Goal: Task Accomplishment & Management: Manage account settings

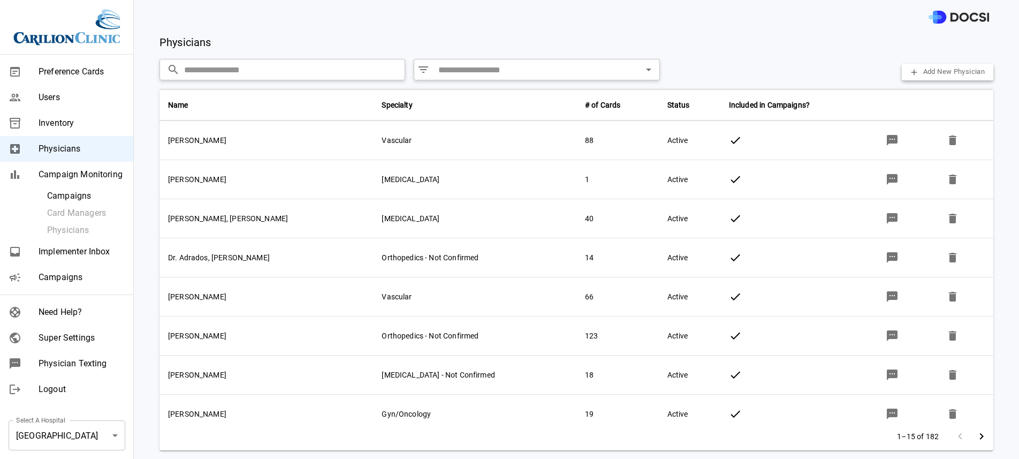
click at [88, 336] on span "Super Settings" at bounding box center [82, 337] width 86 height 13
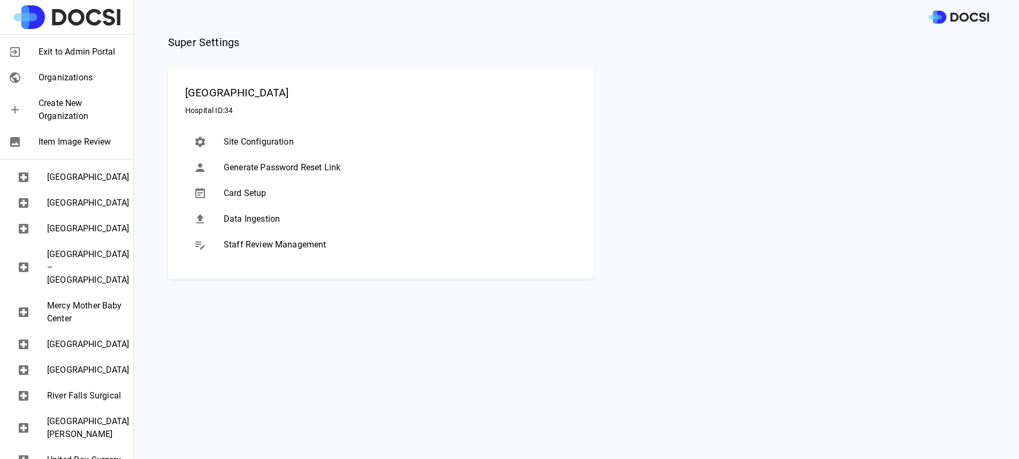
scroll to position [431, 0]
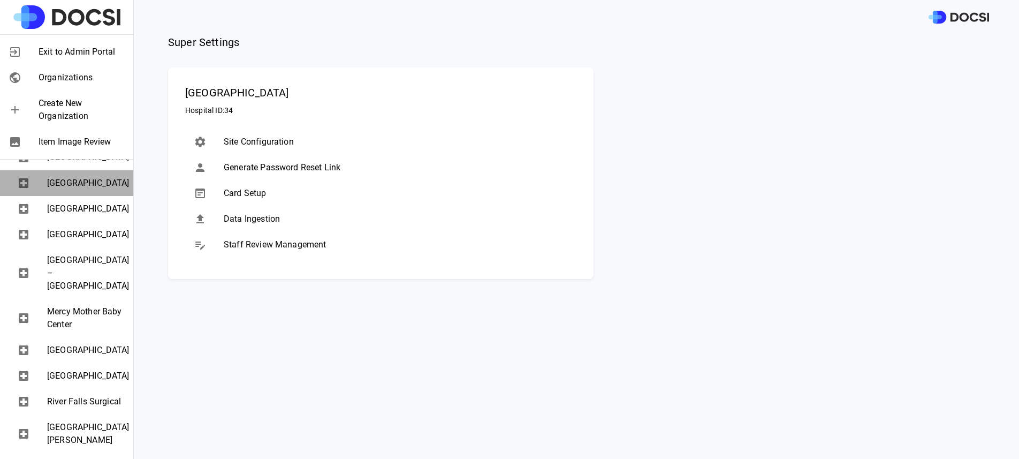
click at [83, 189] on span "[GEOGRAPHIC_DATA]" at bounding box center [86, 183] width 78 height 13
click at [266, 218] on span "Data Ingestion" at bounding box center [396, 218] width 344 height 13
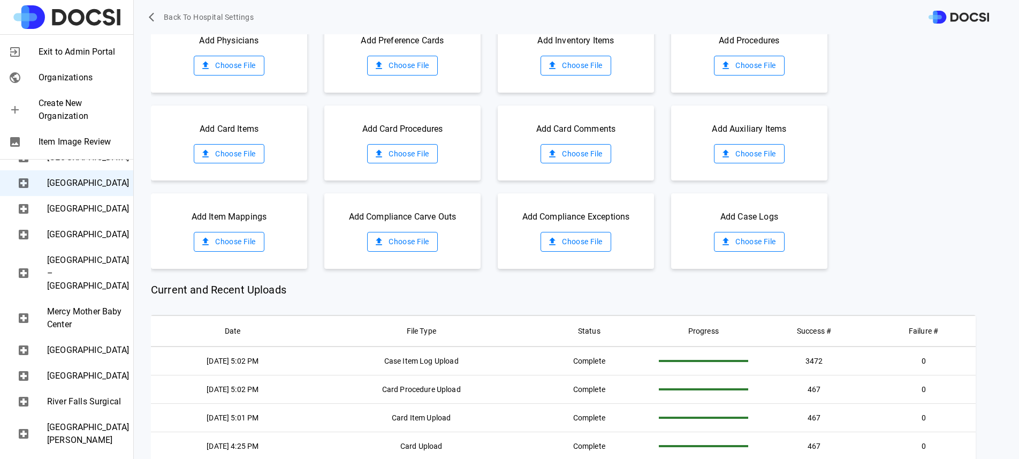
scroll to position [86, 0]
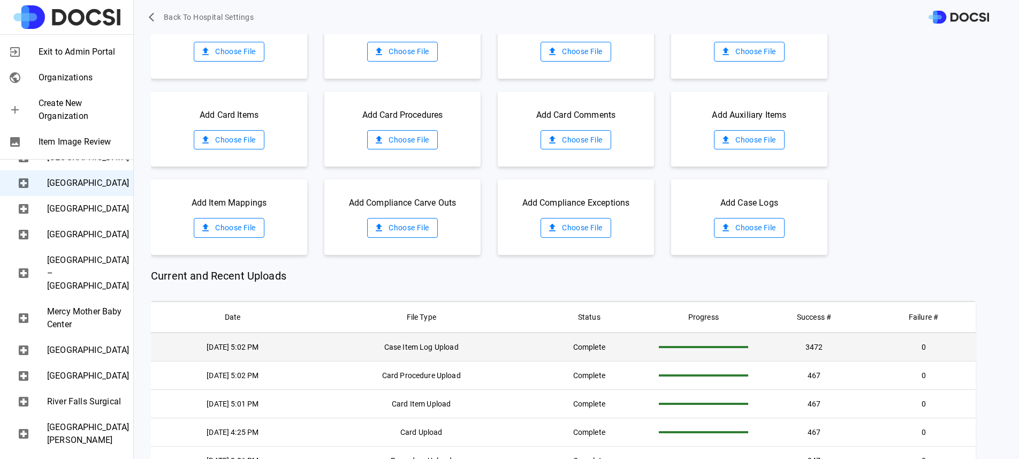
drag, startPoint x: 303, startPoint y: 352, endPoint x: 210, endPoint y: 351, distance: 92.6
click at [210, 351] on td "[DATE] 5:02 PM" at bounding box center [233, 346] width 164 height 29
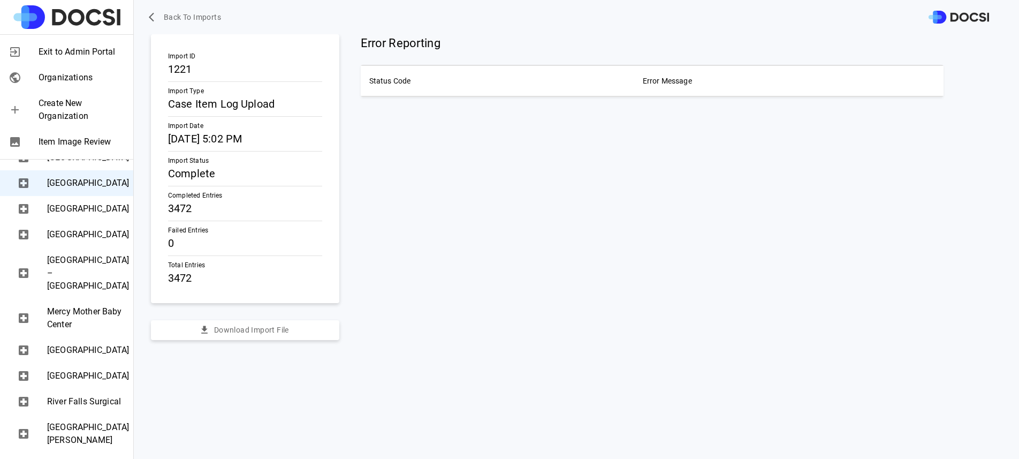
copy td "[DATE] 5:02 PM"
click at [55, 215] on span "[GEOGRAPHIC_DATA]" at bounding box center [86, 208] width 78 height 13
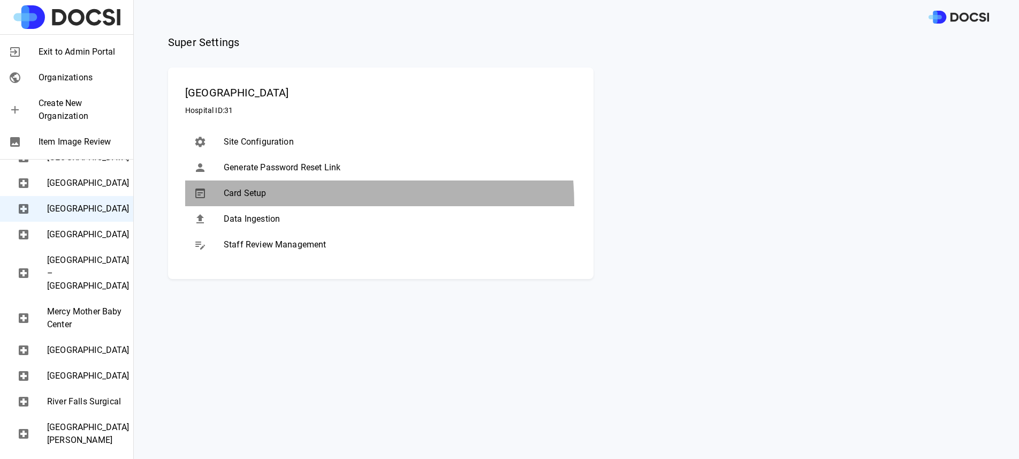
click at [275, 205] on div "Card Setup" at bounding box center [380, 193] width 391 height 26
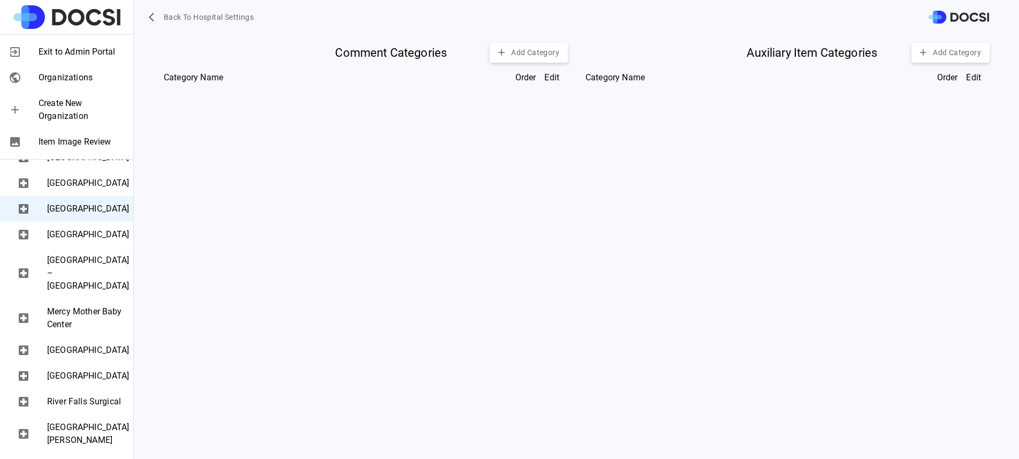
click at [73, 215] on span "[GEOGRAPHIC_DATA]" at bounding box center [86, 208] width 78 height 13
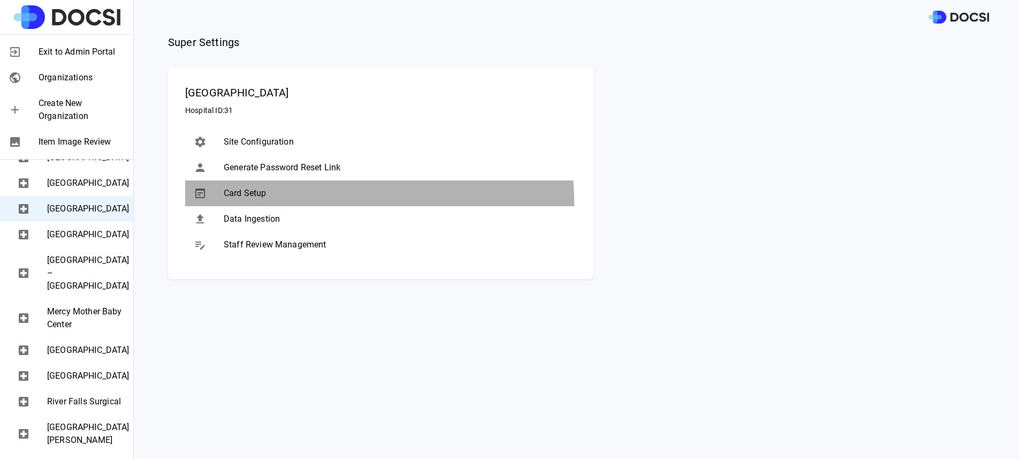
click at [254, 205] on div "Card Setup" at bounding box center [380, 193] width 391 height 26
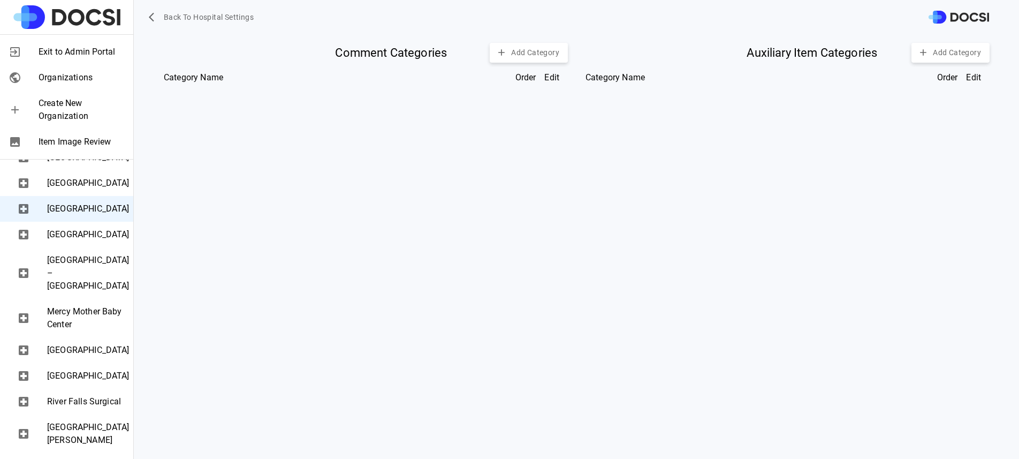
drag, startPoint x: 88, startPoint y: 287, endPoint x: 177, endPoint y: 285, distance: 88.9
click at [88, 215] on span "[GEOGRAPHIC_DATA]" at bounding box center [86, 208] width 78 height 13
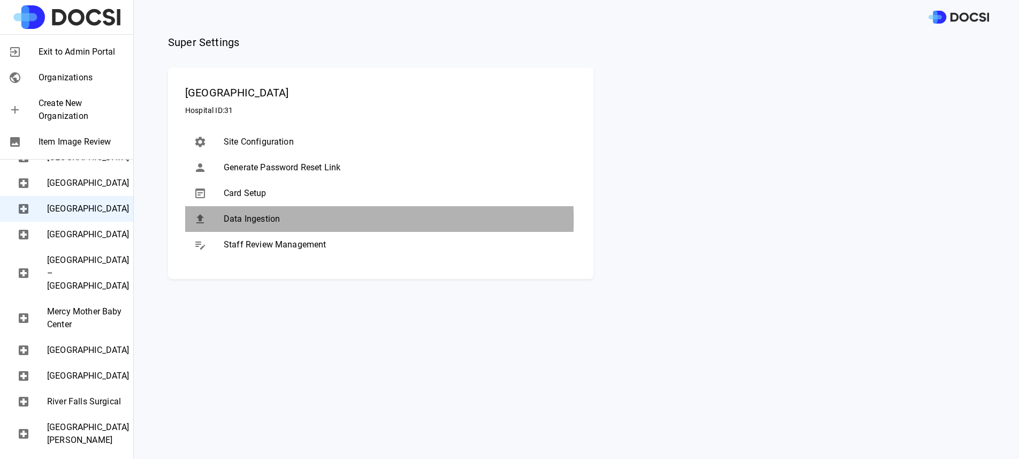
click at [262, 219] on span "Data Ingestion" at bounding box center [396, 218] width 344 height 13
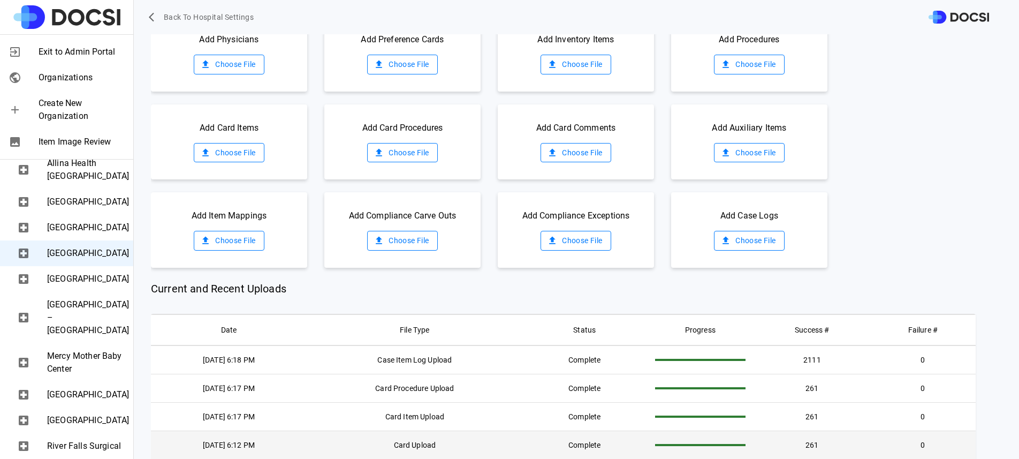
scroll to position [386, 0]
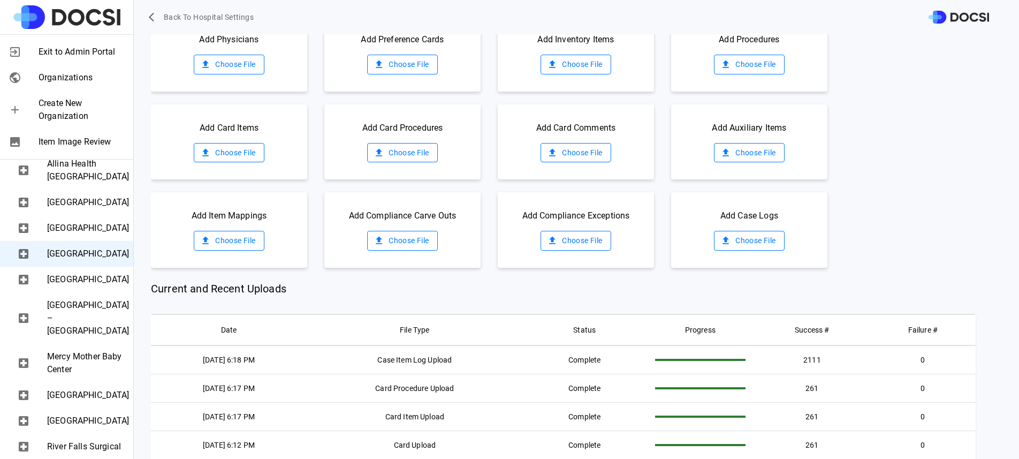
click at [75, 183] on span "Allina Health [GEOGRAPHIC_DATA]" at bounding box center [86, 170] width 78 height 26
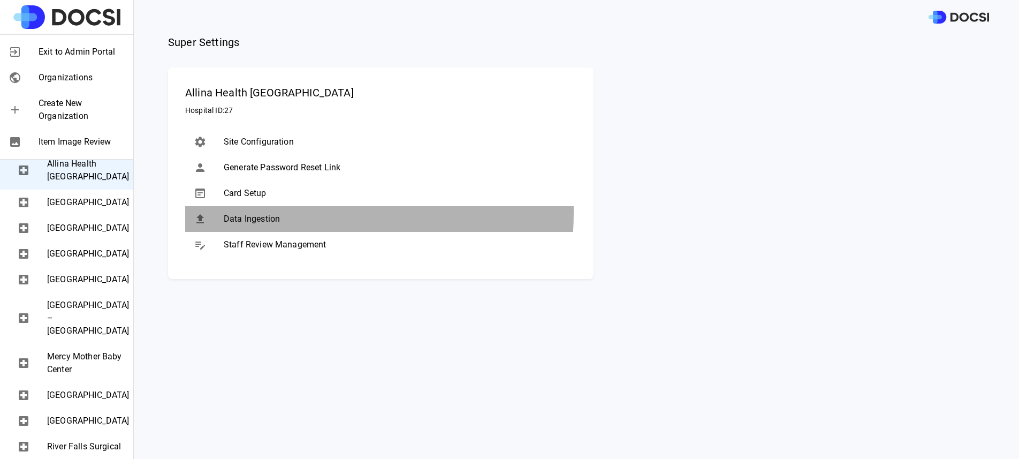
click at [260, 212] on div "Data Ingestion" at bounding box center [380, 219] width 391 height 26
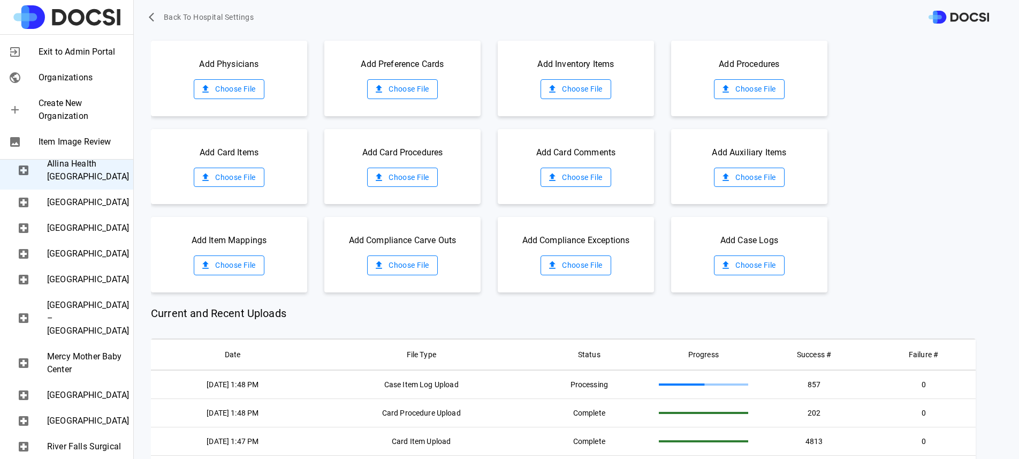
scroll to position [0, 0]
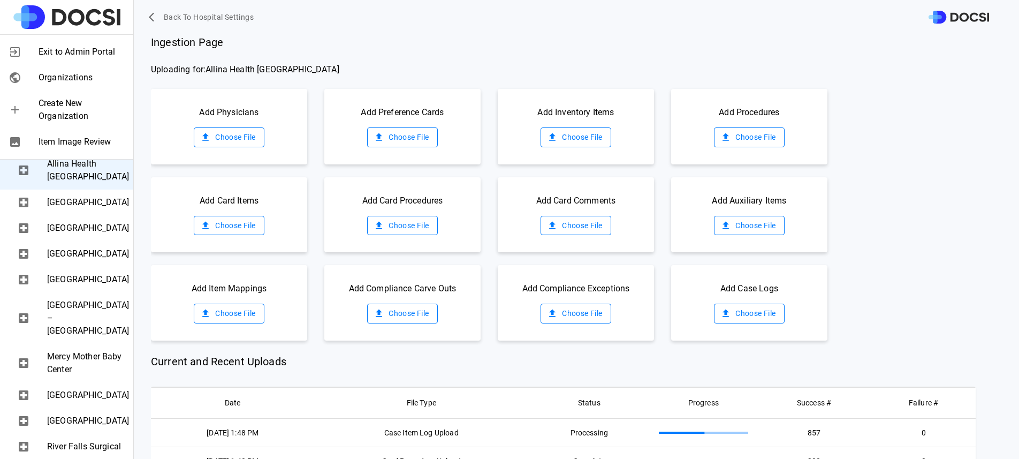
click at [243, 123] on div "Add Physicians Choose File" at bounding box center [229, 126] width 156 height 75
click at [243, 140] on label "Choose File" at bounding box center [229, 137] width 70 height 20
click at [0, 0] on input "Choose File" at bounding box center [0, 0] width 0 height 0
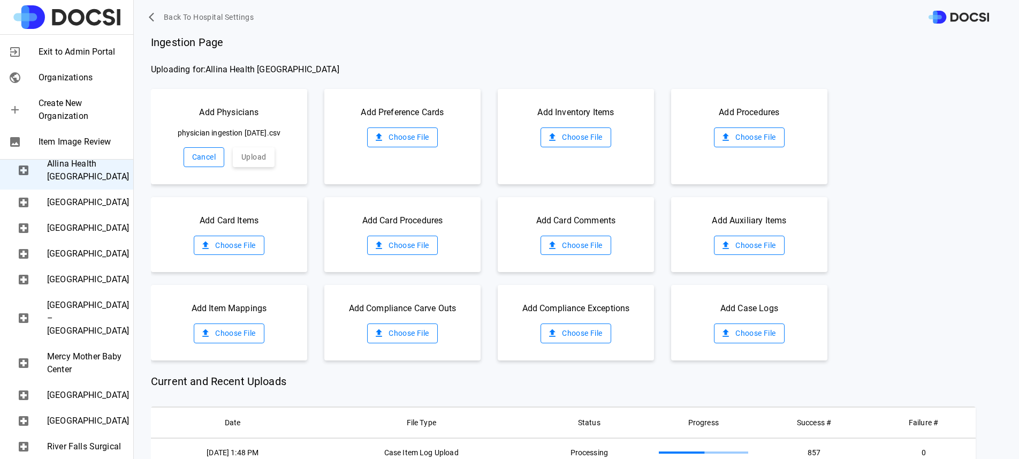
click at [208, 164] on button "Cancel" at bounding box center [204, 157] width 41 height 20
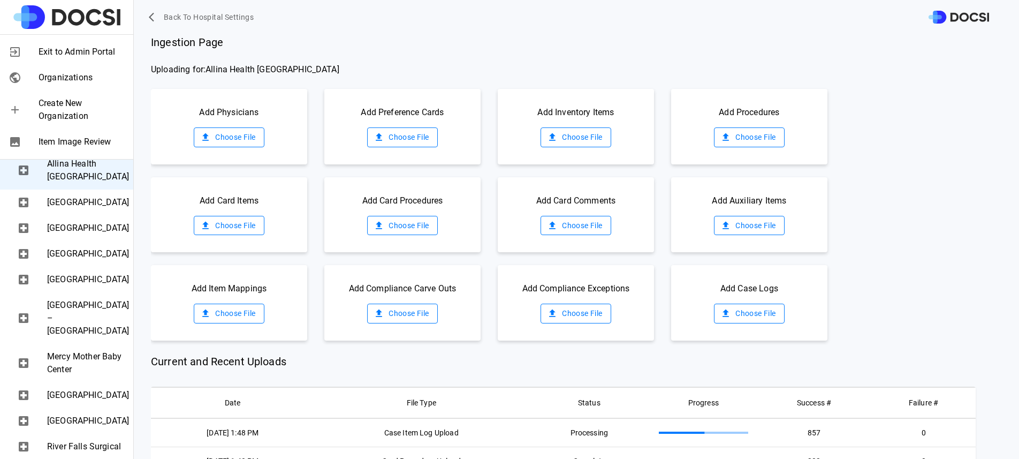
click at [236, 139] on label "Choose File" at bounding box center [229, 137] width 70 height 20
click at [0, 0] on input "Choose File" at bounding box center [0, 0] width 0 height 0
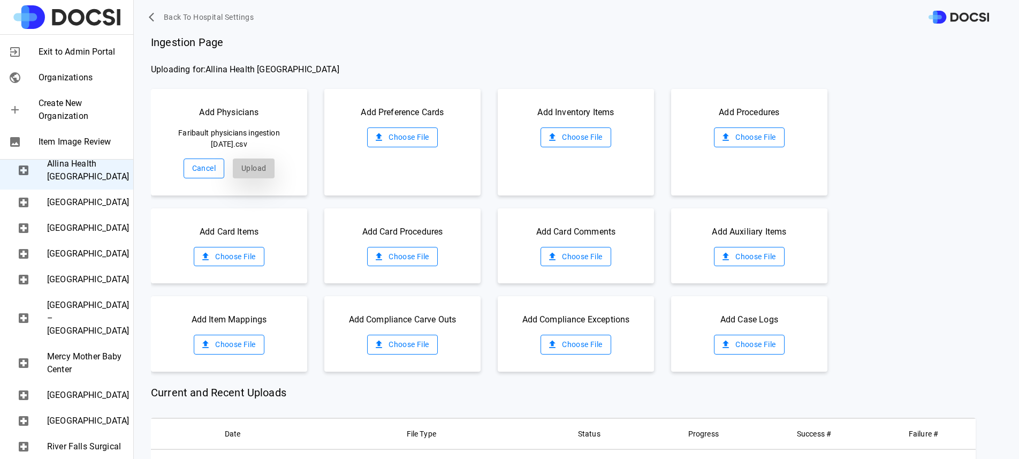
click at [242, 171] on button "Upload" at bounding box center [254, 168] width 42 height 20
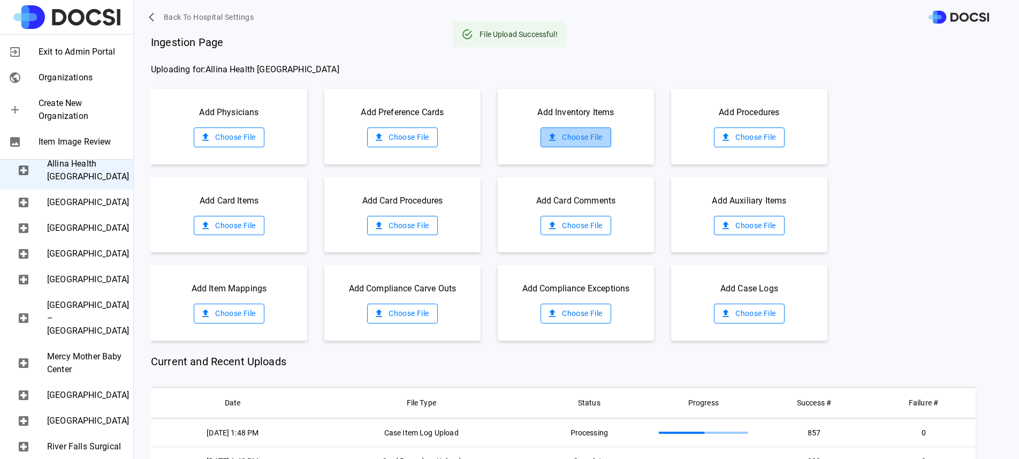
click at [566, 135] on label "Choose File" at bounding box center [576, 137] width 70 height 20
click at [0, 0] on input "Choose File" at bounding box center [0, 0] width 0 height 0
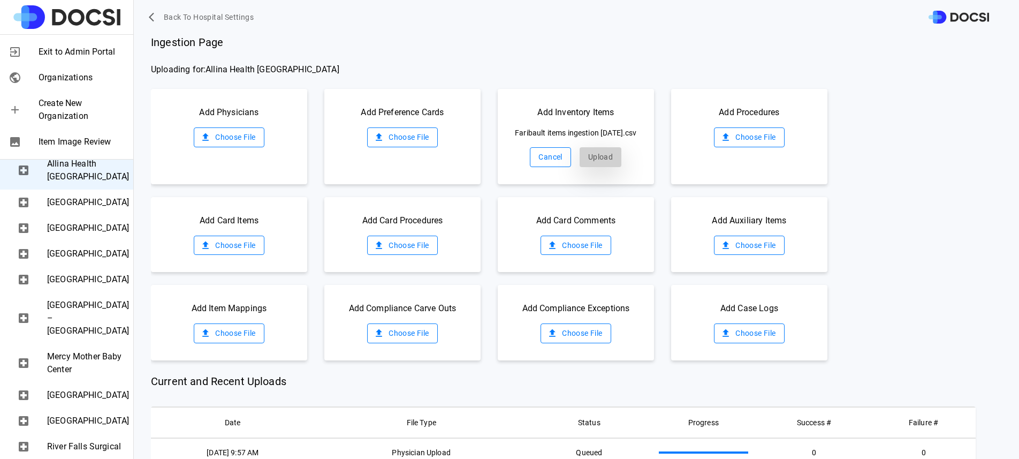
click at [590, 167] on button "Upload" at bounding box center [601, 157] width 42 height 20
click at [732, 137] on label "Choose File" at bounding box center [749, 137] width 70 height 20
click at [0, 0] on input "Choose File" at bounding box center [0, 0] width 0 height 0
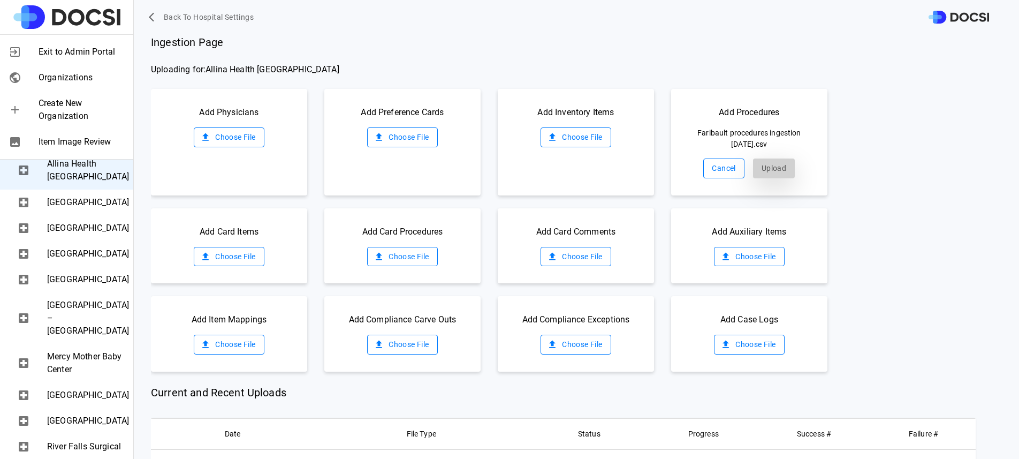
click at [761, 170] on button "Upload" at bounding box center [774, 168] width 42 height 20
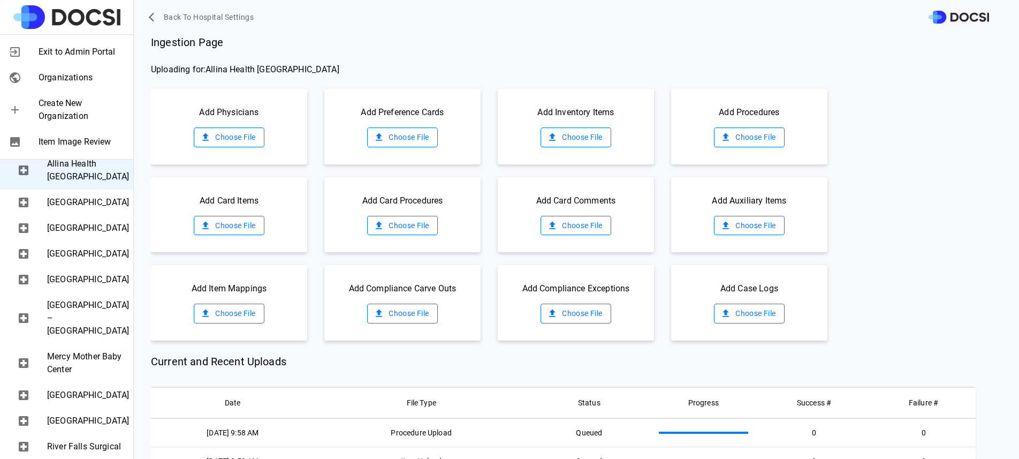
click at [929, 178] on div "Add Card Items Choose File Add Card Procedures Choose File Add Card Comments Ch…" at bounding box center [585, 214] width 868 height 75
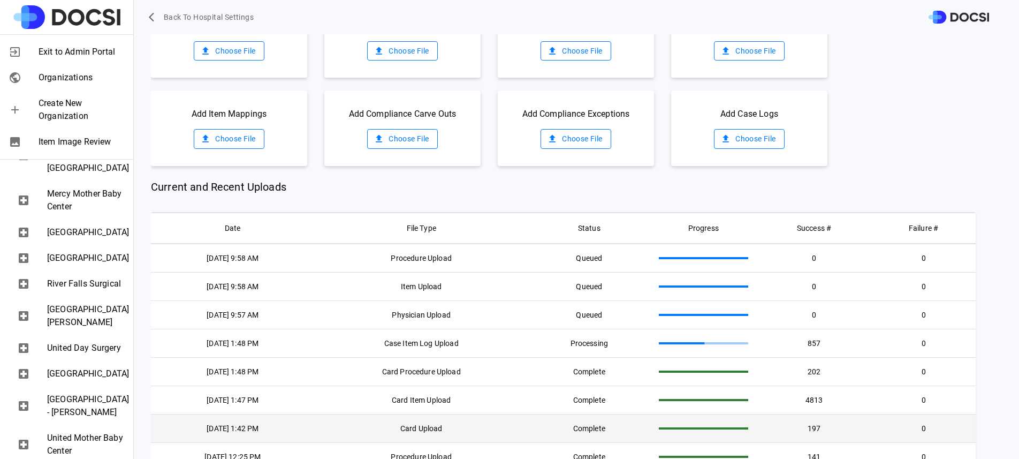
scroll to position [573, 0]
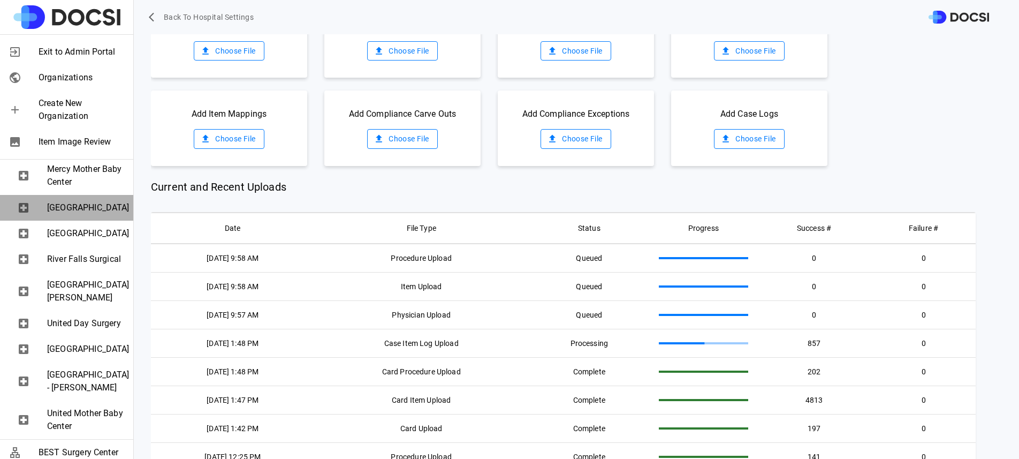
click at [91, 214] on span "[GEOGRAPHIC_DATA]" at bounding box center [86, 207] width 78 height 13
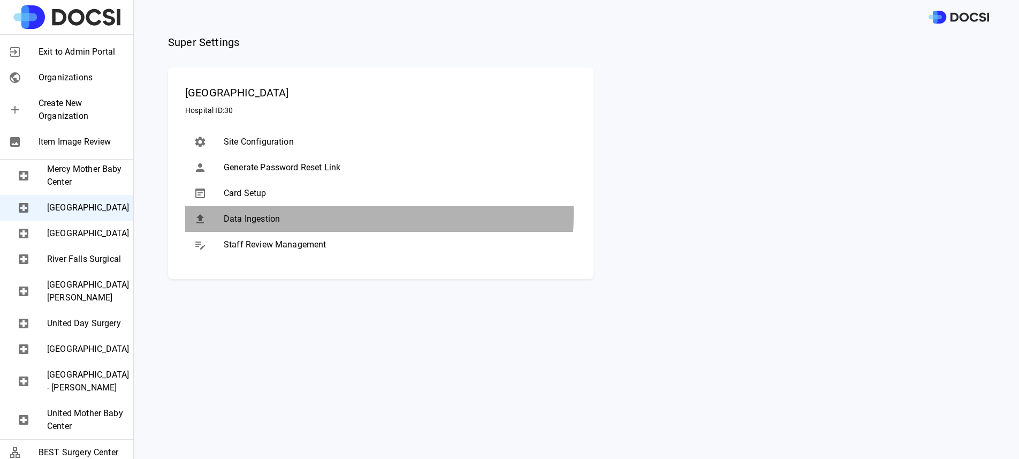
click at [256, 214] on span "Data Ingestion" at bounding box center [396, 218] width 344 height 13
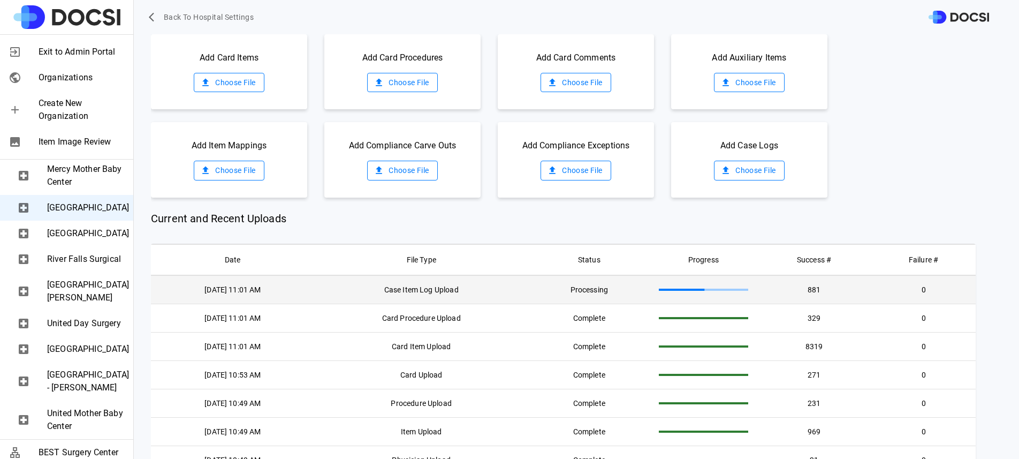
scroll to position [226, 0]
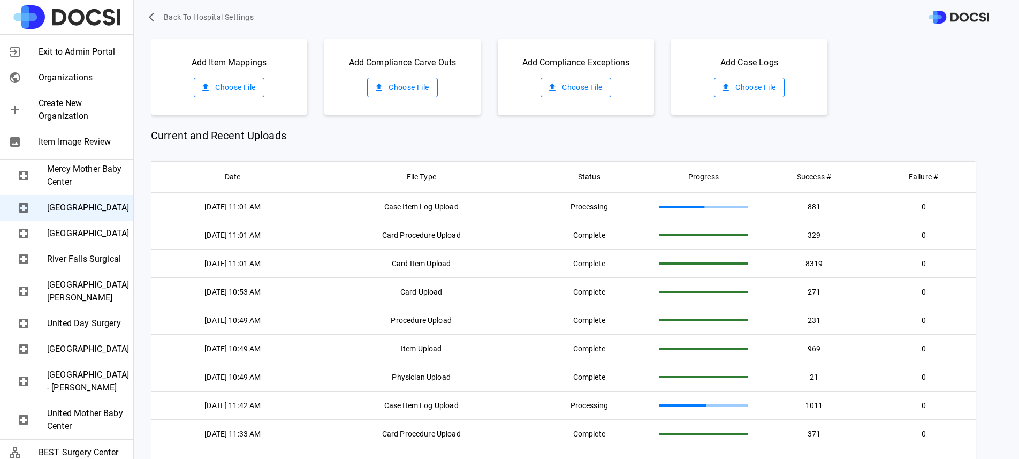
click at [87, 52] on span "Exit to Admin Portal" at bounding box center [82, 51] width 86 height 13
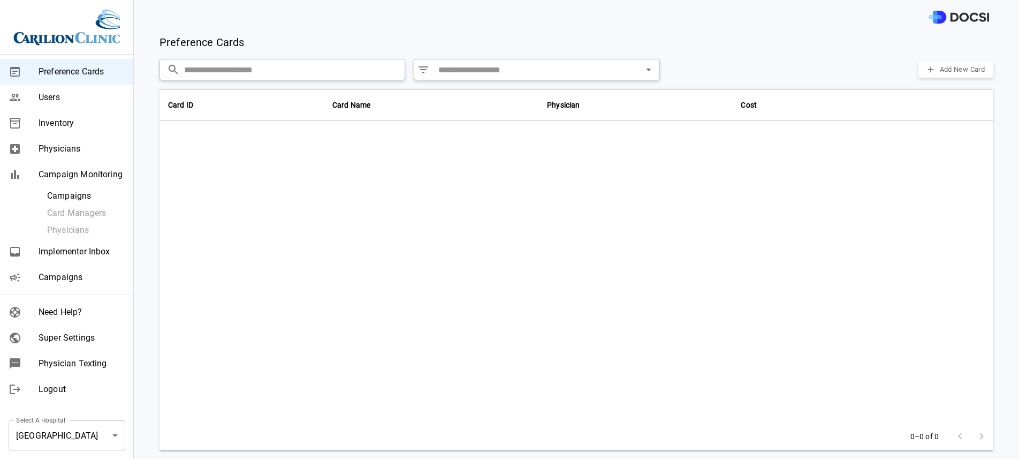
drag, startPoint x: 82, startPoint y: 343, endPoint x: 96, endPoint y: 266, distance: 77.7
click at [98, 259] on div "Preference Cards Users Inventory Physicians Campaign Monitoring Campaigns Card …" at bounding box center [67, 229] width 134 height 459
click at [94, 272] on span "Campaigns" at bounding box center [82, 277] width 86 height 13
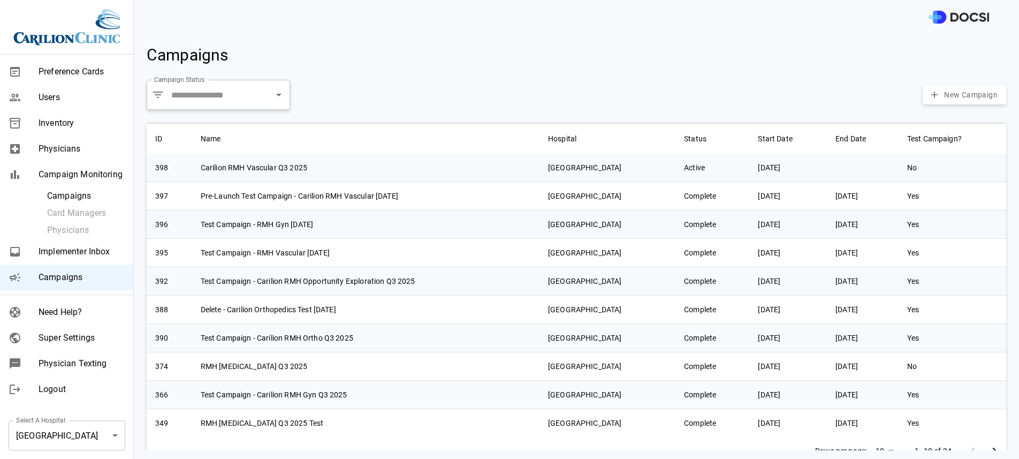
click at [95, 431] on body "Preference Cards Users Inventory Physicians Campaign Monitoring Campaigns Card …" at bounding box center [509, 229] width 1019 height 459
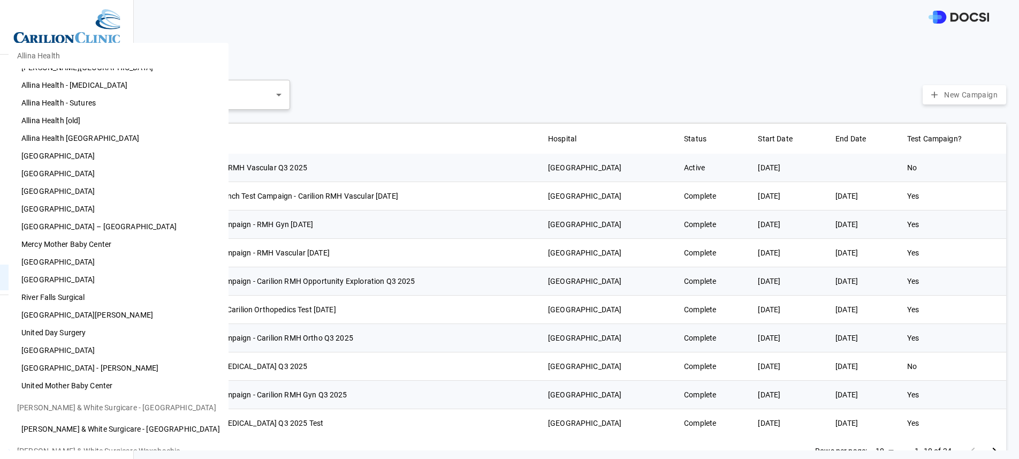
scroll to position [0, 0]
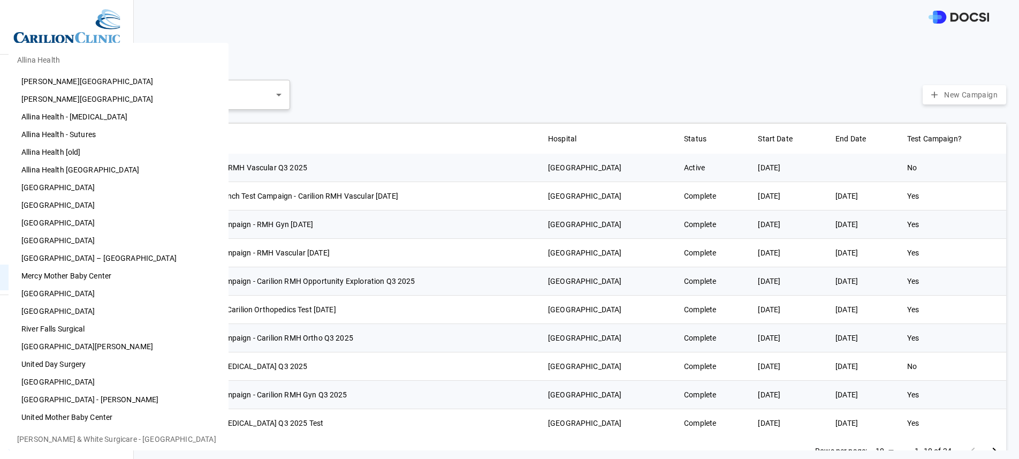
click at [98, 172] on li "Allina Health [GEOGRAPHIC_DATA]" at bounding box center [119, 170] width 220 height 18
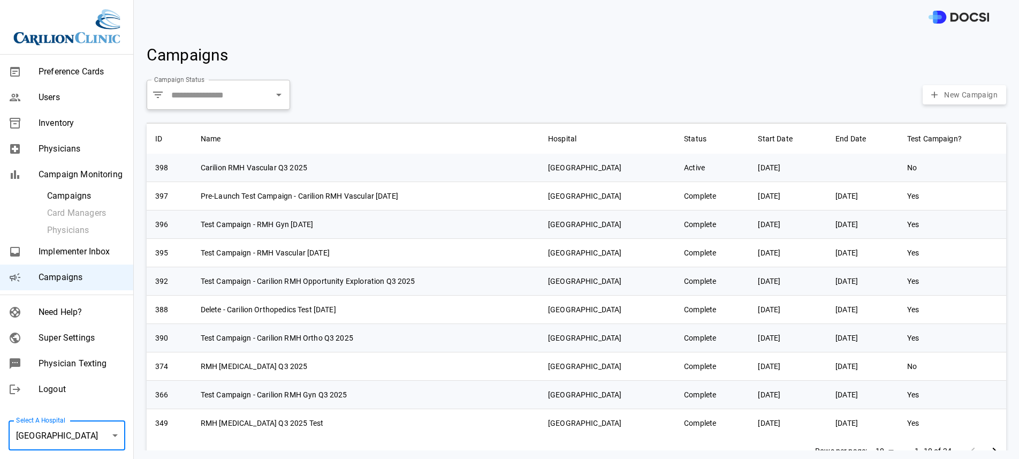
type input "**"
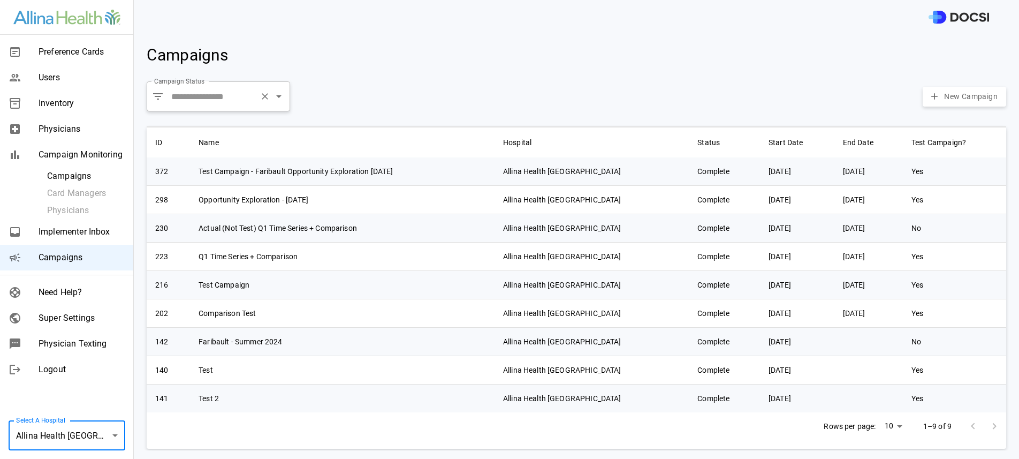
click at [260, 101] on icon "Clear" at bounding box center [265, 96] width 11 height 11
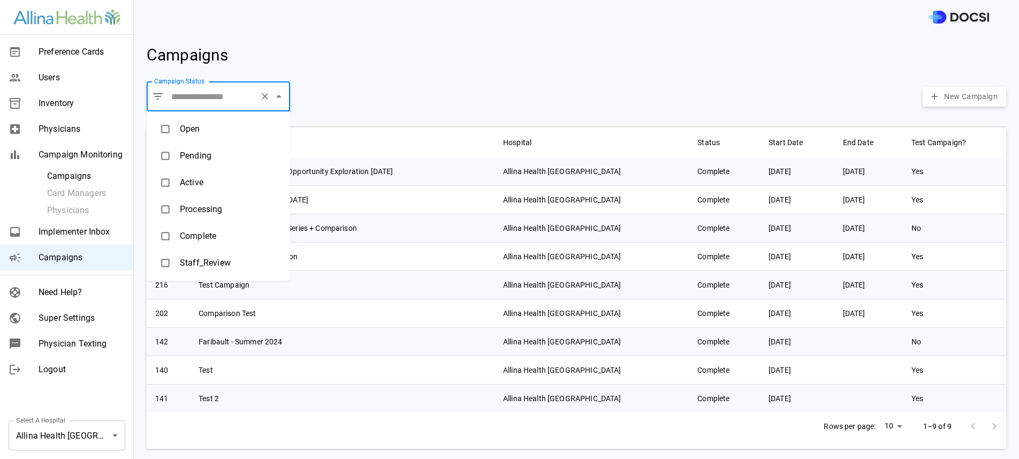
click at [234, 91] on input "Campaign Status" at bounding box center [212, 96] width 87 height 20
click at [197, 126] on li "Open" at bounding box center [218, 129] width 143 height 27
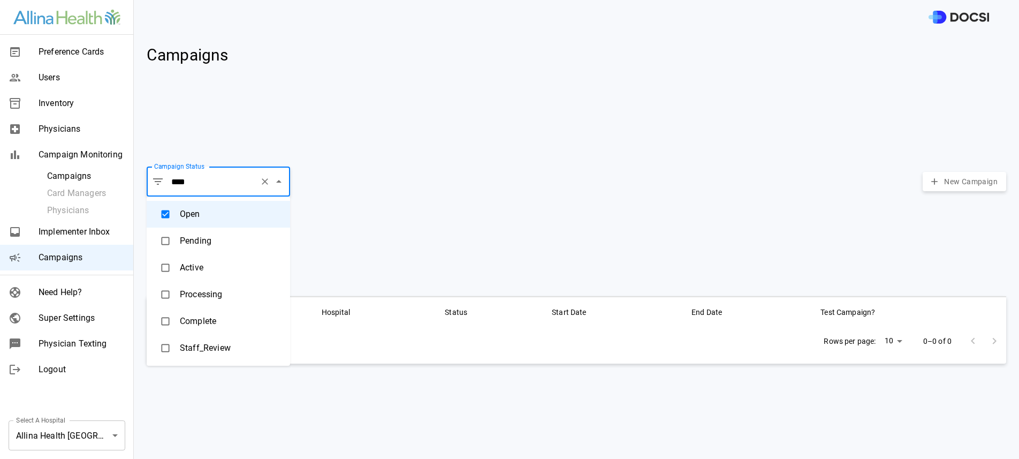
click at [202, 245] on li "Pending" at bounding box center [218, 240] width 143 height 27
click at [206, 274] on li "Active" at bounding box center [218, 267] width 143 height 27
click at [210, 298] on li "Processing" at bounding box center [218, 294] width 143 height 27
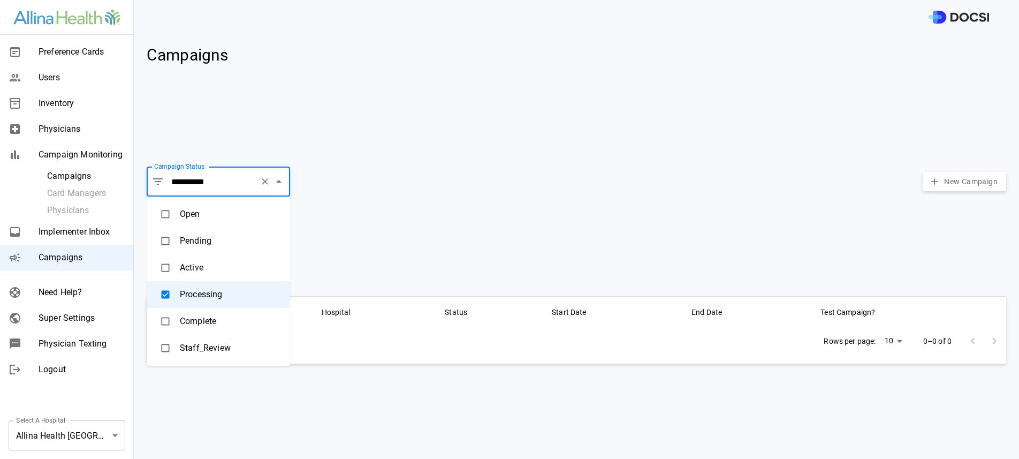
click at [211, 342] on li "Staff_Review" at bounding box center [218, 348] width 143 height 27
type input "**********"
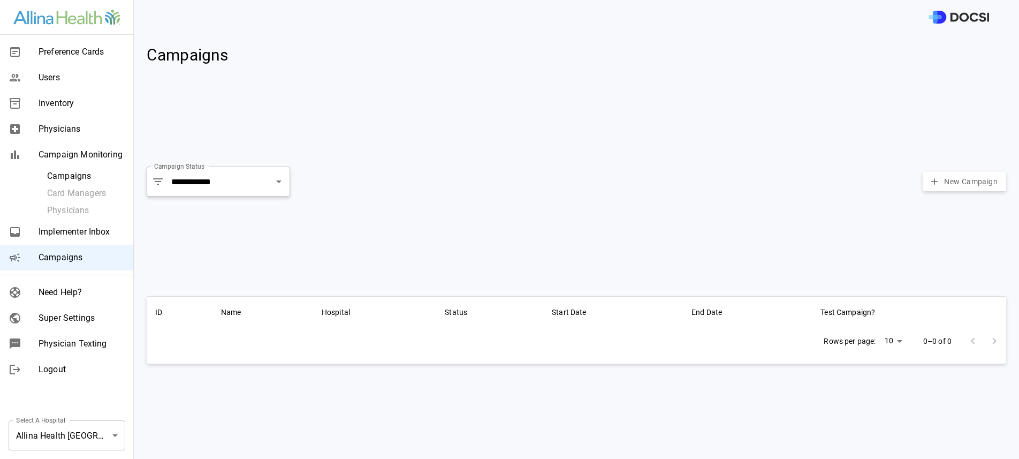
click at [414, 218] on div "**********" at bounding box center [572, 221] width 868 height 134
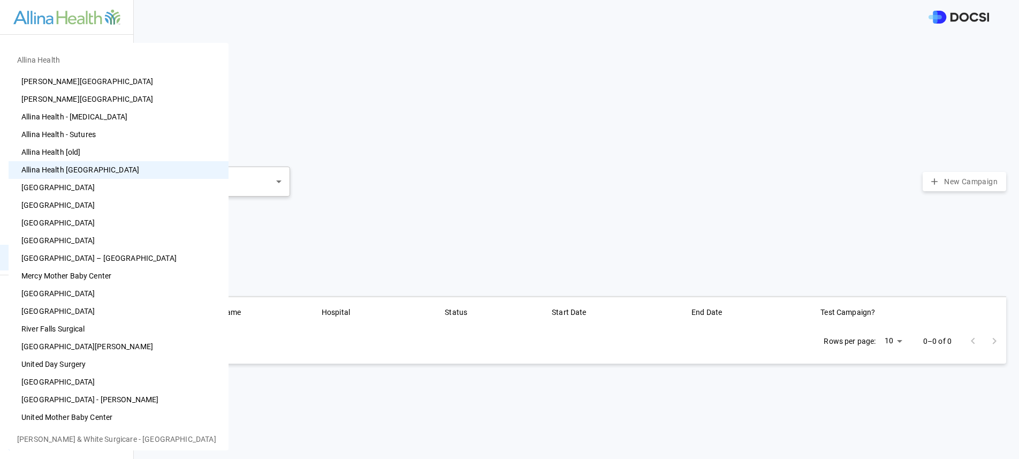
click at [85, 435] on body "**********" at bounding box center [509, 229] width 1019 height 459
click at [85, 440] on li "[PERSON_NAME] & White Surgicare - [GEOGRAPHIC_DATA]" at bounding box center [119, 439] width 220 height 26
click at [324, 328] on div at bounding box center [509, 229] width 1019 height 459
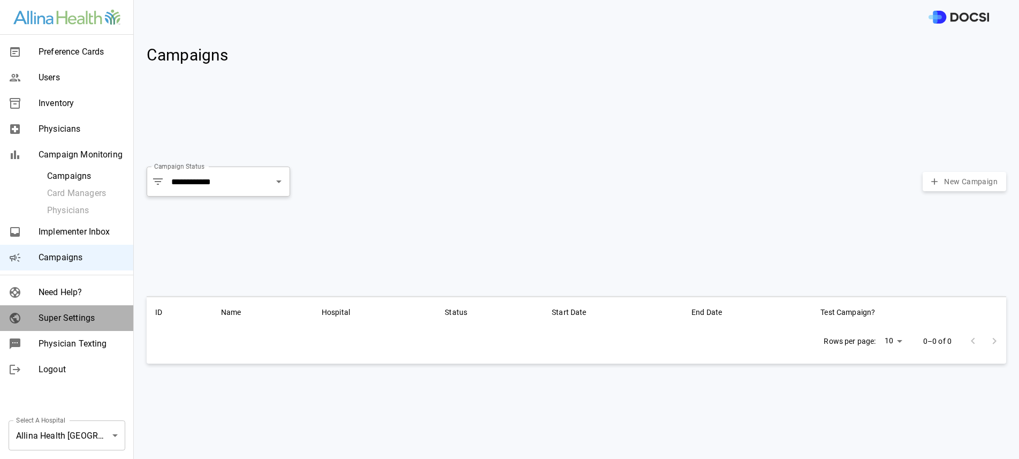
click at [90, 318] on span "Super Settings" at bounding box center [82, 317] width 86 height 13
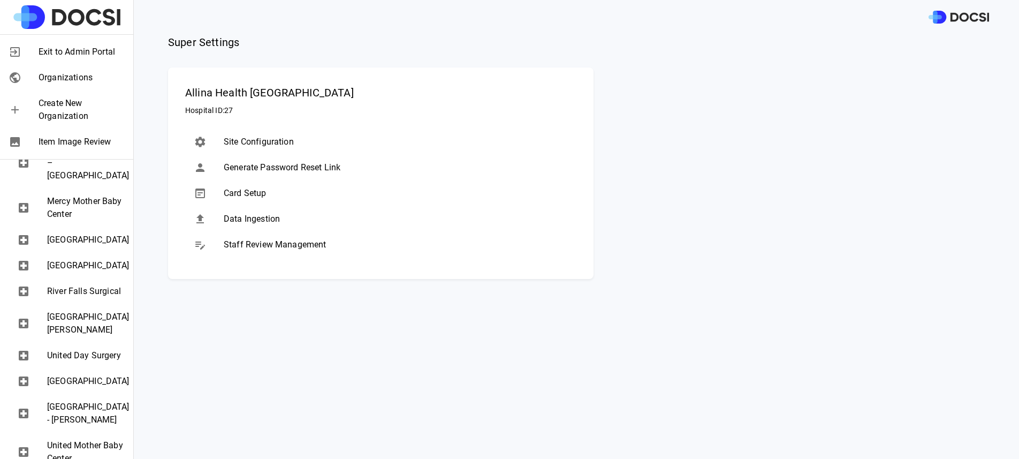
scroll to position [540, 0]
click at [86, 273] on span "[GEOGRAPHIC_DATA]" at bounding box center [86, 266] width 78 height 13
click at [263, 214] on span "Data Ingestion" at bounding box center [396, 218] width 344 height 13
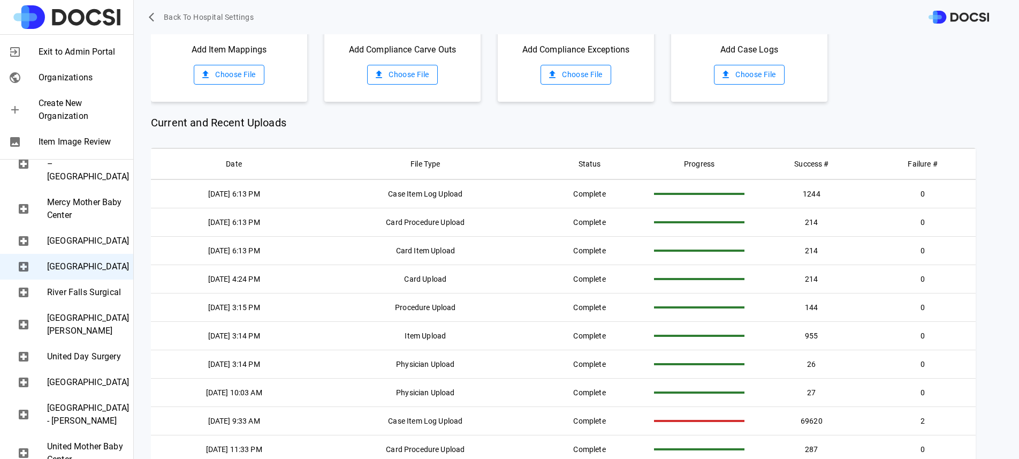
scroll to position [252, 0]
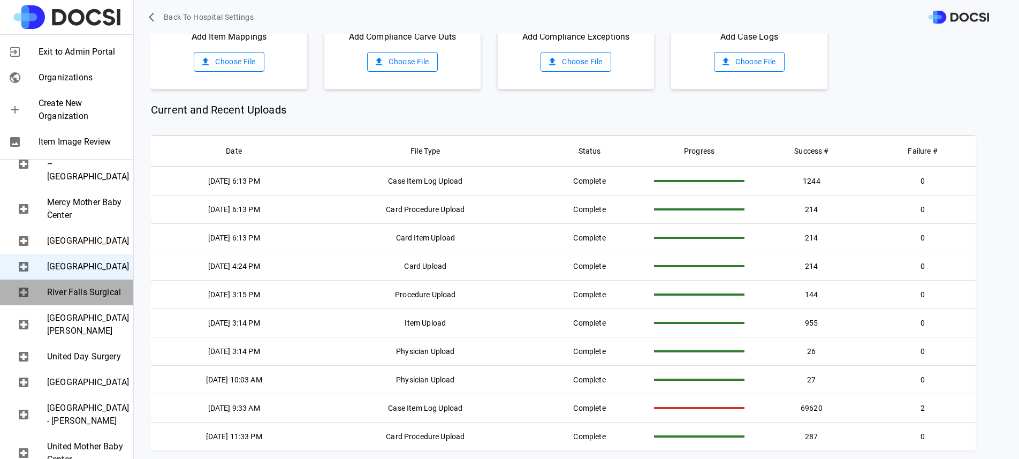
click at [76, 299] on span "River Falls Surgical" at bounding box center [86, 292] width 78 height 13
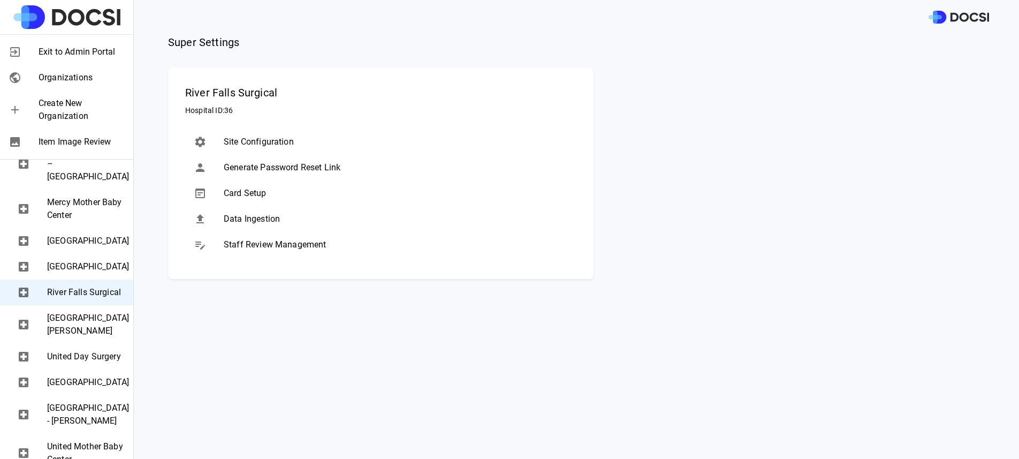
click at [270, 219] on span "Data Ingestion" at bounding box center [396, 218] width 344 height 13
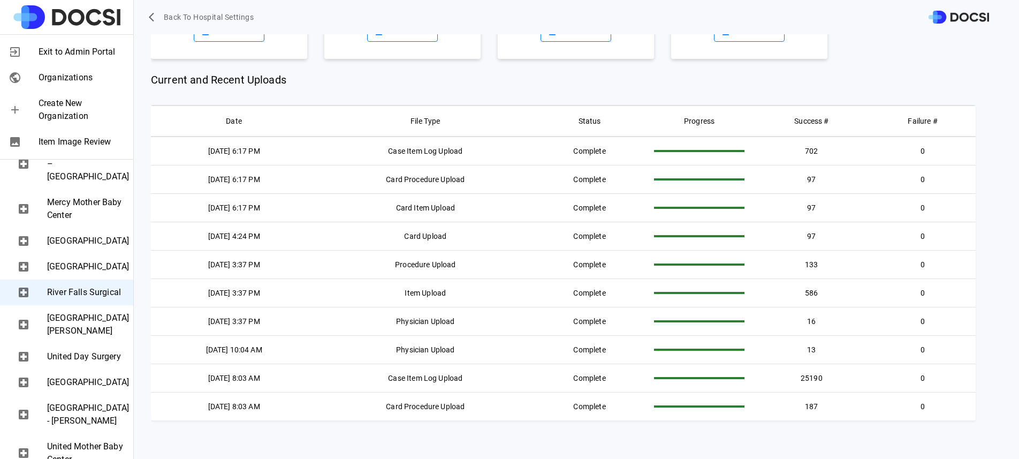
scroll to position [34, 0]
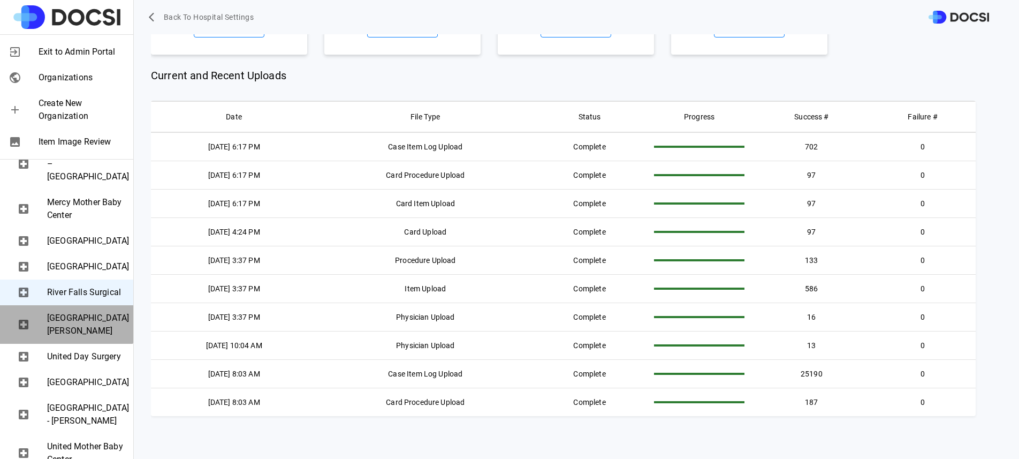
click at [62, 337] on span "[GEOGRAPHIC_DATA][PERSON_NAME]" at bounding box center [86, 324] width 78 height 26
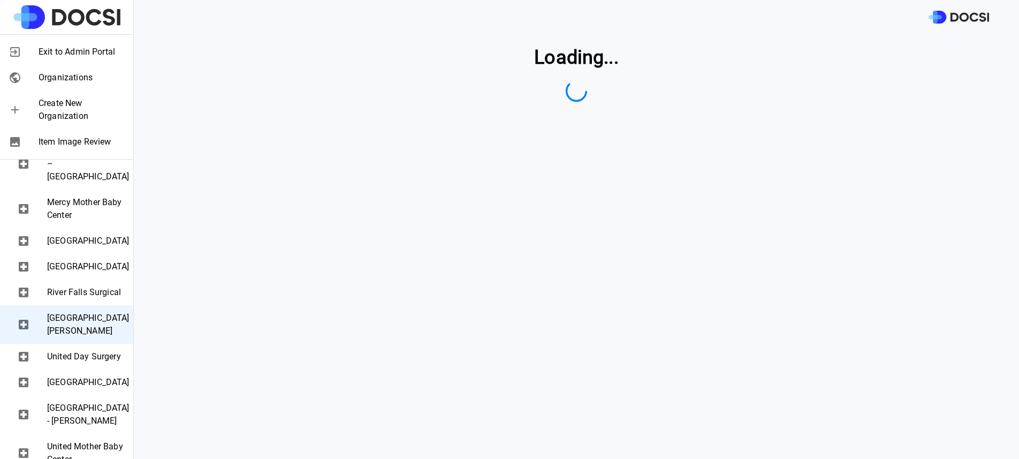
scroll to position [0, 0]
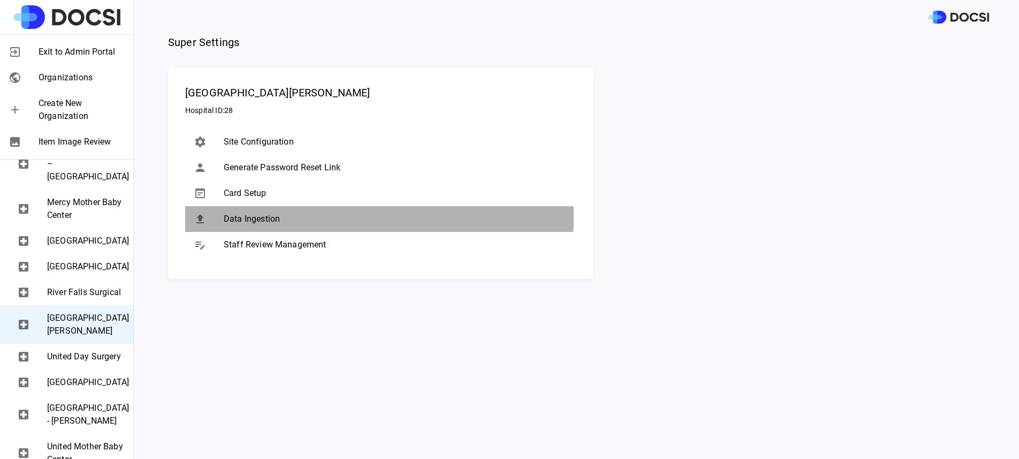
click at [247, 216] on span "Data Ingestion" at bounding box center [396, 218] width 344 height 13
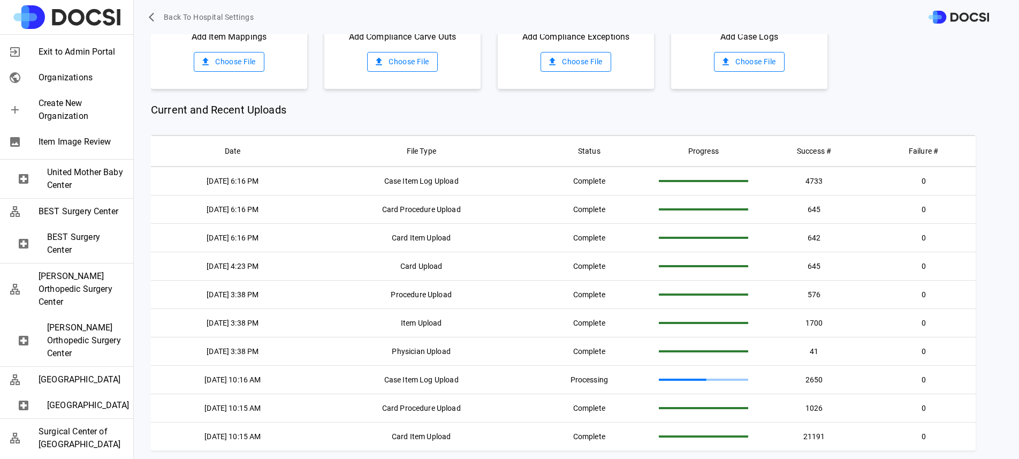
scroll to position [817, 0]
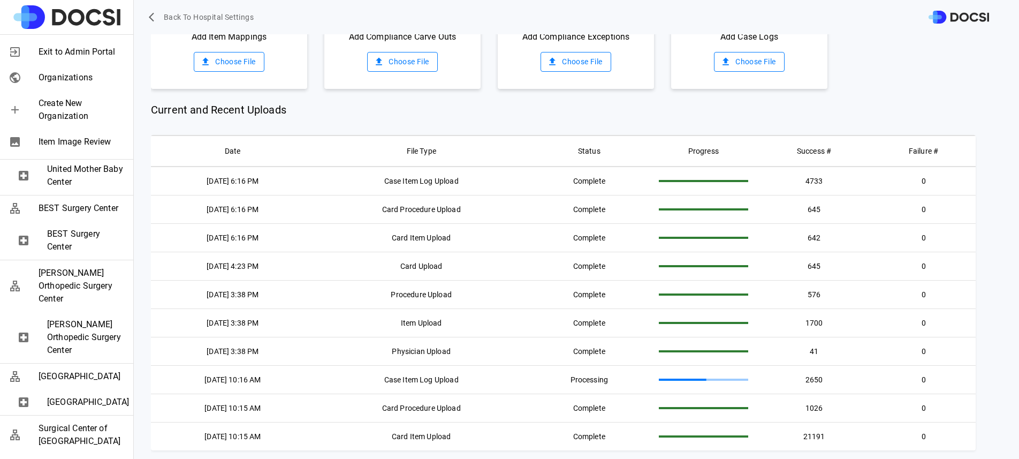
click at [79, 150] on span "[GEOGRAPHIC_DATA] - [PERSON_NAME]" at bounding box center [86, 137] width 78 height 26
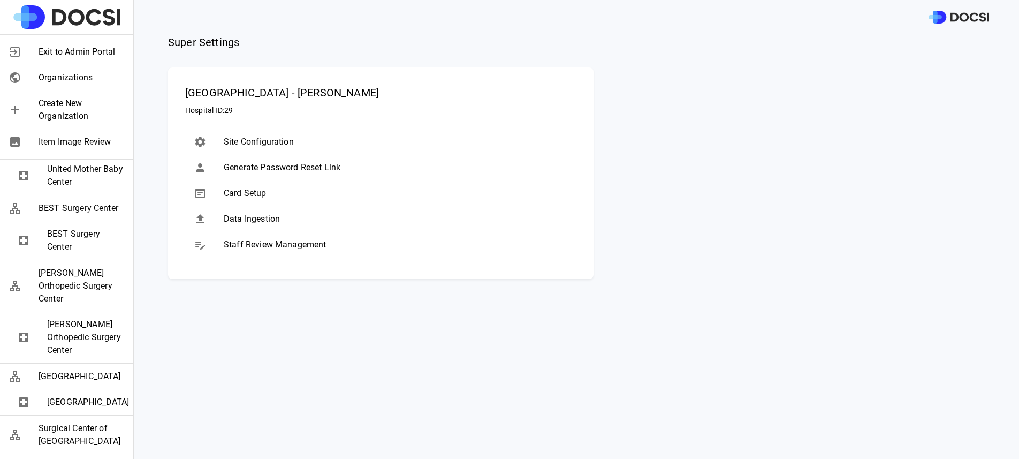
click at [305, 218] on span "Data Ingestion" at bounding box center [396, 218] width 344 height 13
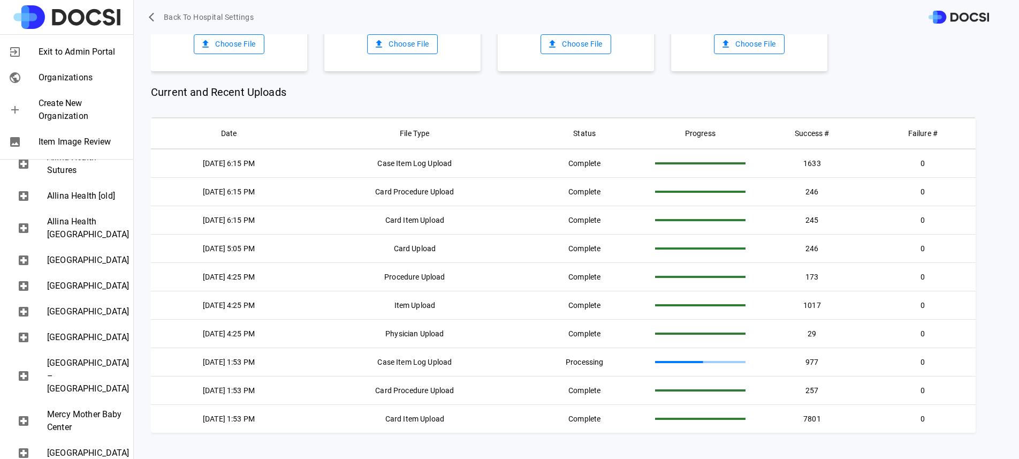
scroll to position [330, 0]
click at [69, 239] on span "Allina Health [GEOGRAPHIC_DATA]" at bounding box center [86, 226] width 78 height 26
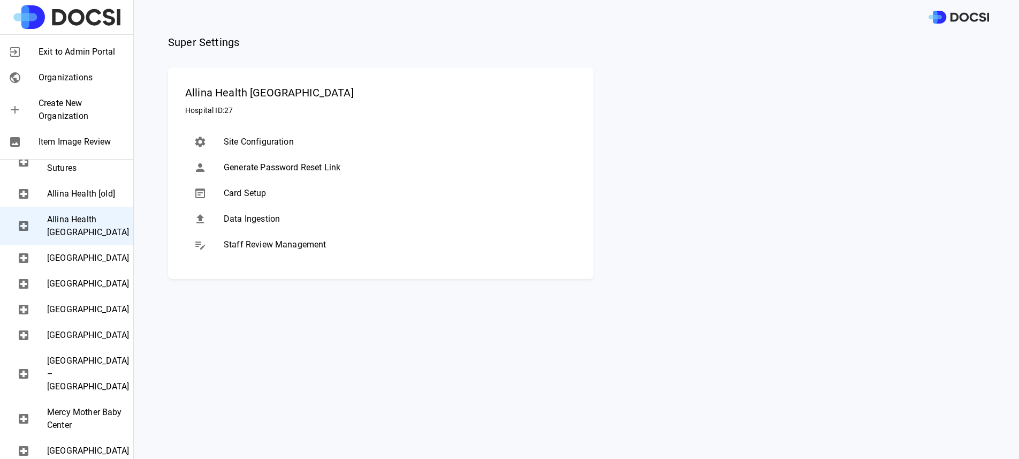
click at [235, 231] on div "Data Ingestion" at bounding box center [380, 219] width 391 height 26
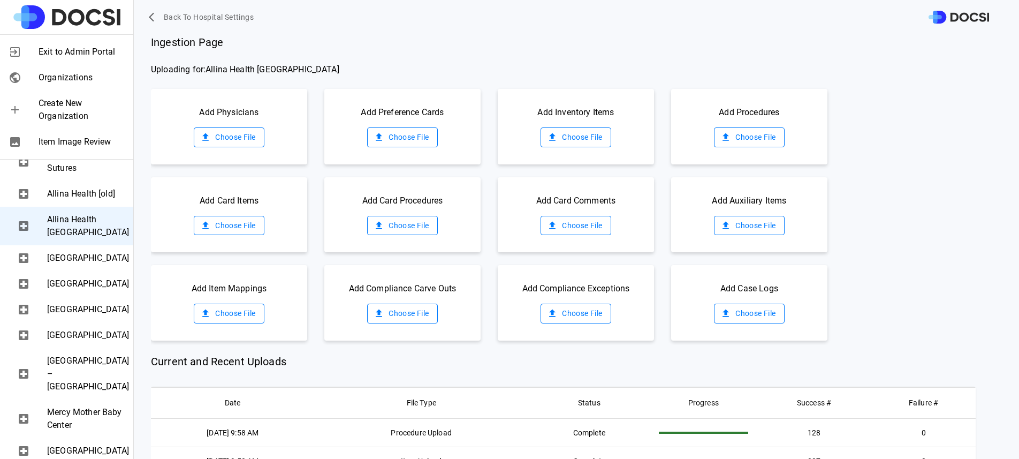
click at [413, 137] on label "Choose File" at bounding box center [402, 137] width 70 height 20
click at [0, 0] on input "Choose File" at bounding box center [0, 0] width 0 height 0
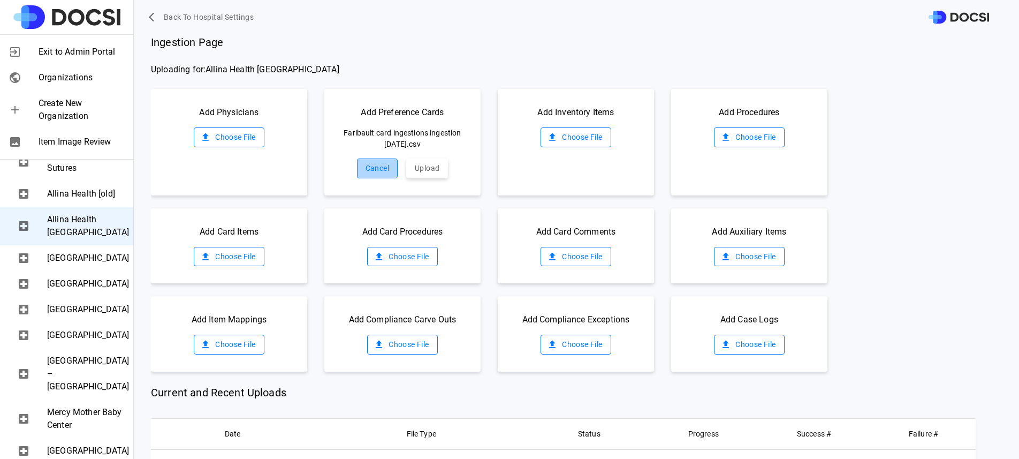
click at [385, 166] on button "Cancel" at bounding box center [377, 168] width 41 height 20
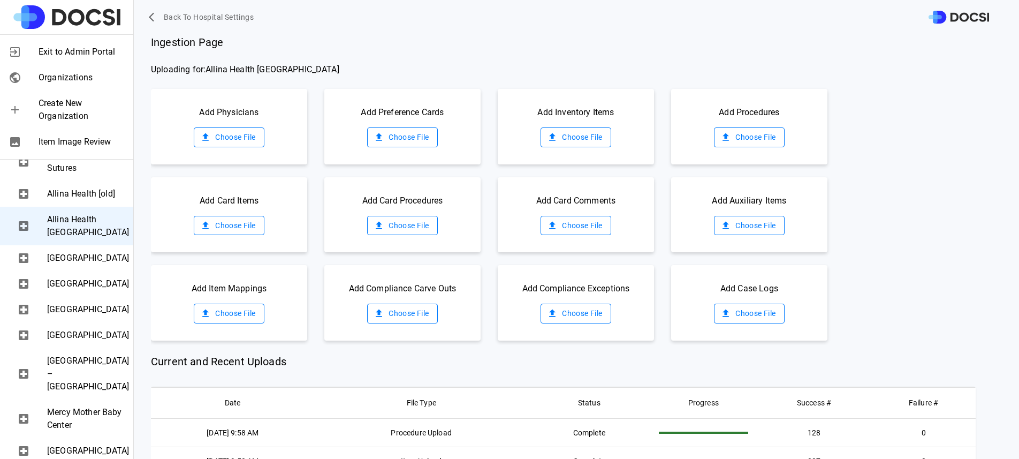
click at [410, 121] on div "Add Preference Cards Choose File" at bounding box center [402, 126] width 156 height 75
click at [410, 143] on label "Choose File" at bounding box center [402, 137] width 70 height 20
click at [0, 0] on input "Choose File" at bounding box center [0, 0] width 0 height 0
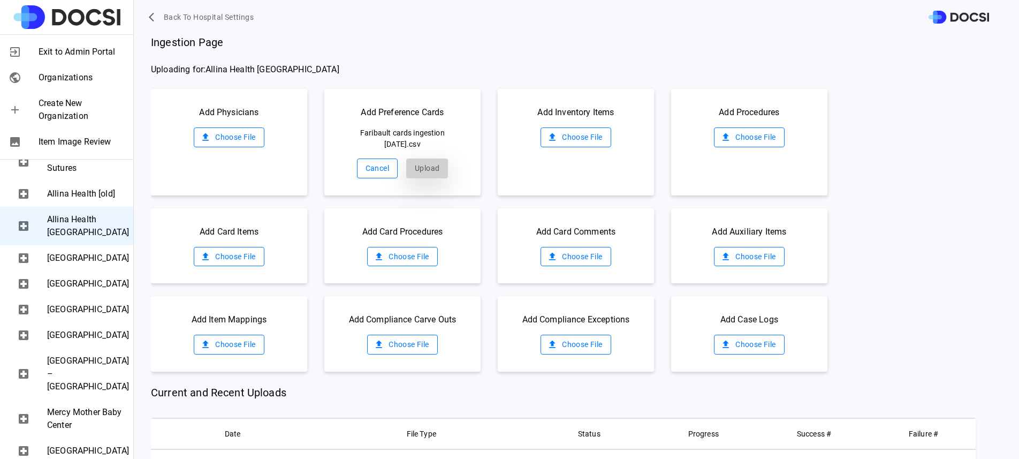
click at [429, 172] on button "Upload" at bounding box center [427, 168] width 42 height 20
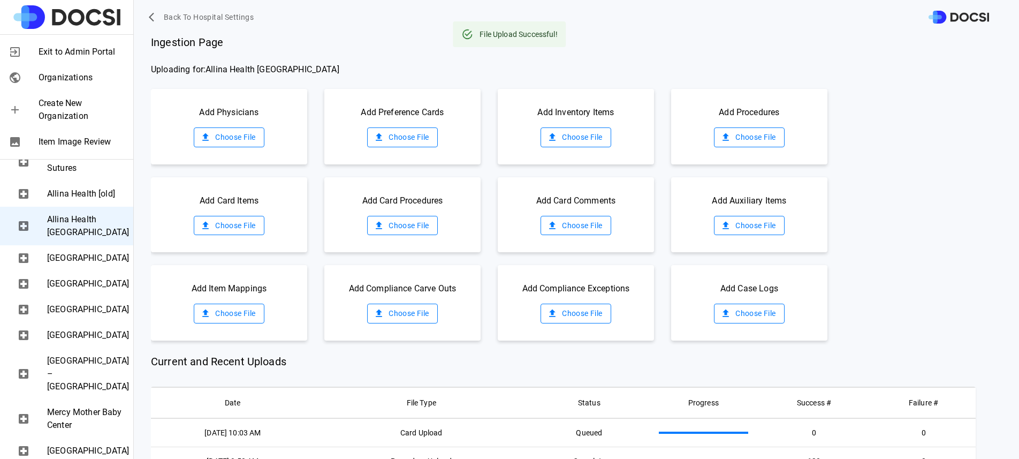
click at [503, 75] on span "Uploading for: Allina Health [GEOGRAPHIC_DATA]" at bounding box center [585, 69] width 868 height 13
drag, startPoint x: 189, startPoint y: 221, endPoint x: 209, endPoint y: 221, distance: 19.8
click at [189, 221] on div "Add Card Items Choose File" at bounding box center [229, 214] width 156 height 75
click at [211, 221] on label "Choose File" at bounding box center [229, 226] width 70 height 20
click at [0, 0] on input "Choose File" at bounding box center [0, 0] width 0 height 0
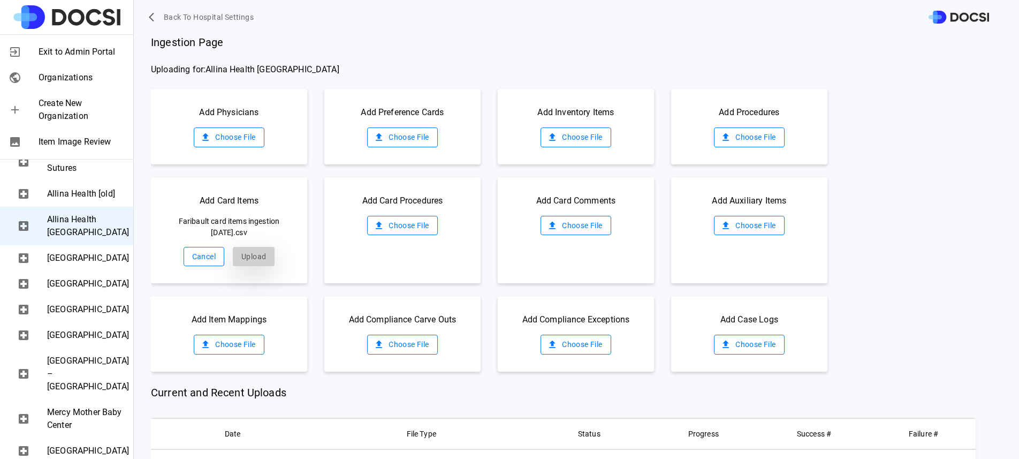
click at [253, 255] on button "Upload" at bounding box center [254, 257] width 42 height 20
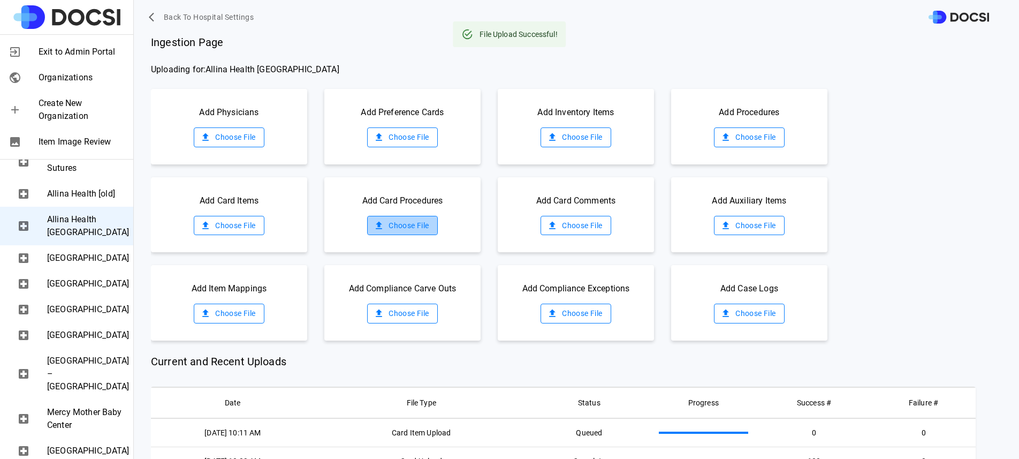
click at [383, 228] on label "Choose File" at bounding box center [402, 226] width 70 height 20
click at [0, 0] on input "Choose File" at bounding box center [0, 0] width 0 height 0
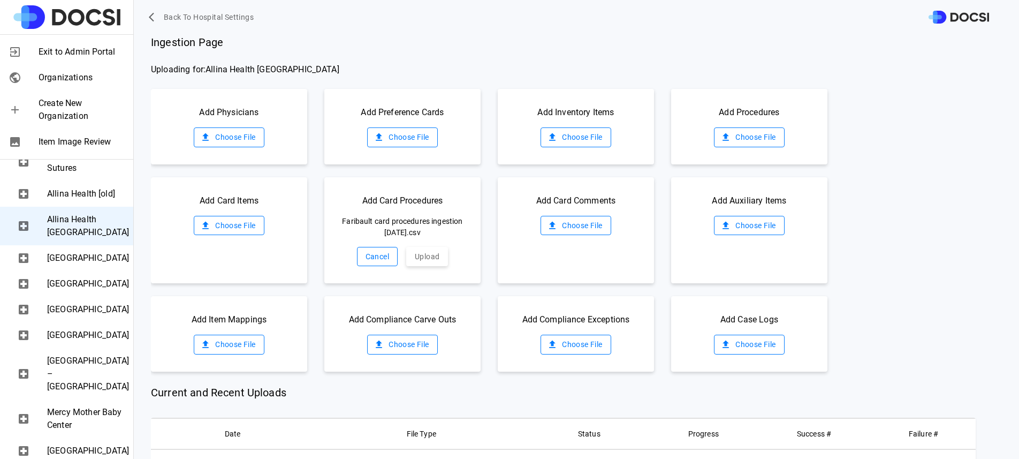
click at [424, 247] on div "Cancel Upload" at bounding box center [403, 257] width 92 height 20
click at [447, 262] on div "Add Card Procedures Faribault card procedures ingestion [DATE].csv Cancel Upload" at bounding box center [402, 230] width 156 height 107
click at [435, 259] on button "Upload" at bounding box center [427, 257] width 42 height 20
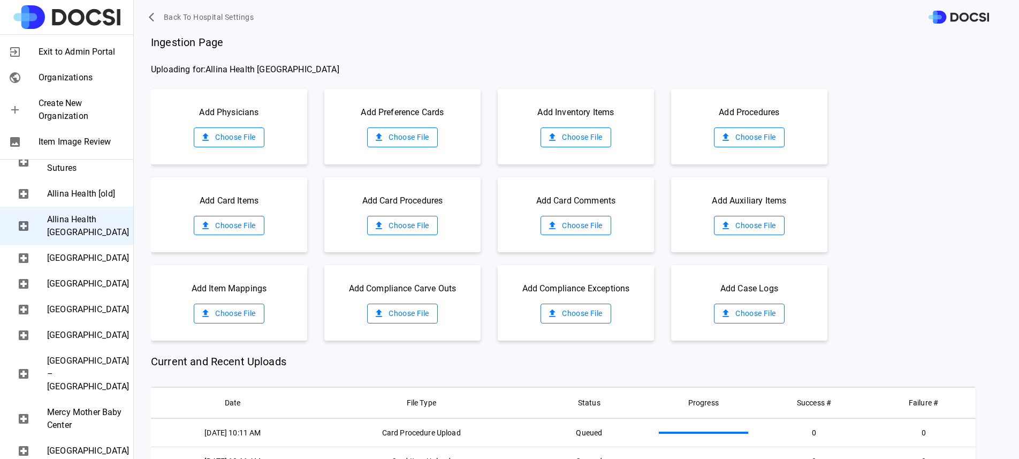
click at [752, 315] on label "Choose File" at bounding box center [749, 313] width 70 height 20
click at [0, 0] on input "Choose File" at bounding box center [0, 0] width 0 height 0
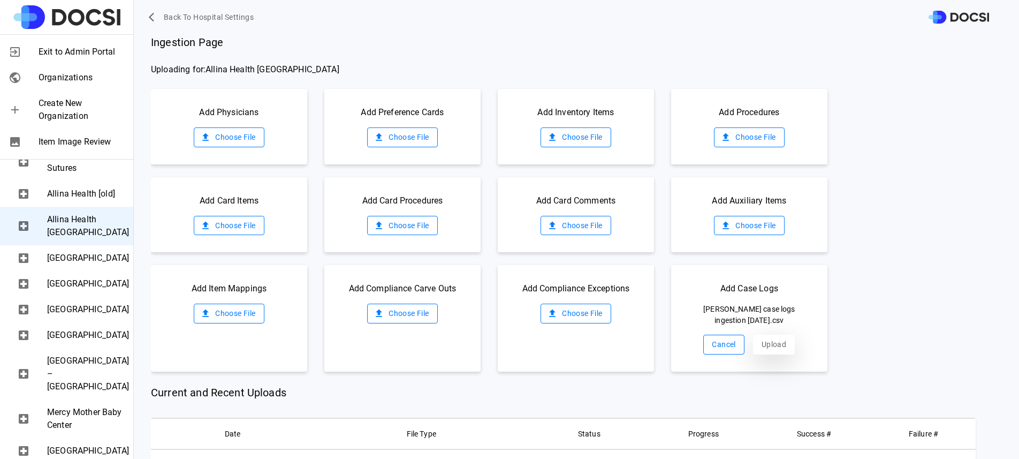
click at [756, 341] on button "Upload" at bounding box center [774, 345] width 42 height 20
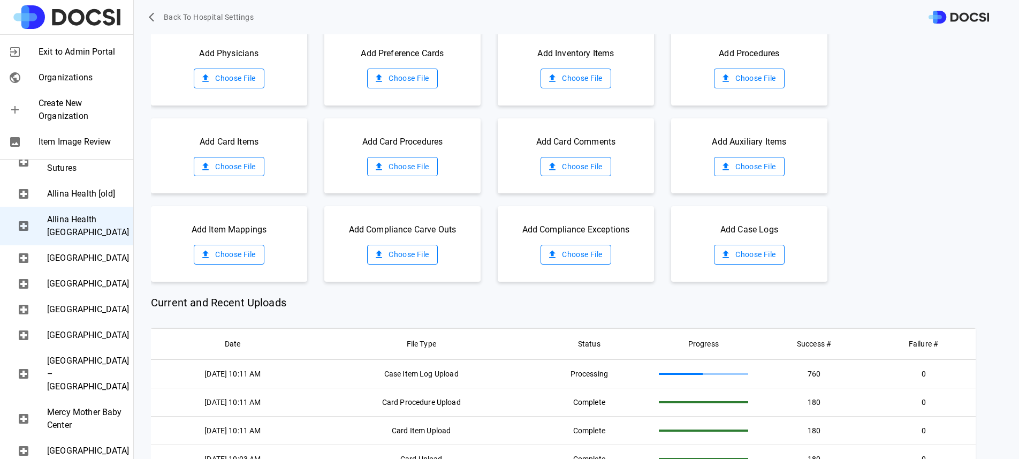
scroll to position [82, 0]
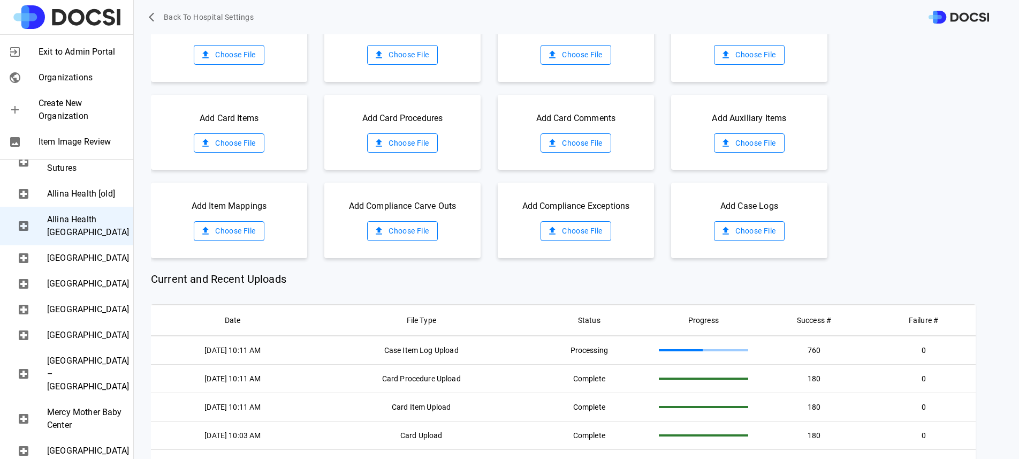
click at [190, 280] on span "Current and Recent Uploads" at bounding box center [563, 279] width 825 height 16
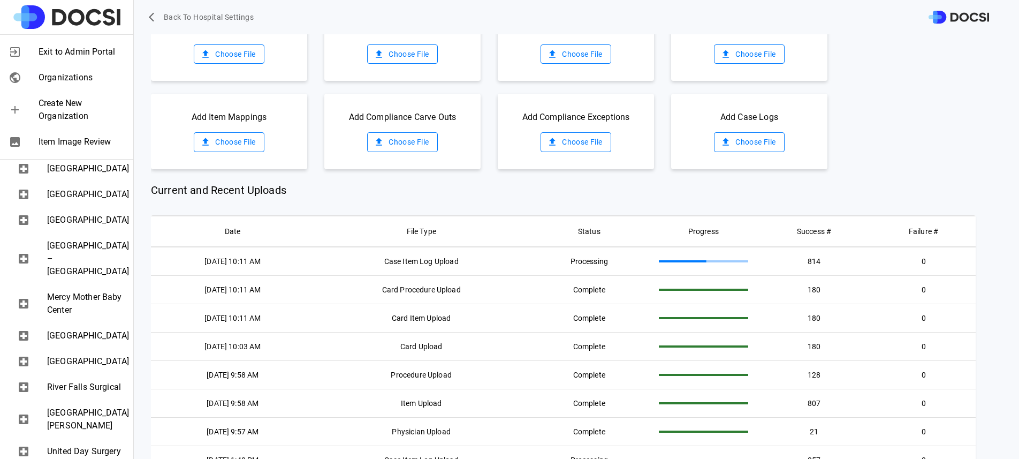
scroll to position [457, 0]
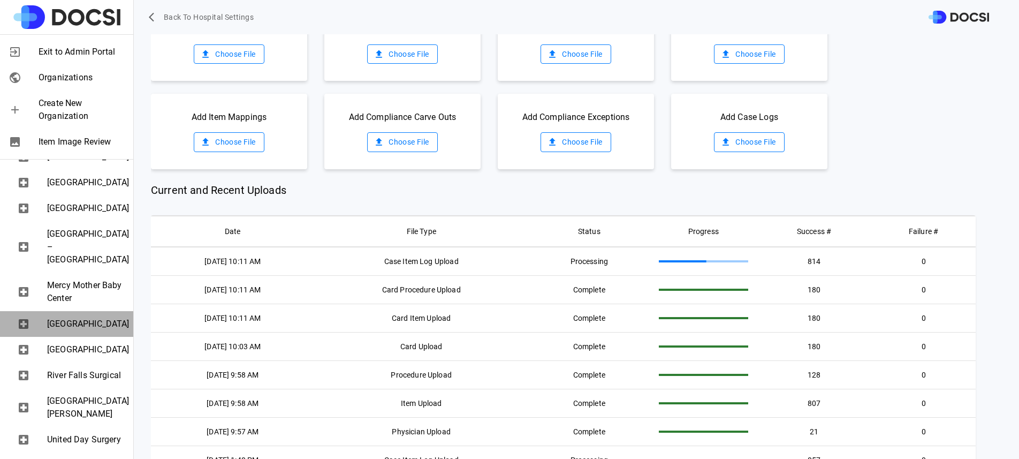
click at [85, 330] on span "[GEOGRAPHIC_DATA]" at bounding box center [86, 323] width 78 height 13
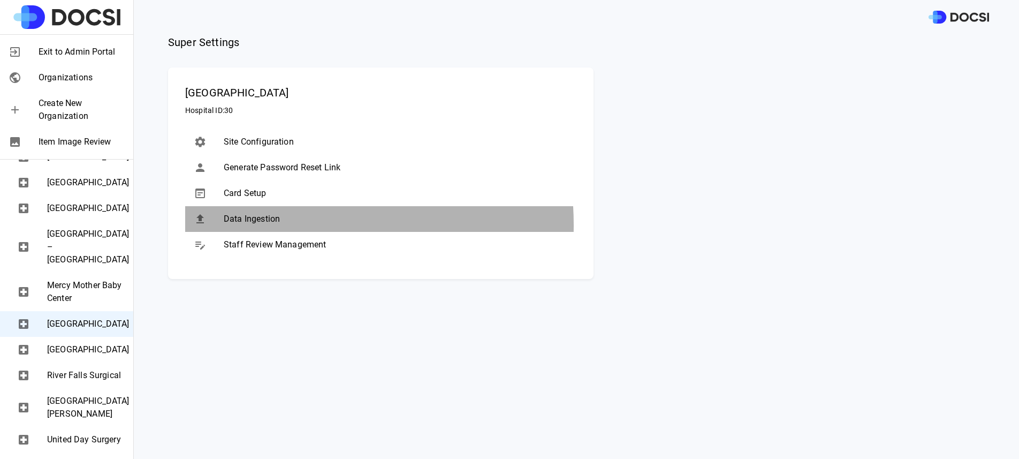
click at [263, 225] on span "Data Ingestion" at bounding box center [396, 218] width 344 height 13
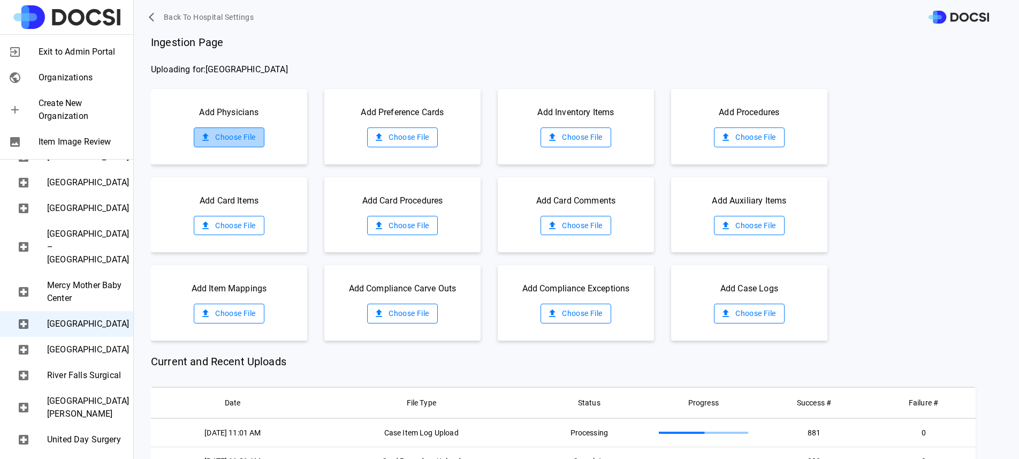
click at [234, 139] on label "Choose File" at bounding box center [229, 137] width 70 height 20
click at [0, 0] on input "Choose File" at bounding box center [0, 0] width 0 height 0
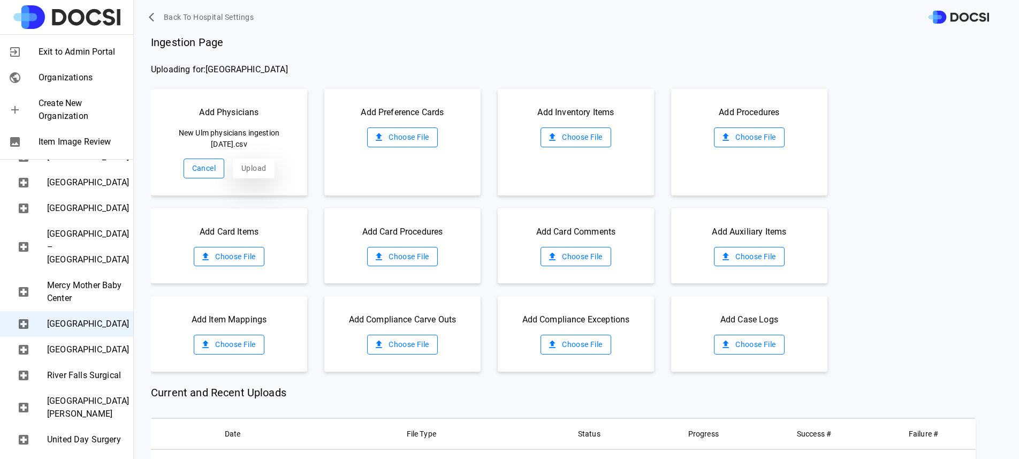
click at [246, 165] on button "Upload" at bounding box center [254, 168] width 42 height 20
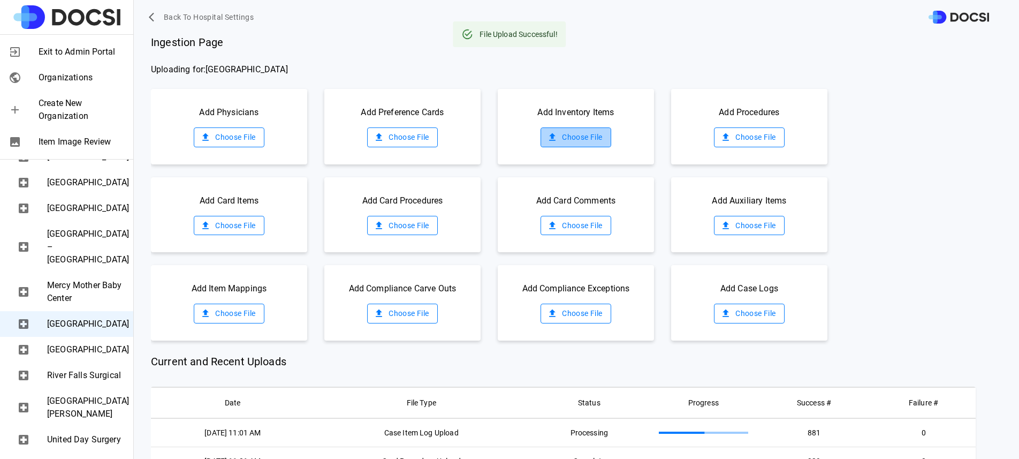
click at [556, 136] on label "Choose File" at bounding box center [576, 137] width 70 height 20
click at [0, 0] on input "Choose File" at bounding box center [0, 0] width 0 height 0
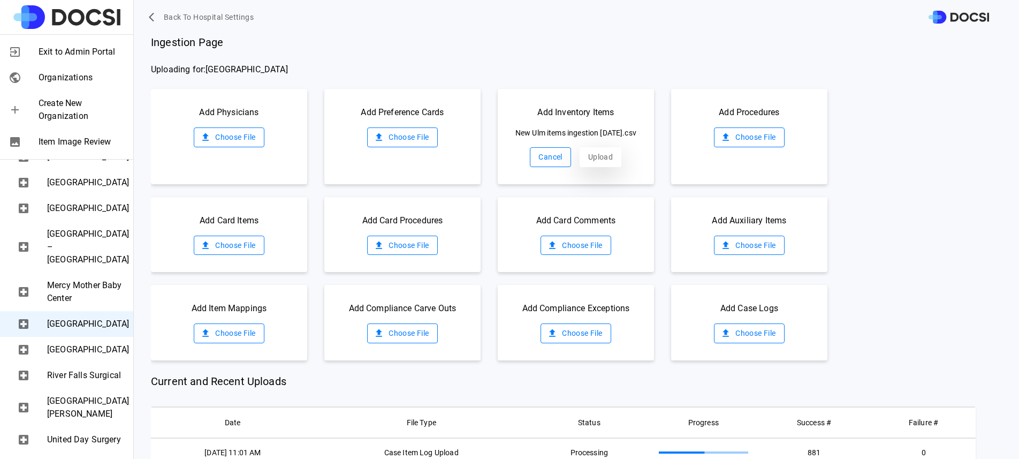
click at [586, 163] on button "Upload" at bounding box center [601, 157] width 42 height 20
click at [746, 142] on label "Choose File" at bounding box center [749, 137] width 70 height 20
click at [0, 0] on input "Choose File" at bounding box center [0, 0] width 0 height 0
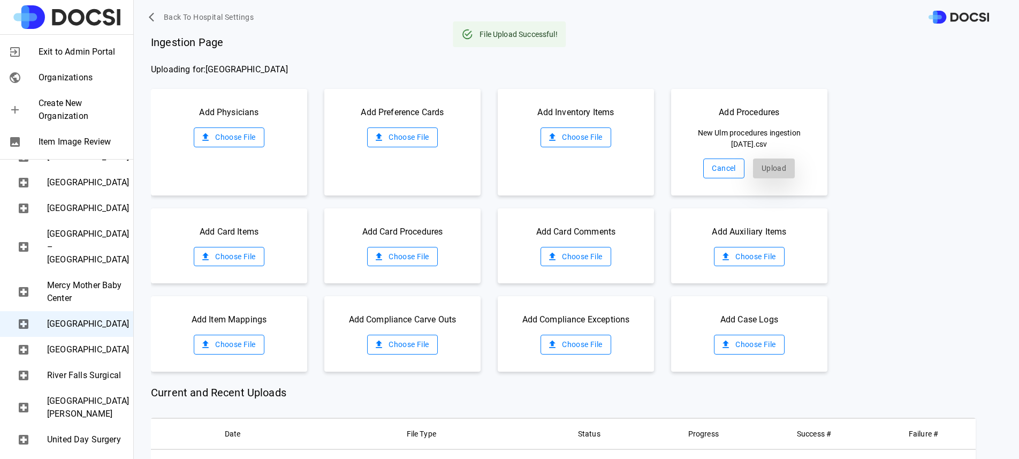
click at [765, 177] on button "Upload" at bounding box center [774, 168] width 42 height 20
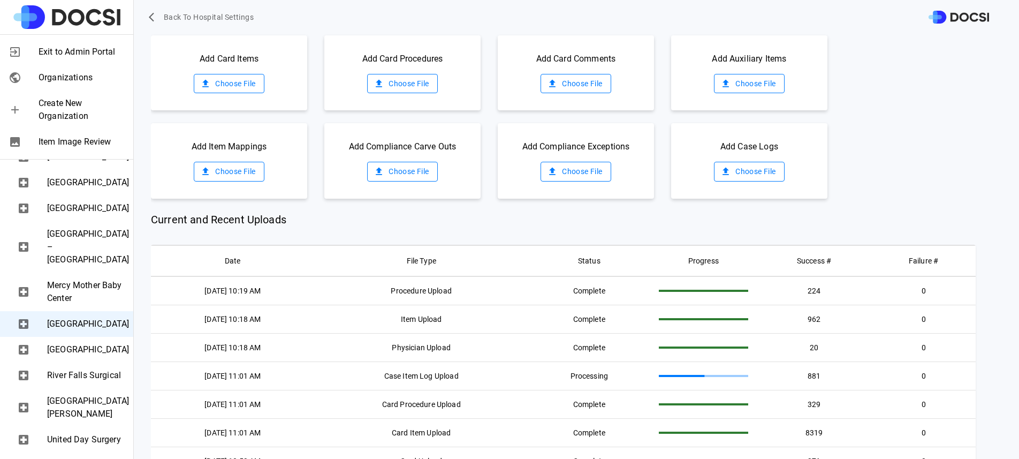
scroll to position [0, 0]
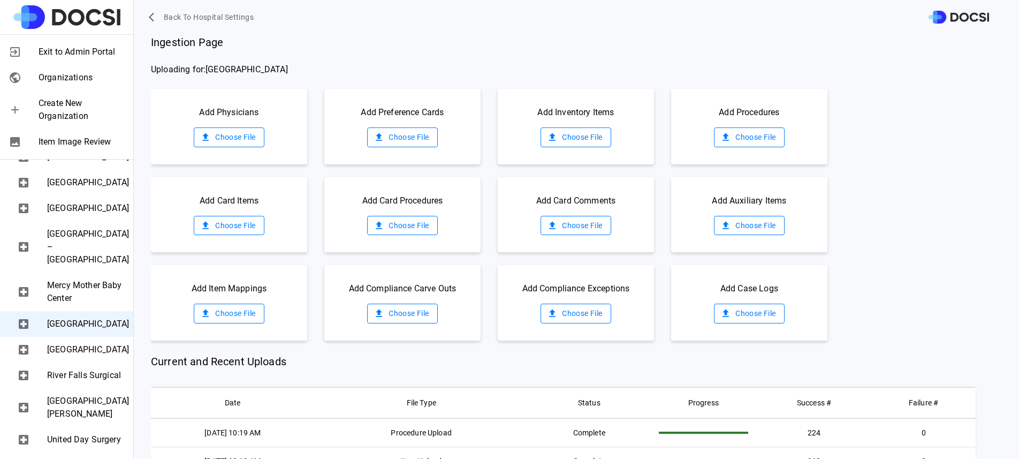
click at [408, 134] on label "Choose File" at bounding box center [402, 137] width 70 height 20
click at [0, 0] on input "Choose File" at bounding box center [0, 0] width 0 height 0
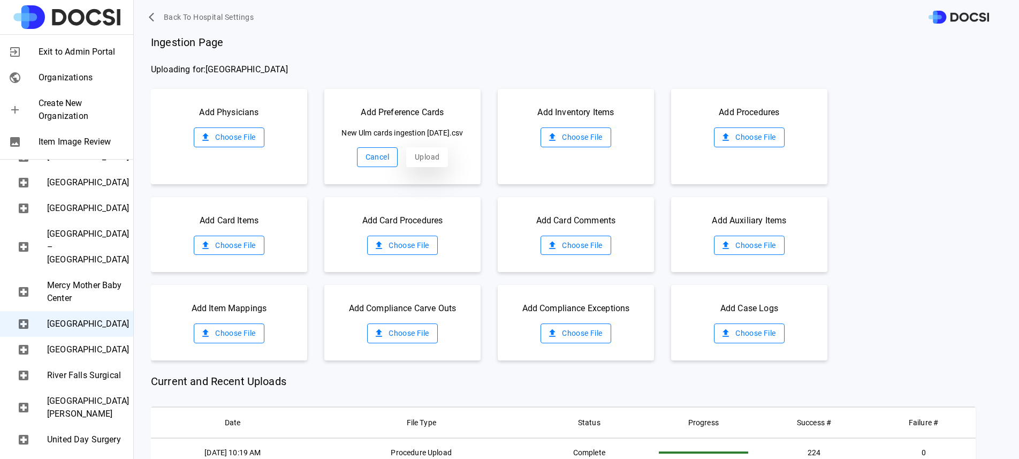
click at [419, 167] on button "Upload" at bounding box center [427, 157] width 42 height 20
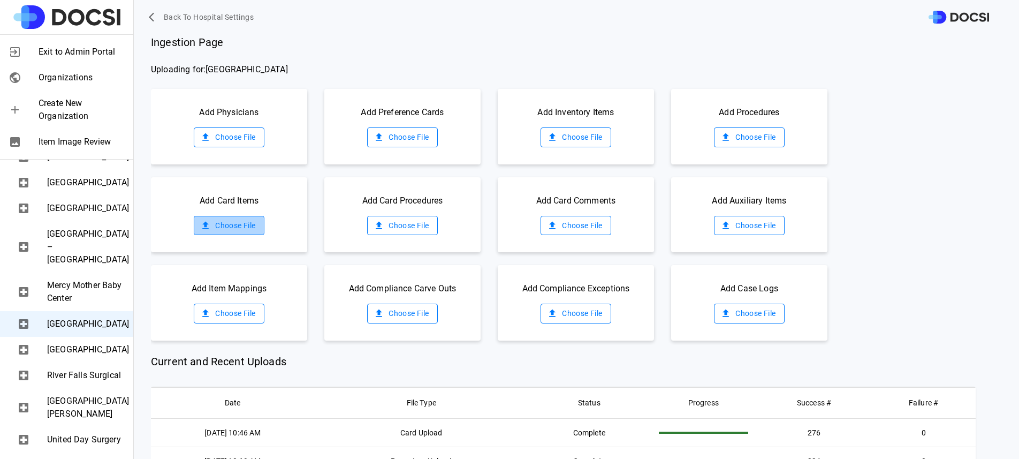
click at [235, 226] on label "Choose File" at bounding box center [229, 226] width 70 height 20
click at [0, 0] on input "Choose File" at bounding box center [0, 0] width 0 height 0
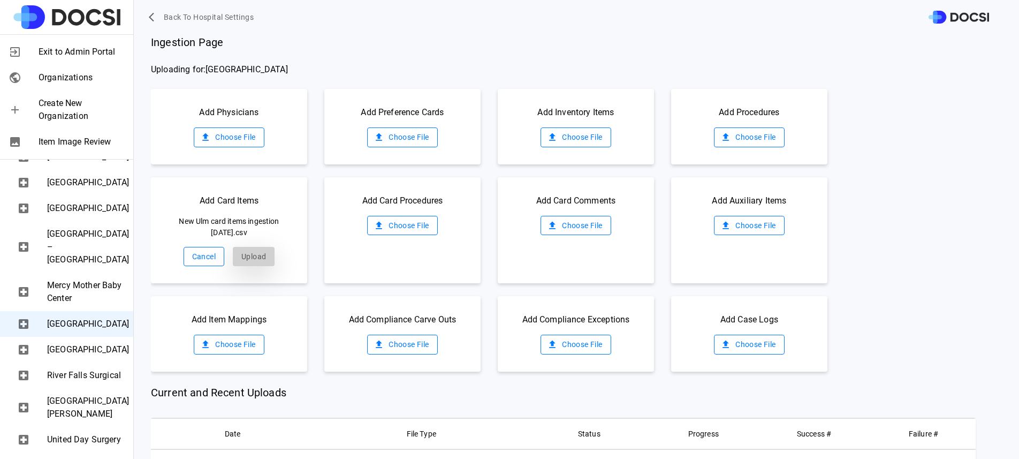
click at [259, 252] on button "Upload" at bounding box center [254, 257] width 42 height 20
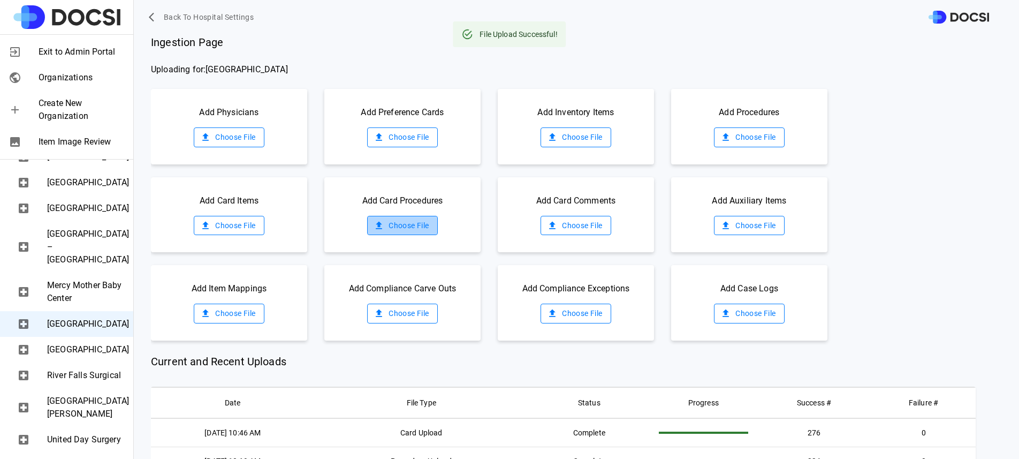
click at [385, 224] on label "Choose File" at bounding box center [402, 226] width 70 height 20
click at [0, 0] on input "Choose File" at bounding box center [0, 0] width 0 height 0
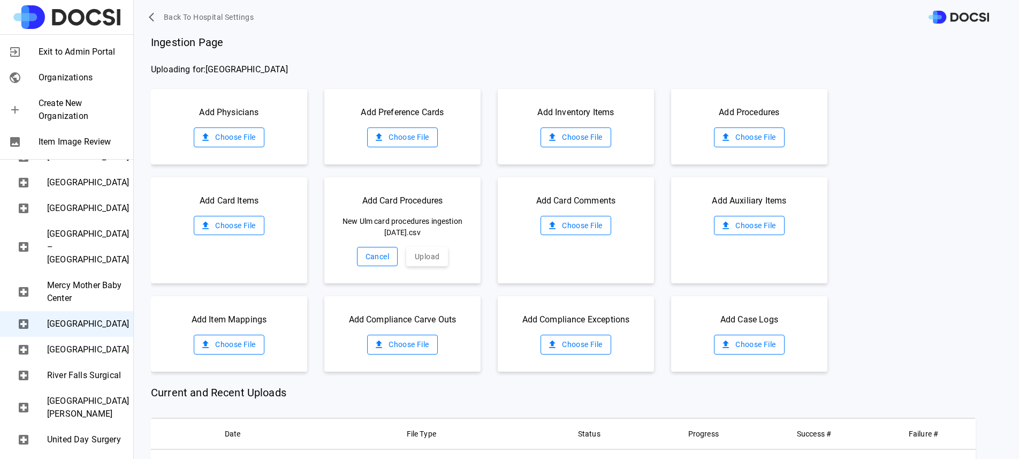
click at [421, 246] on div "Add Card Procedures New Ulm card procedures ingestion [DATE].csv Cancel Upload" at bounding box center [402, 230] width 156 height 107
click at [422, 251] on button "Upload" at bounding box center [427, 257] width 42 height 20
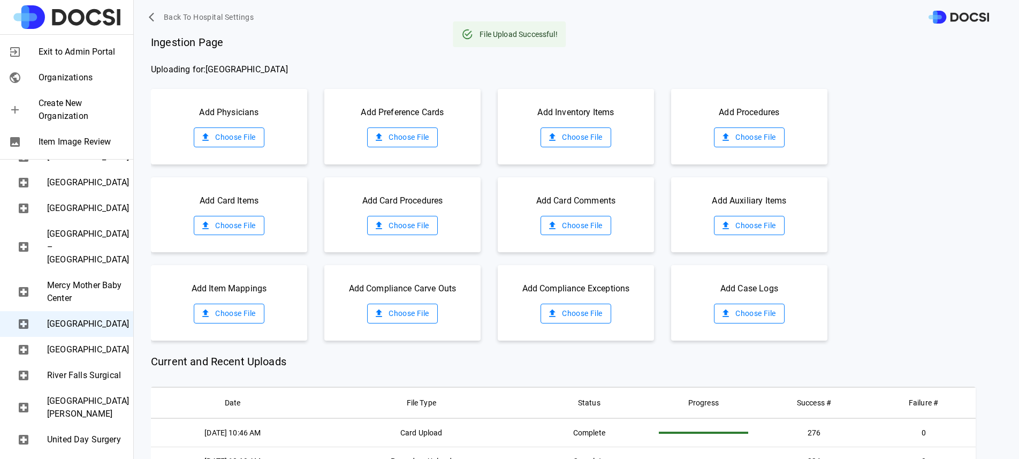
click at [738, 308] on label "Choose File" at bounding box center [749, 313] width 70 height 20
click at [0, 0] on input "Choose File" at bounding box center [0, 0] width 0 height 0
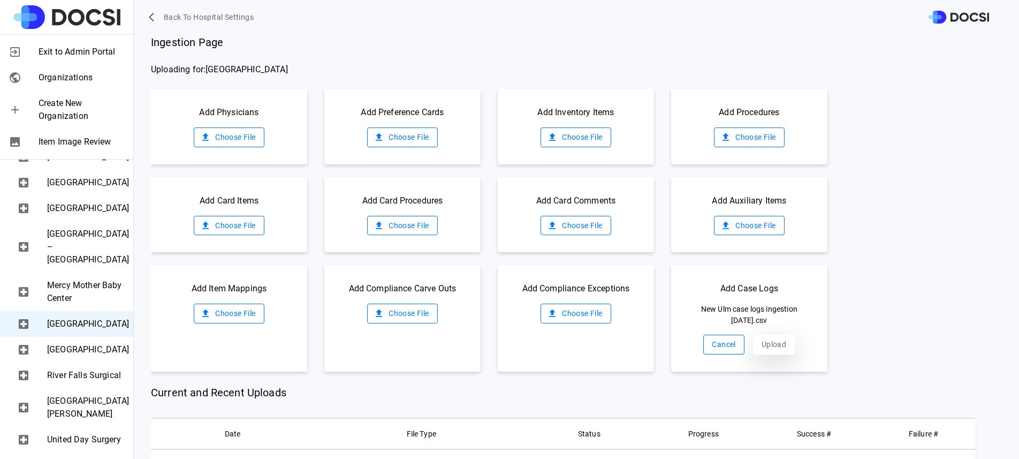
click at [770, 341] on button "Upload" at bounding box center [774, 345] width 42 height 20
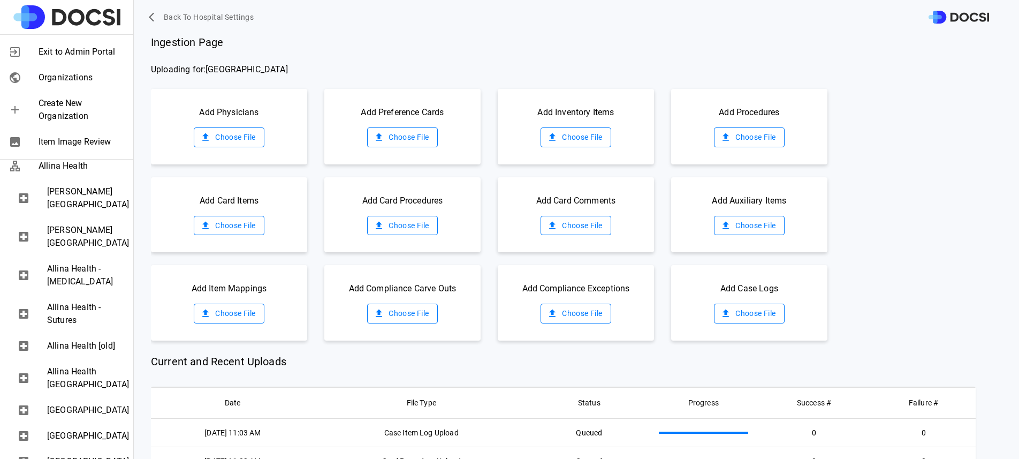
scroll to position [163, 0]
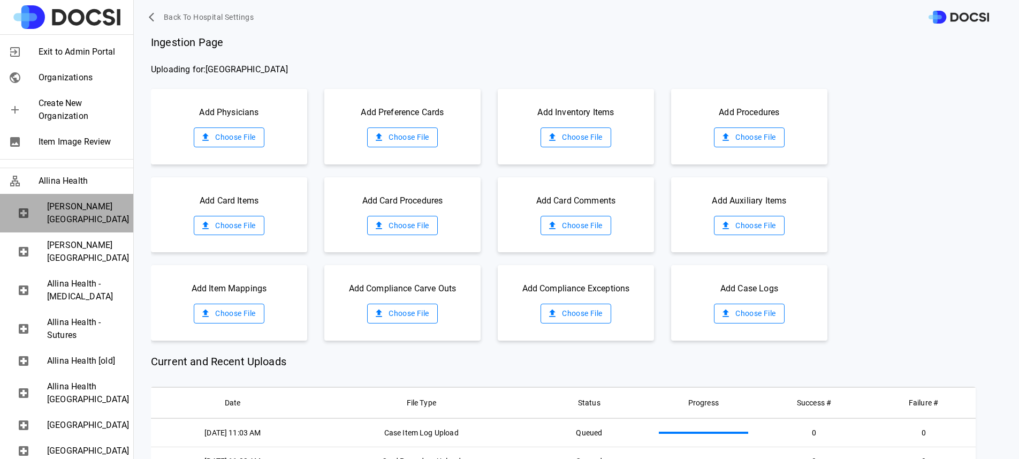
click at [98, 232] on div "[PERSON_NAME][GEOGRAPHIC_DATA]" at bounding box center [66, 213] width 133 height 39
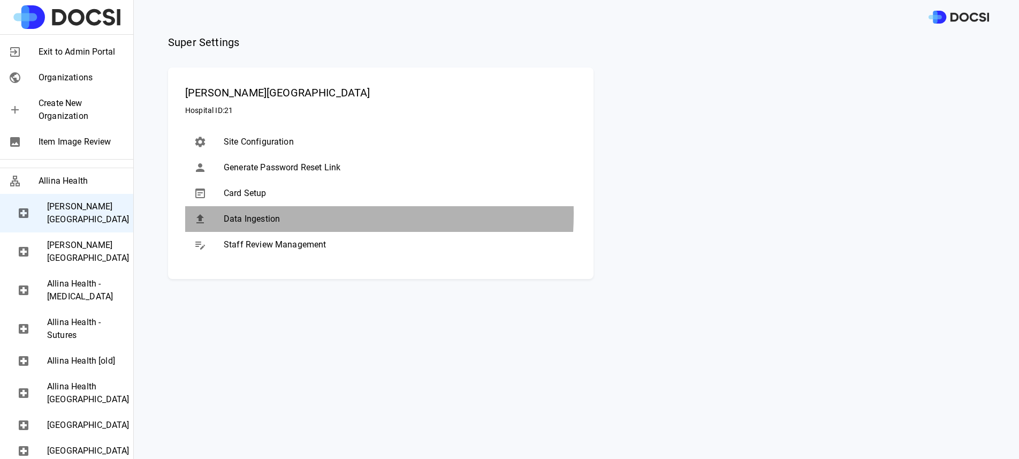
click at [265, 214] on span "Data Ingestion" at bounding box center [396, 218] width 344 height 13
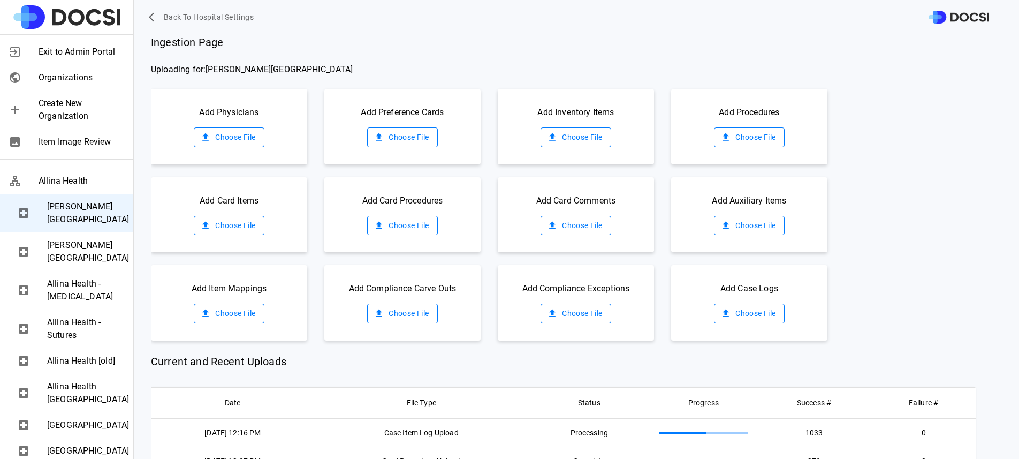
click at [251, 135] on label "Choose File" at bounding box center [229, 137] width 70 height 20
click at [0, 0] on input "Choose File" at bounding box center [0, 0] width 0 height 0
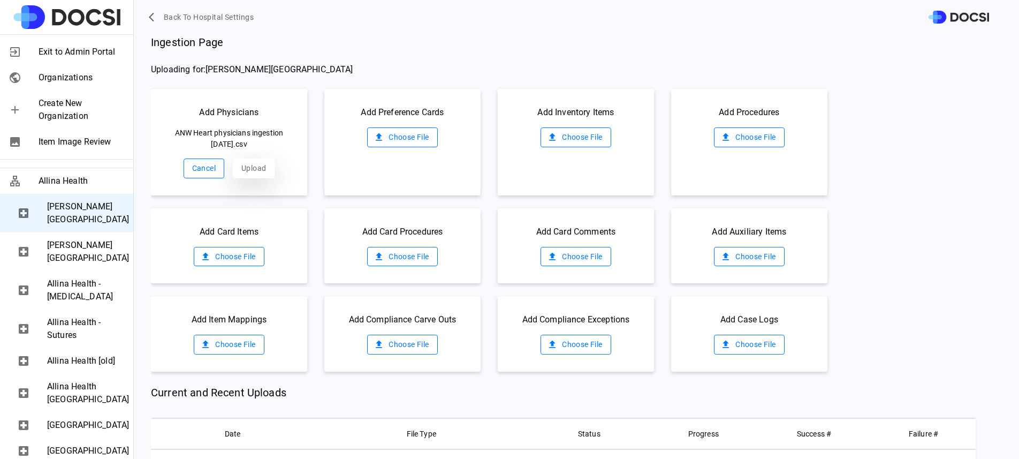
click at [260, 165] on button "Upload" at bounding box center [254, 168] width 42 height 20
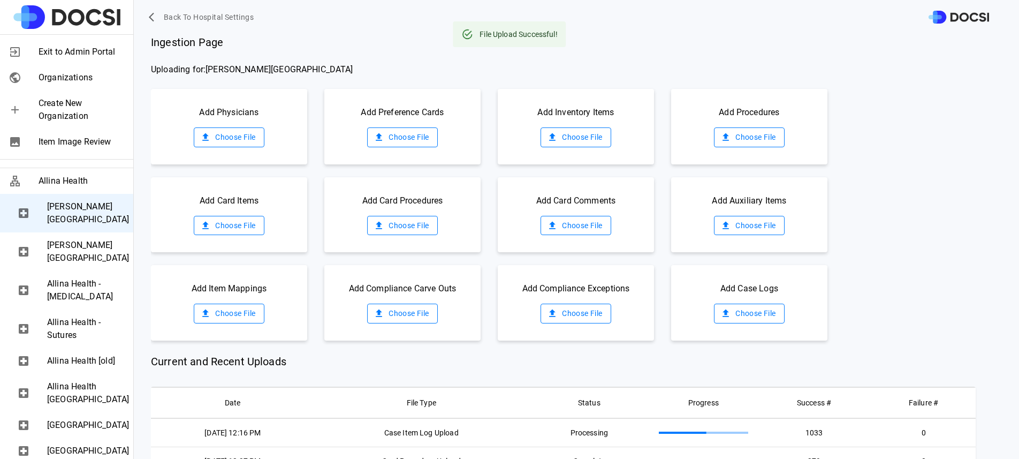
click at [550, 138] on label "Choose File" at bounding box center [576, 137] width 70 height 20
click at [0, 0] on input "Choose File" at bounding box center [0, 0] width 0 height 0
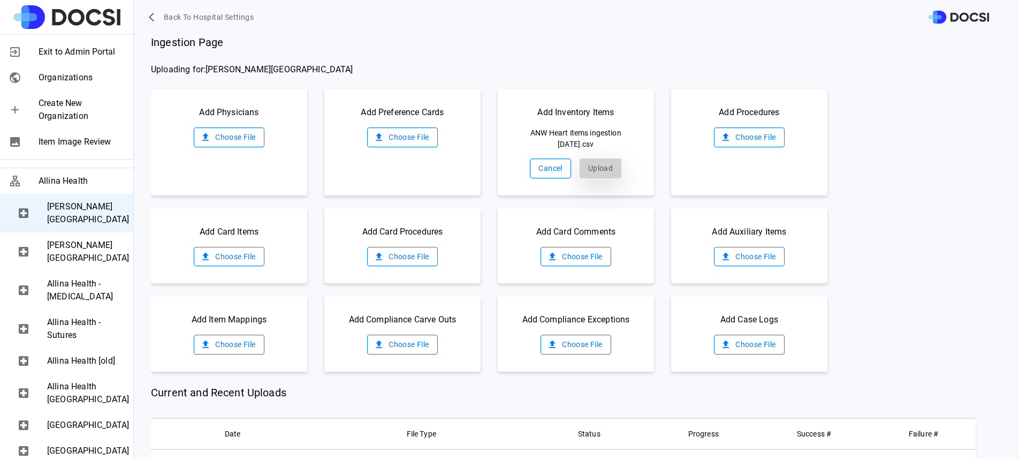
click at [591, 162] on button "Upload" at bounding box center [601, 168] width 42 height 20
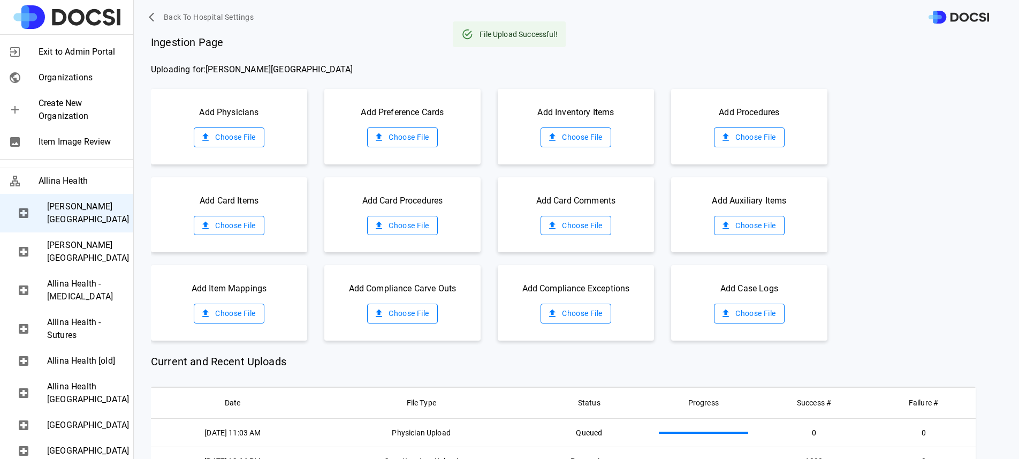
click at [755, 140] on label "Choose File" at bounding box center [749, 137] width 70 height 20
click at [0, 0] on input "Choose File" at bounding box center [0, 0] width 0 height 0
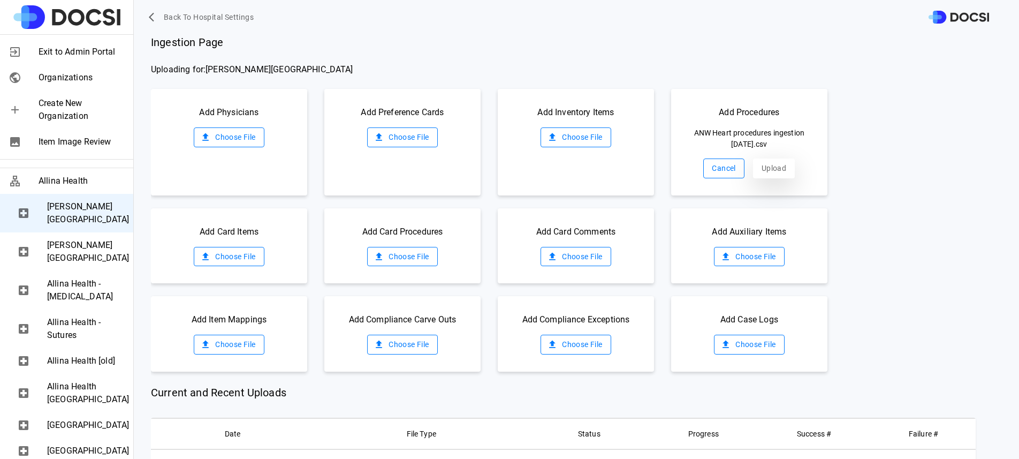
click at [760, 164] on button "Upload" at bounding box center [774, 168] width 42 height 20
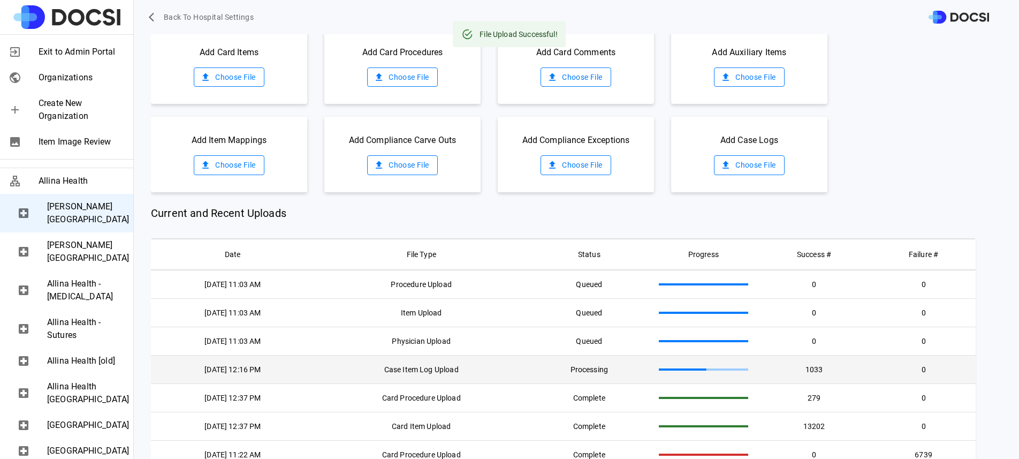
scroll to position [77, 0]
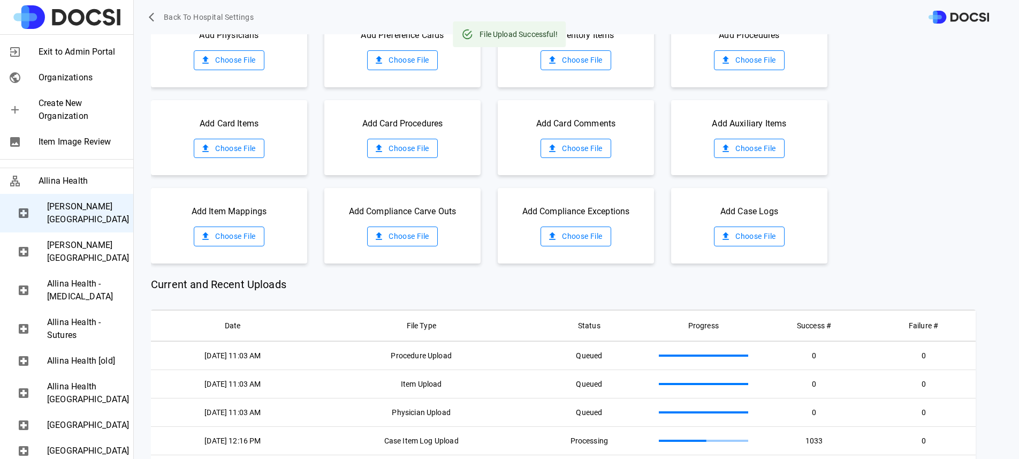
click at [56, 46] on span "Exit to Admin Portal" at bounding box center [82, 51] width 86 height 13
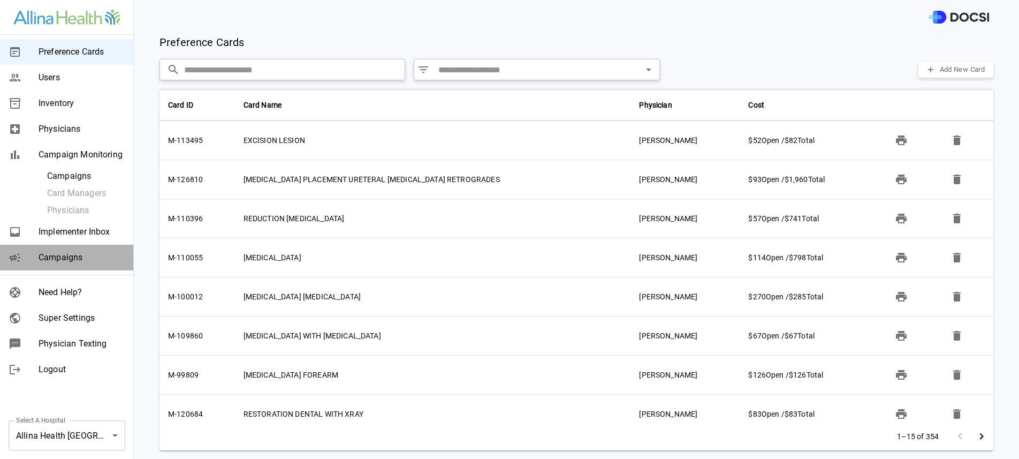
click at [79, 255] on span "Campaigns" at bounding box center [82, 257] width 86 height 13
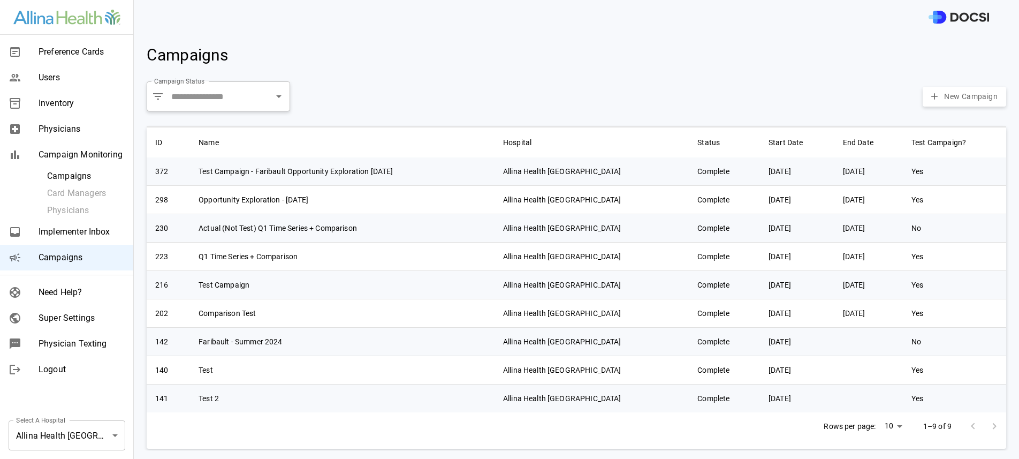
click at [101, 424] on body "Preference Cards Users Inventory Physicians Campaign Monitoring Campaigns Card …" at bounding box center [509, 229] width 1019 height 459
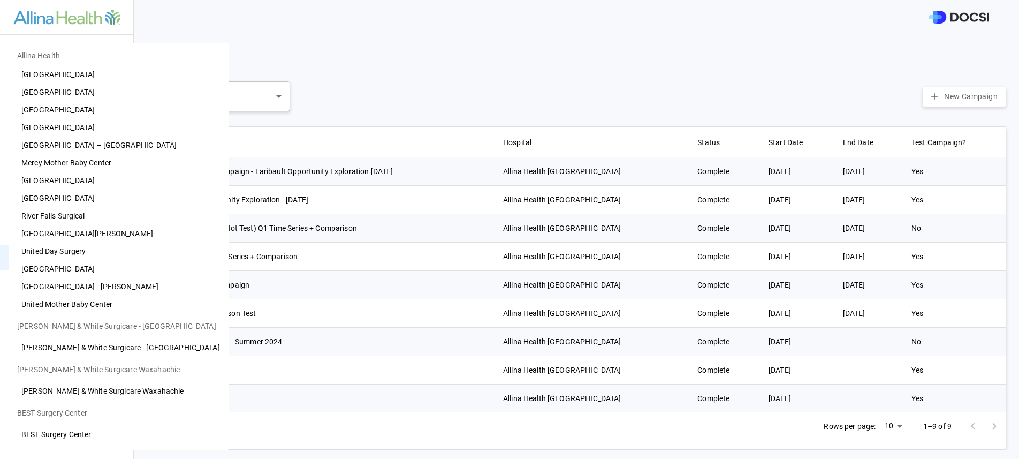
scroll to position [0, 0]
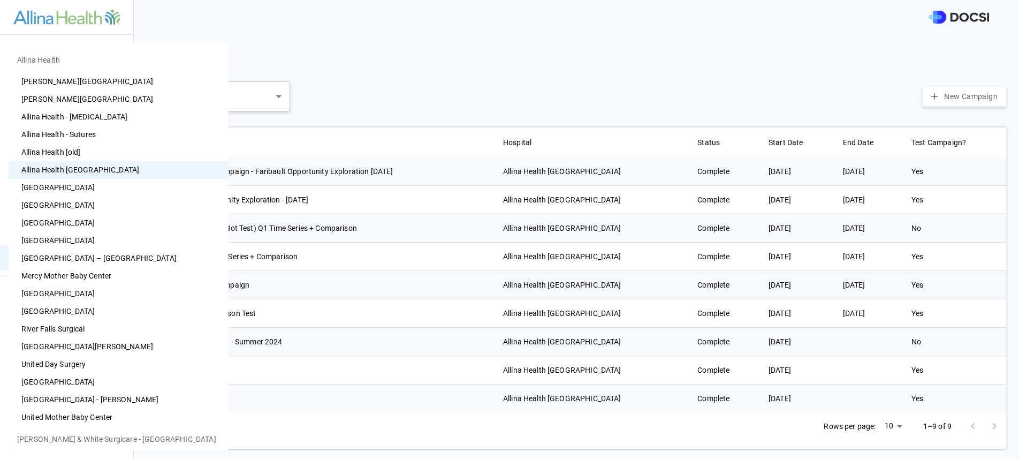
click at [103, 82] on li "[PERSON_NAME][GEOGRAPHIC_DATA]" at bounding box center [119, 82] width 220 height 18
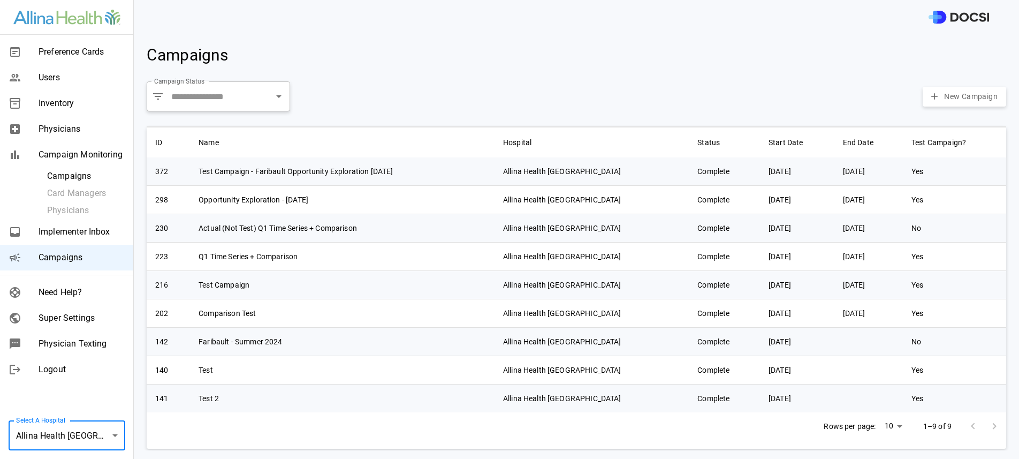
type input "**"
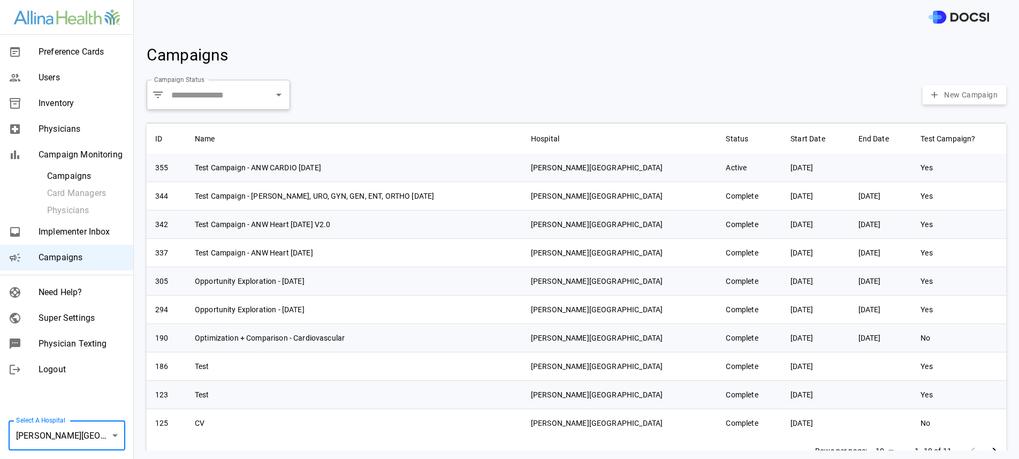
click at [223, 74] on div "Campaign Status ​ Campaign Status New Campaign" at bounding box center [572, 90] width 868 height 47
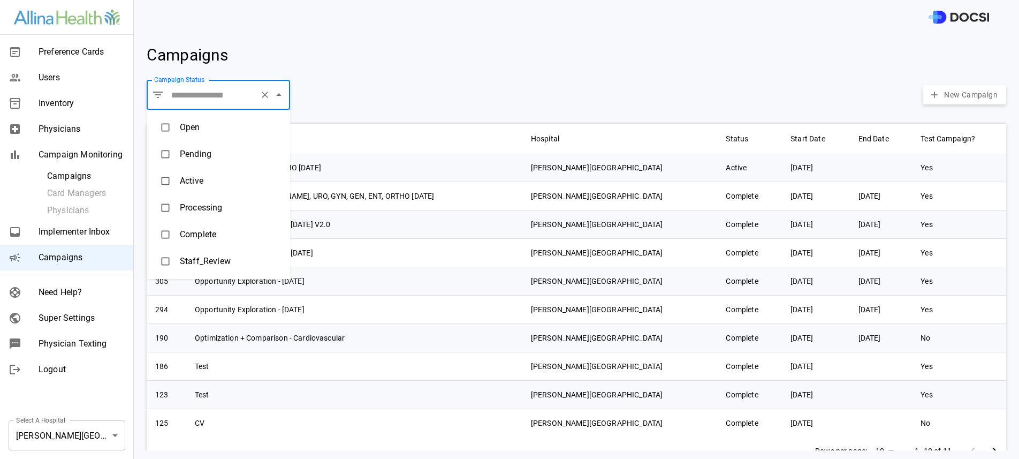
click at [225, 91] on input "Campaign Status" at bounding box center [212, 95] width 87 height 20
click at [185, 177] on li "Active" at bounding box center [218, 181] width 143 height 27
type input "******"
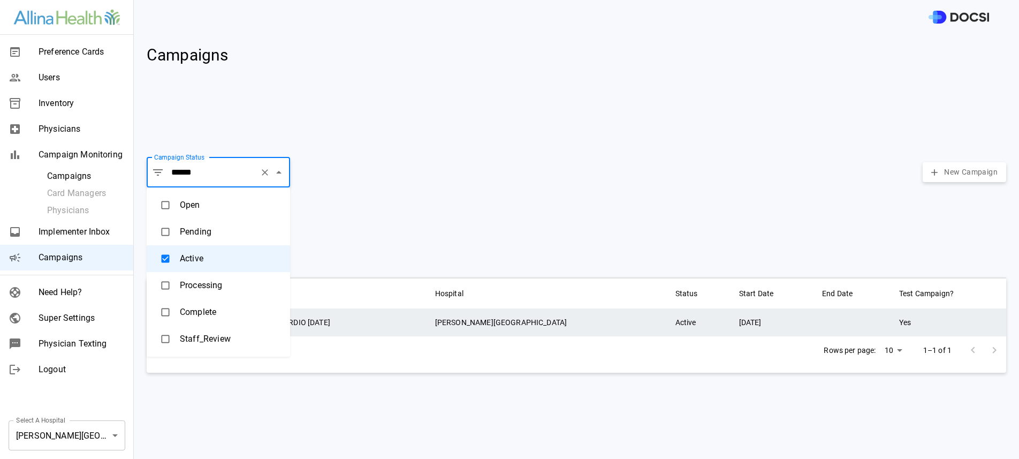
click at [427, 332] on td "Test Campaign - ANW CARDIO [DATE]" at bounding box center [310, 322] width 231 height 28
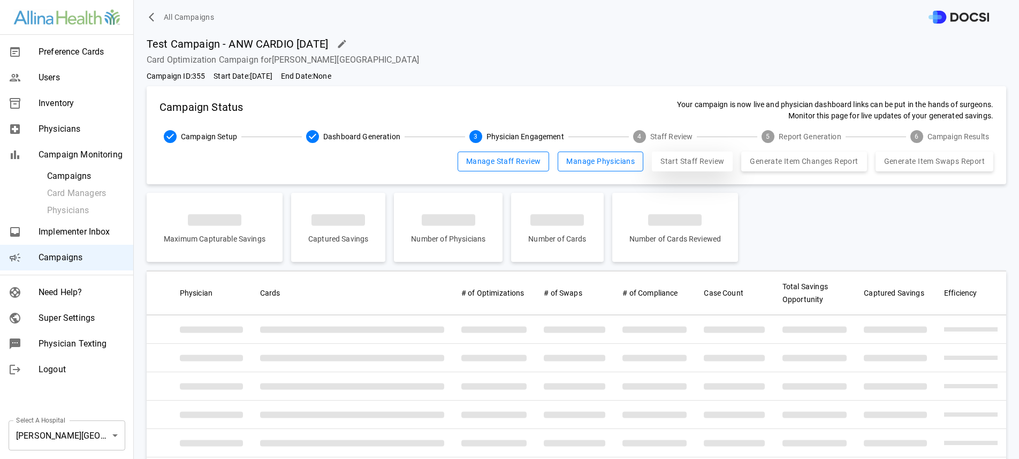
click at [694, 158] on button "Start Staff Review" at bounding box center [692, 161] width 81 height 20
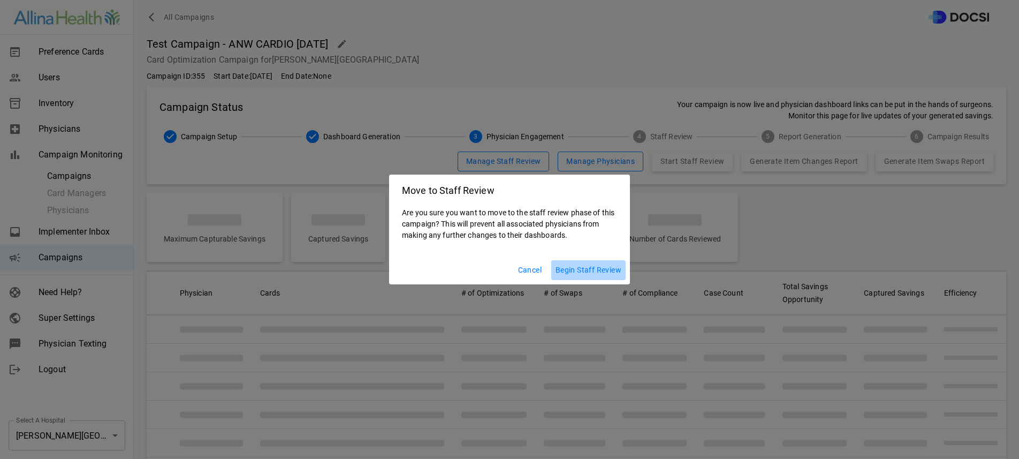
click at [618, 268] on button "Begin Staff Review" at bounding box center [588, 270] width 74 height 20
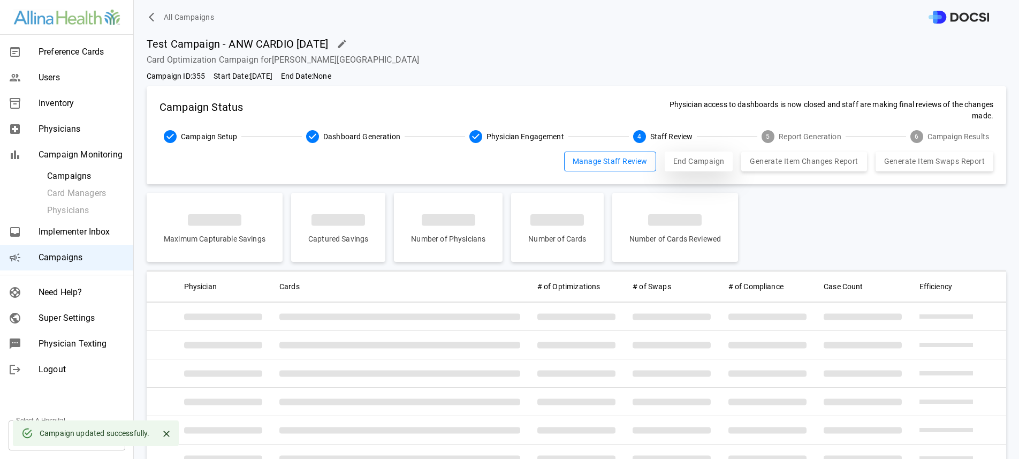
click at [674, 155] on button "End Campaign" at bounding box center [699, 161] width 69 height 20
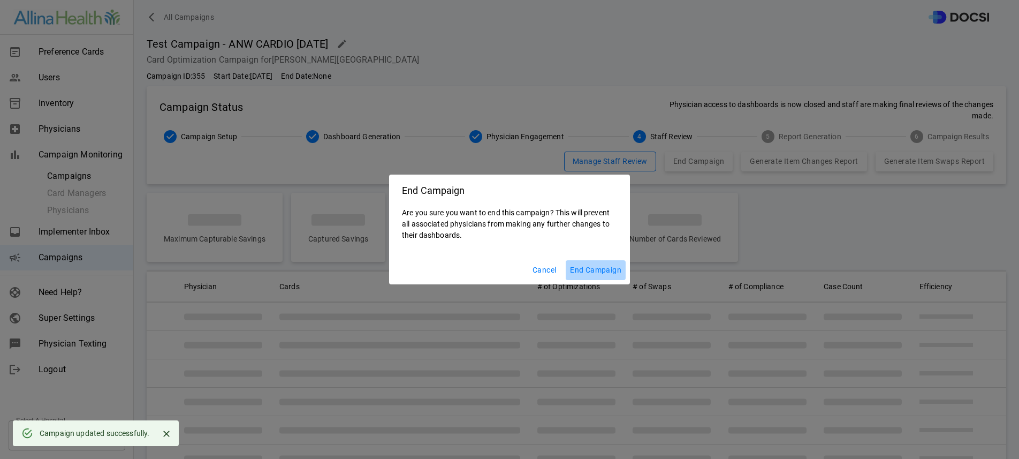
click at [590, 267] on button "End Campaign" at bounding box center [596, 270] width 60 height 20
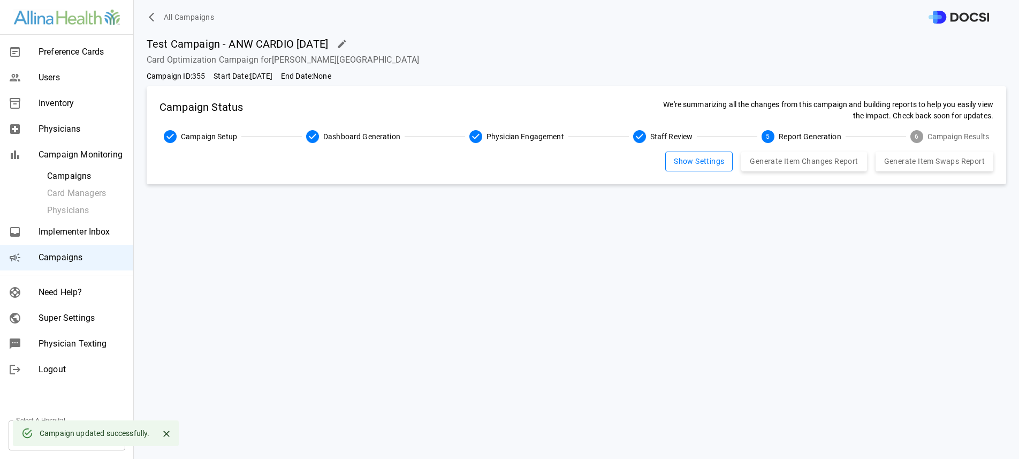
click at [188, 5] on div "All Campaigns" at bounding box center [576, 17] width 885 height 34
click at [188, 13] on span "All Campaigns" at bounding box center [189, 17] width 50 height 13
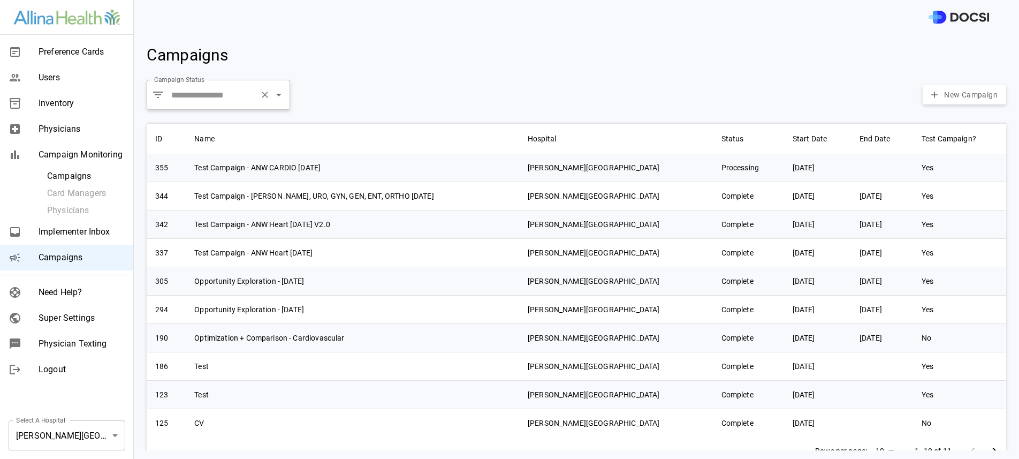
click at [233, 91] on input "Campaign Status" at bounding box center [212, 95] width 87 height 20
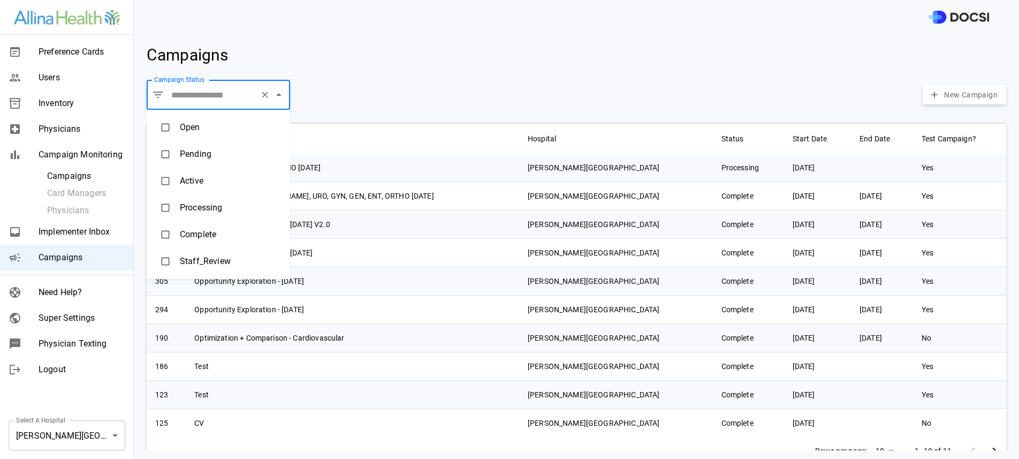
click at [197, 132] on li "Open" at bounding box center [218, 127] width 143 height 27
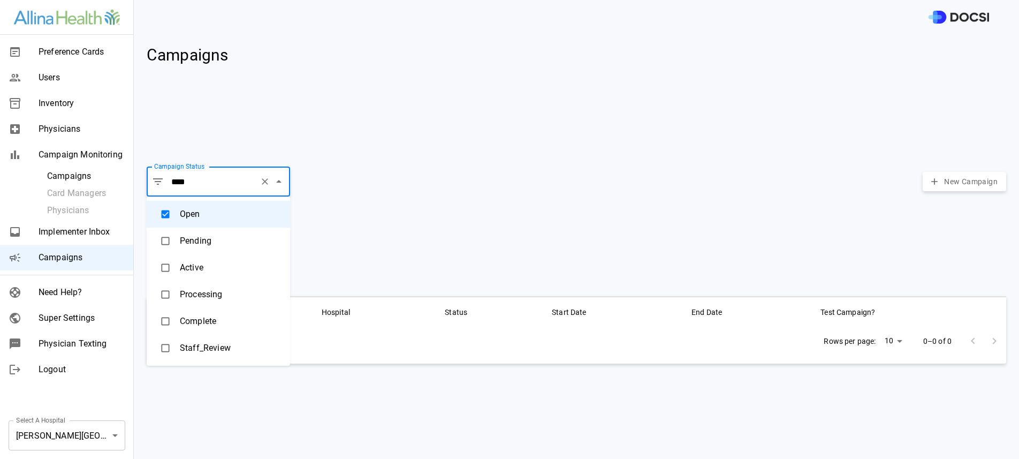
click at [211, 243] on li "Pending" at bounding box center [218, 240] width 143 height 27
click at [209, 272] on li "Active" at bounding box center [218, 267] width 143 height 27
click at [206, 293] on li "Processing" at bounding box center [218, 294] width 143 height 27
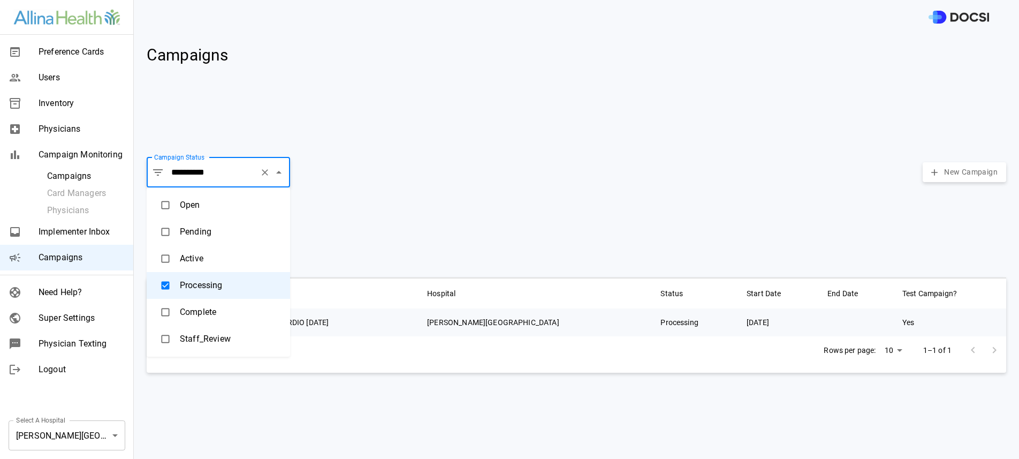
click at [211, 350] on li "Staff_Review" at bounding box center [218, 338] width 143 height 27
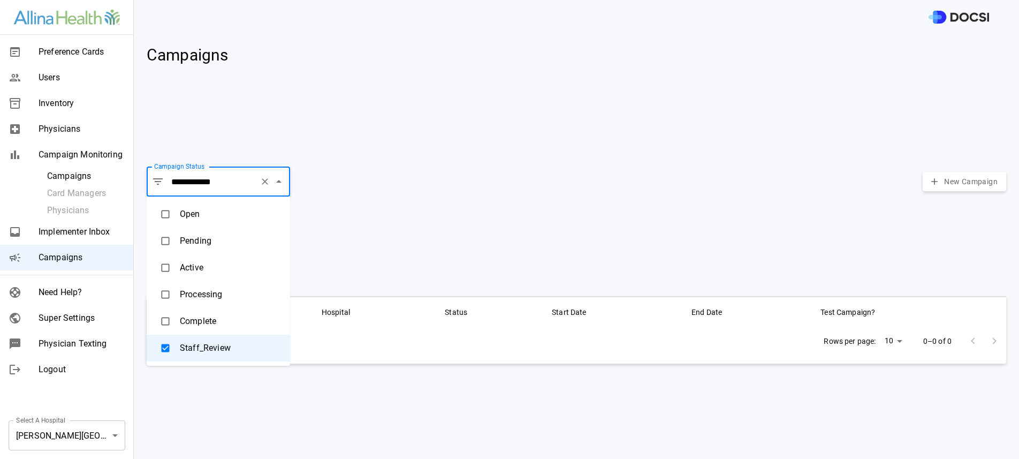
click at [207, 316] on li "Complete" at bounding box center [218, 321] width 143 height 27
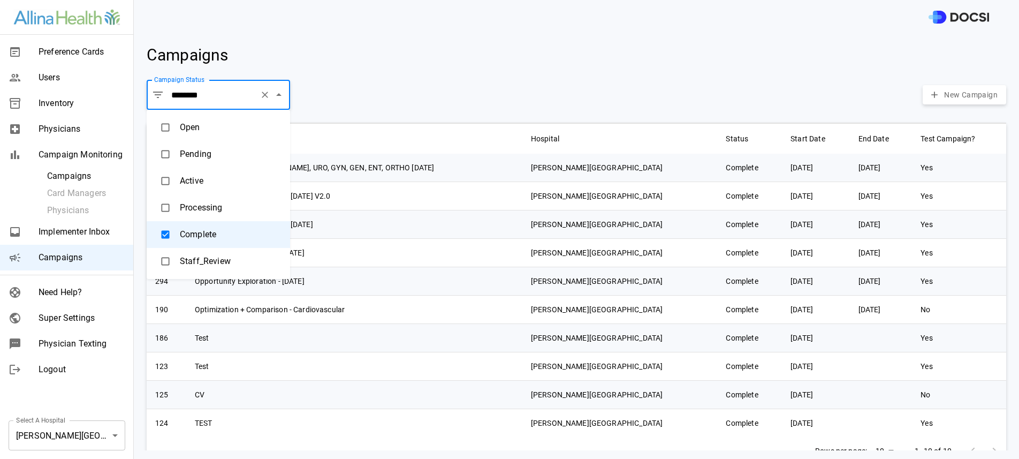
click at [212, 210] on li "Processing" at bounding box center [218, 207] width 143 height 27
type input "**********"
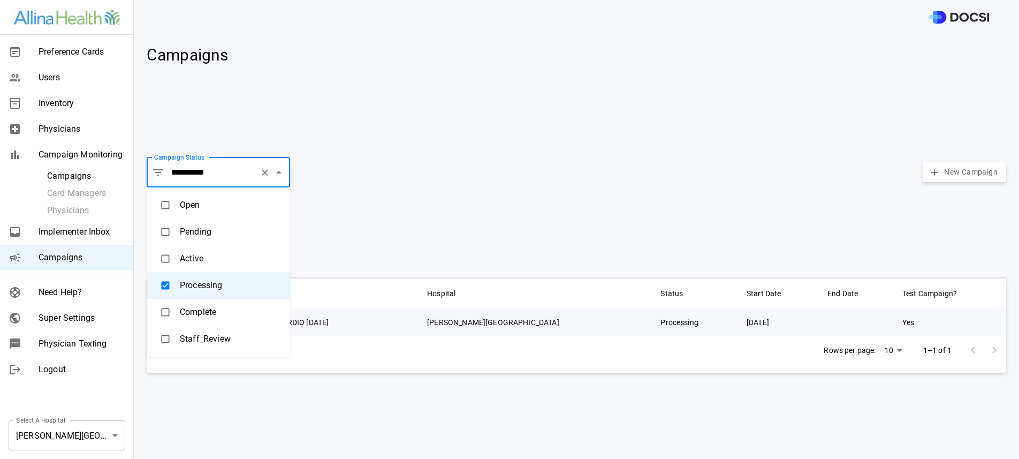
click at [261, 174] on icon "Clear" at bounding box center [265, 172] width 11 height 11
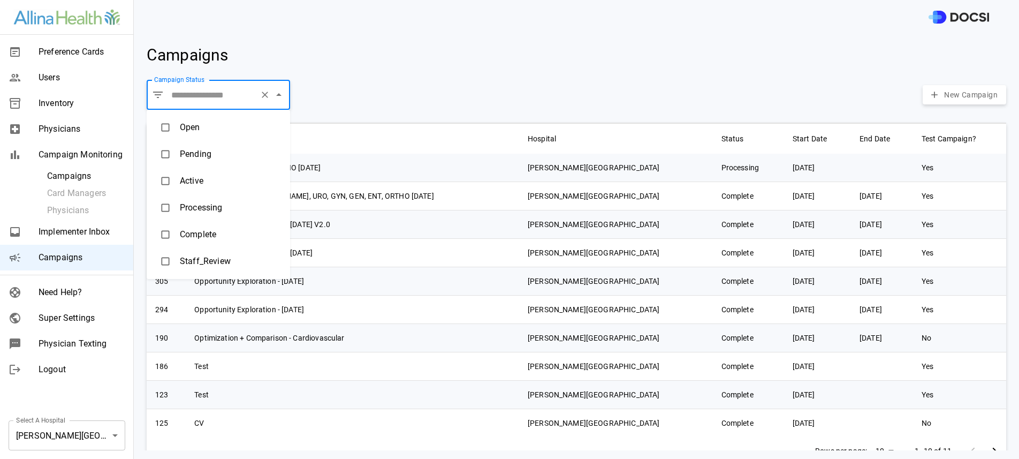
click at [71, 418] on div "Select A Hospital [PERSON_NAME][GEOGRAPHIC_DATA] ** Select A Hospital" at bounding box center [67, 435] width 134 height 47
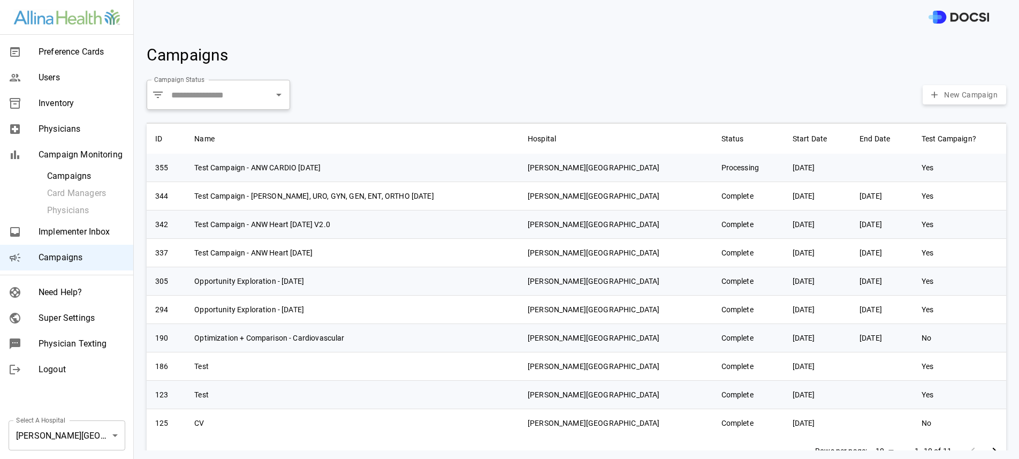
click at [71, 431] on body "Preference Cards Users Inventory Physicians Campaign Monitoring Campaigns Card …" at bounding box center [509, 229] width 1019 height 459
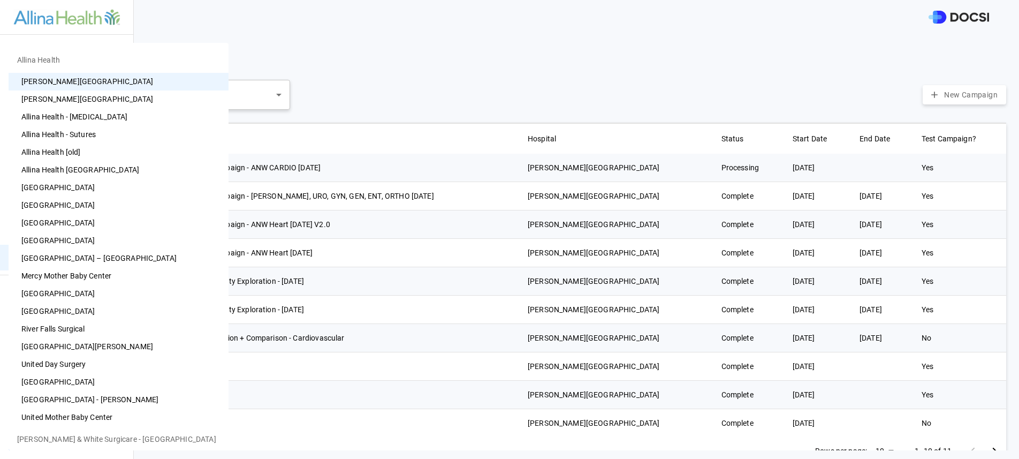
click at [95, 287] on li "[GEOGRAPHIC_DATA]" at bounding box center [119, 294] width 220 height 18
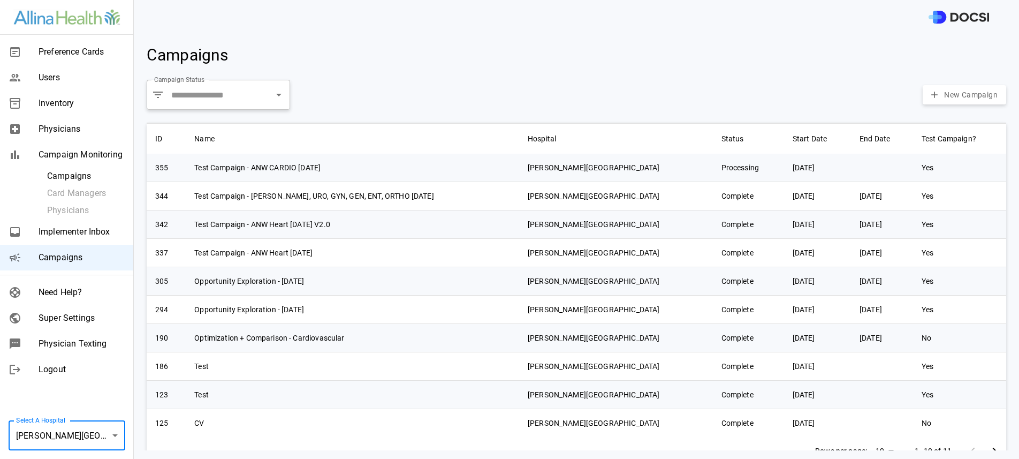
type input "**"
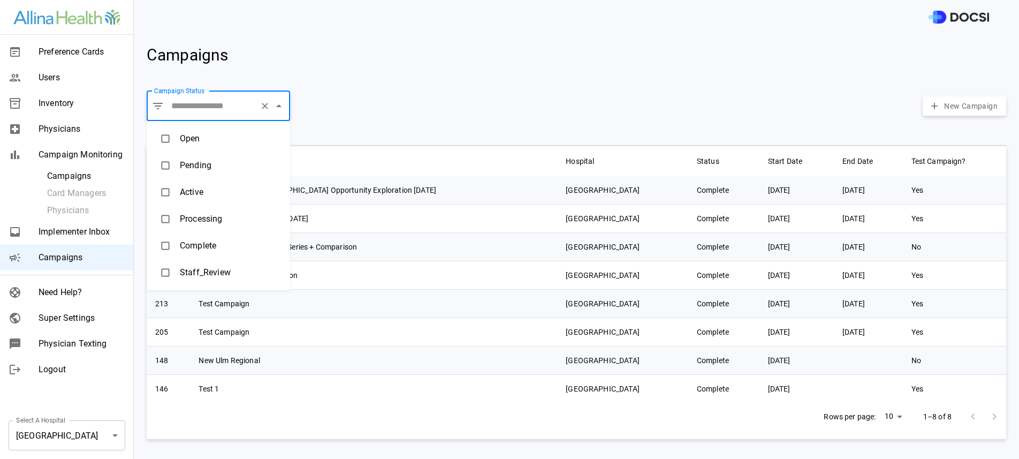
click at [234, 106] on input "Campaign Status" at bounding box center [212, 106] width 87 height 20
click at [195, 197] on li "Active" at bounding box center [218, 192] width 143 height 27
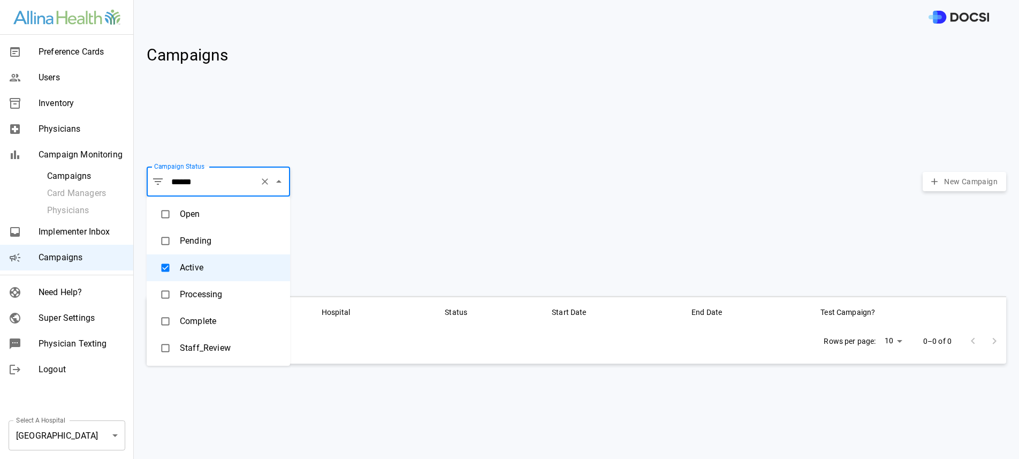
click at [206, 238] on li "Pending" at bounding box center [218, 240] width 143 height 27
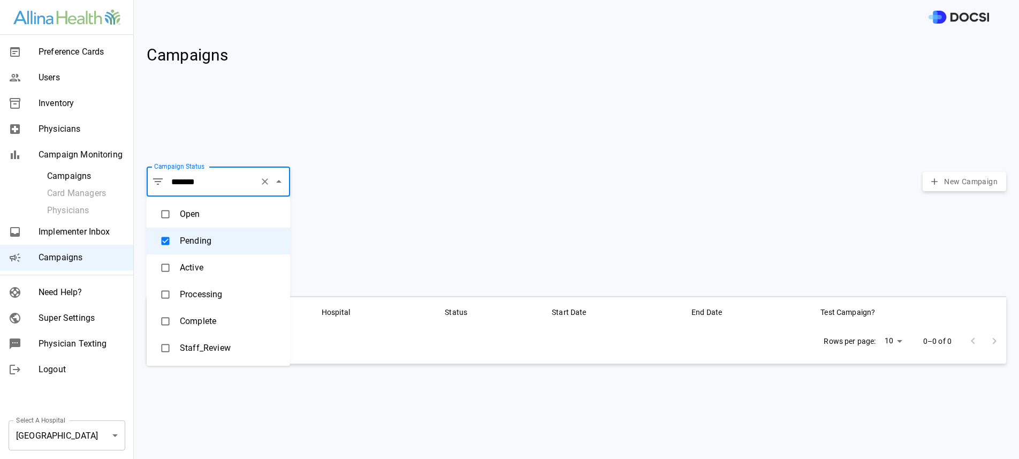
click at [182, 219] on li "Open" at bounding box center [218, 214] width 143 height 27
click at [201, 288] on li "Processing" at bounding box center [218, 294] width 143 height 27
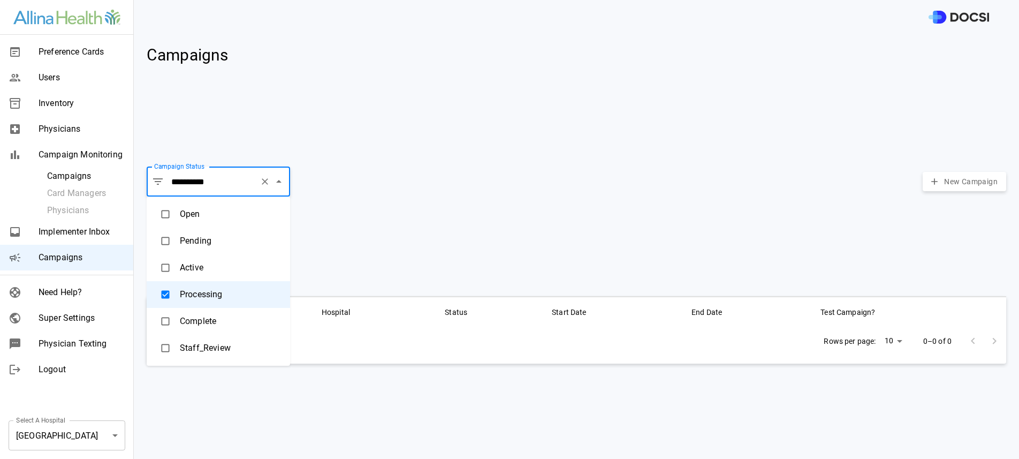
click at [203, 348] on li "Staff_Review" at bounding box center [218, 348] width 143 height 27
type input "**********"
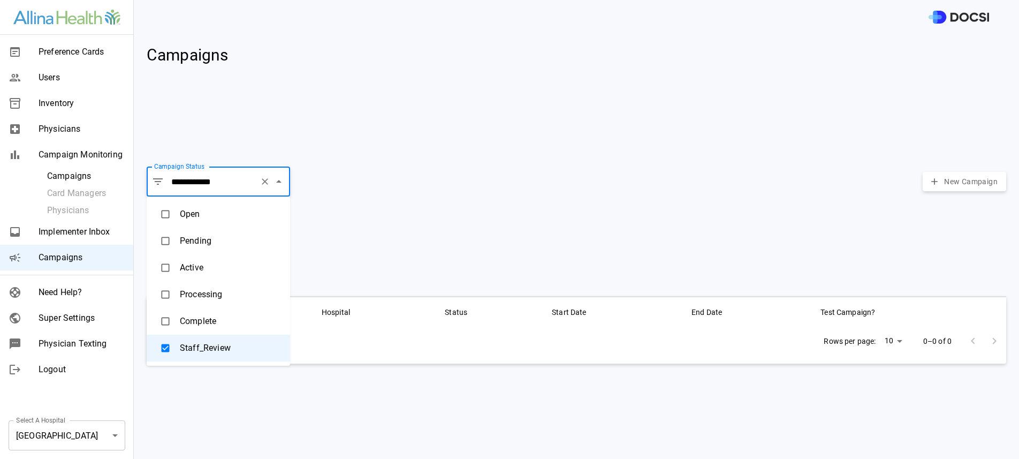
click at [91, 432] on body "**********" at bounding box center [509, 229] width 1019 height 459
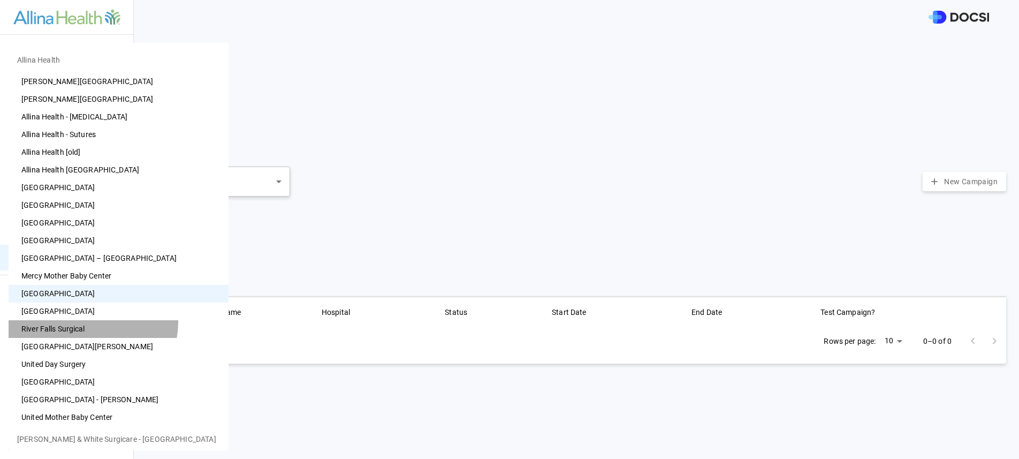
click at [89, 322] on li "River Falls Surgical" at bounding box center [119, 329] width 220 height 18
type input "**"
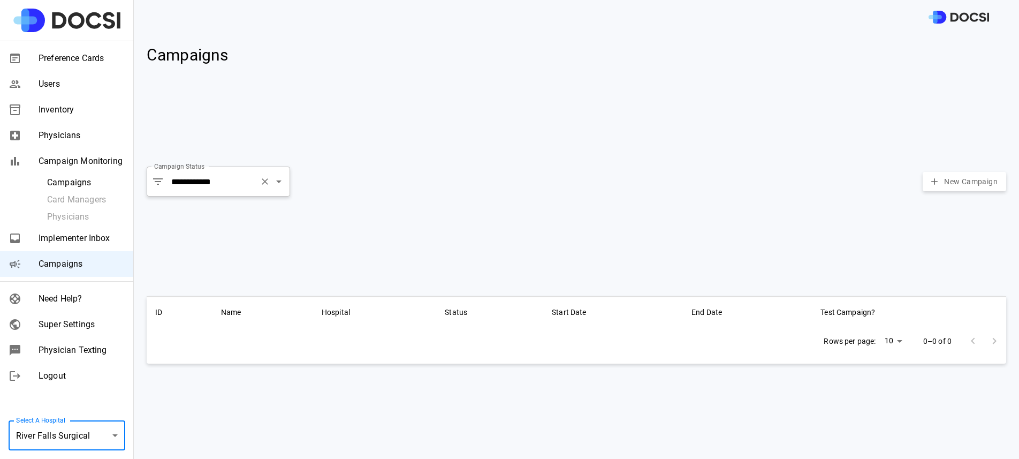
click at [210, 181] on input "**********" at bounding box center [212, 181] width 87 height 20
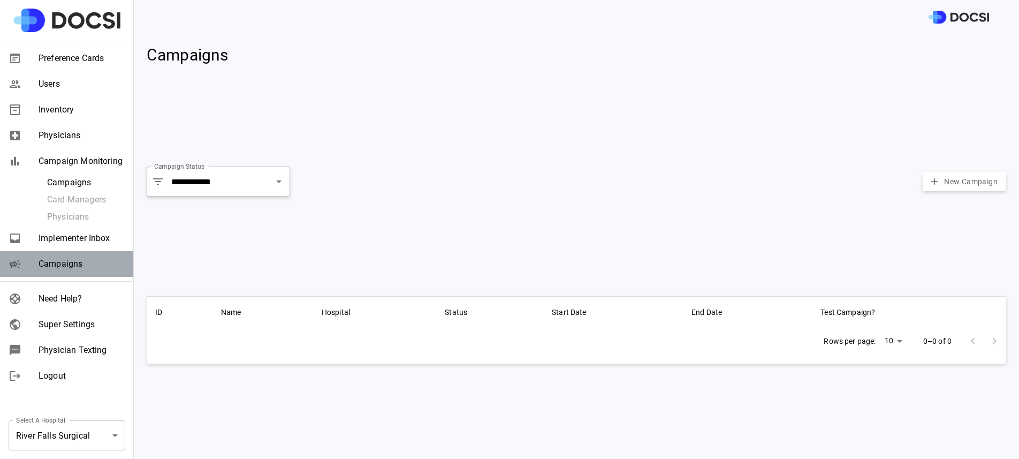
click at [83, 271] on div "Campaigns" at bounding box center [66, 264] width 133 height 26
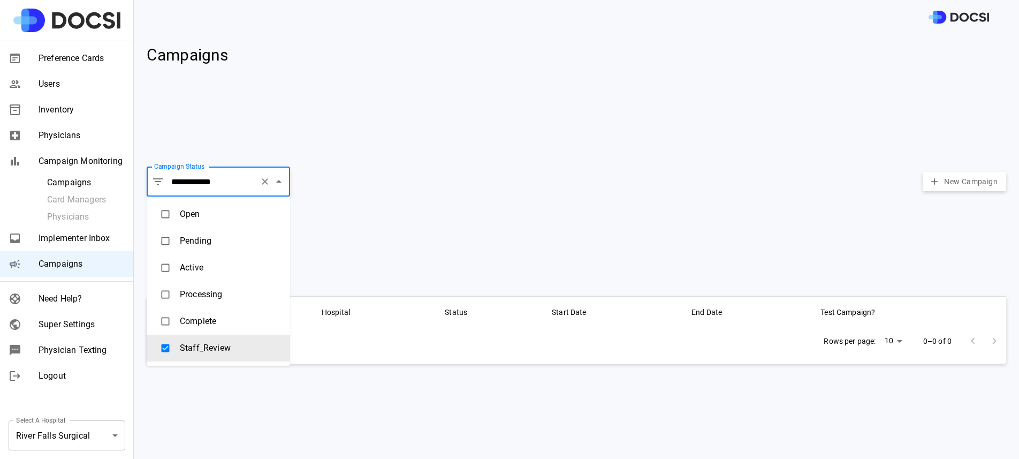
click at [234, 178] on input "**********" at bounding box center [212, 181] width 87 height 20
click at [191, 237] on li "Pending" at bounding box center [218, 240] width 143 height 27
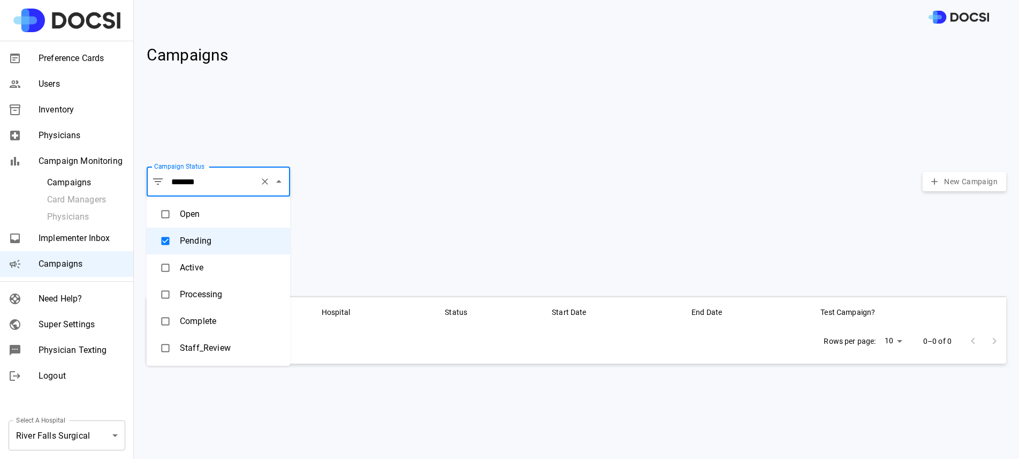
click at [194, 259] on li "Active" at bounding box center [218, 267] width 143 height 27
type input "******"
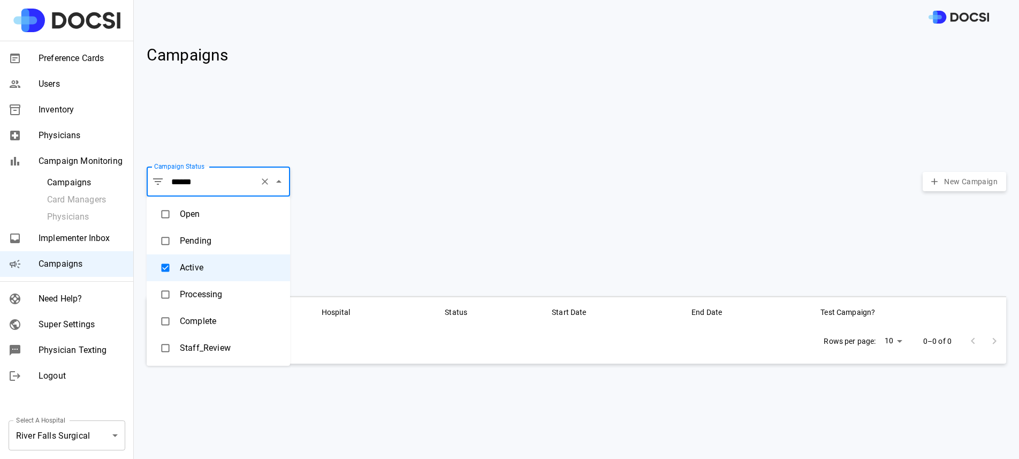
click at [94, 409] on div "Preference Cards Users Inventory Physicians Campaign Monitoring Campaigns Card …" at bounding box center [67, 229] width 134 height 459
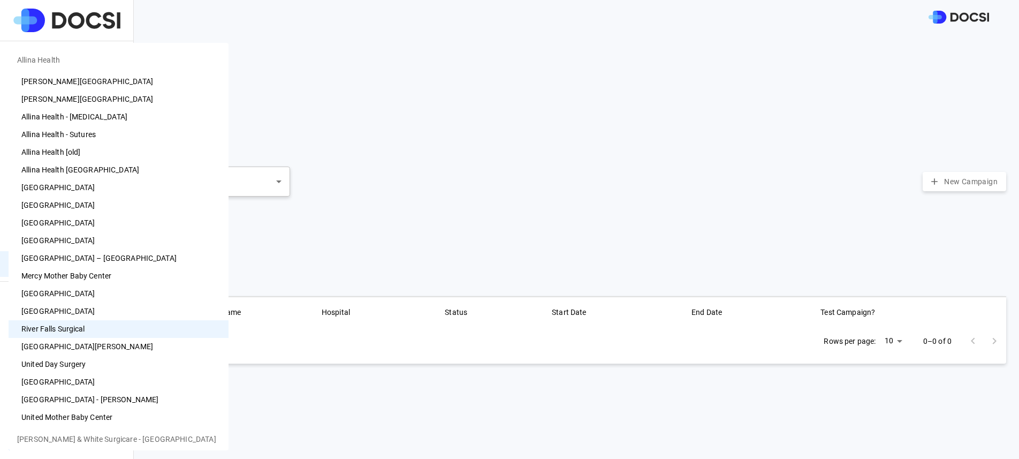
click at [94, 428] on body "Preference Cards Users Inventory Physicians Campaign Monitoring Campaigns Card …" at bounding box center [509, 229] width 1019 height 459
click at [88, 344] on li "[GEOGRAPHIC_DATA][PERSON_NAME]" at bounding box center [119, 347] width 220 height 18
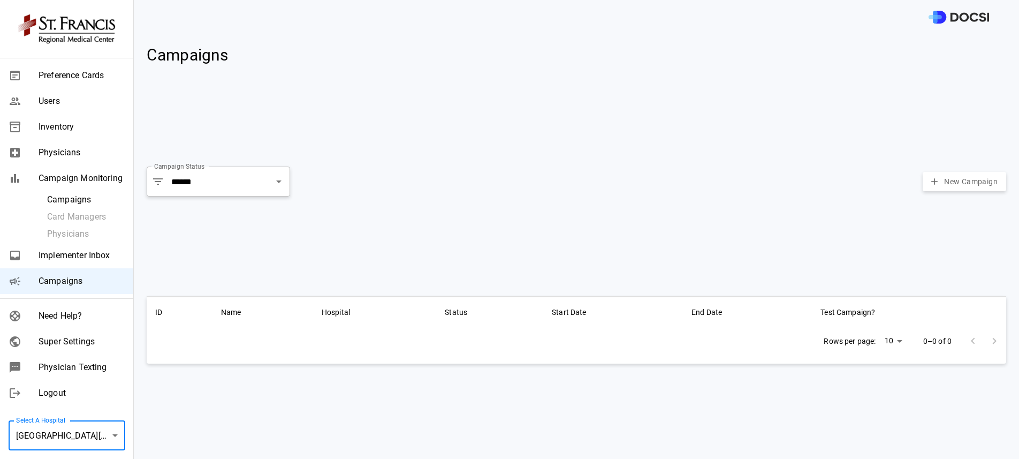
click at [77, 434] on body "Preference Cards Users Inventory Physicians Campaign Monitoring Campaigns Card …" at bounding box center [509, 229] width 1019 height 459
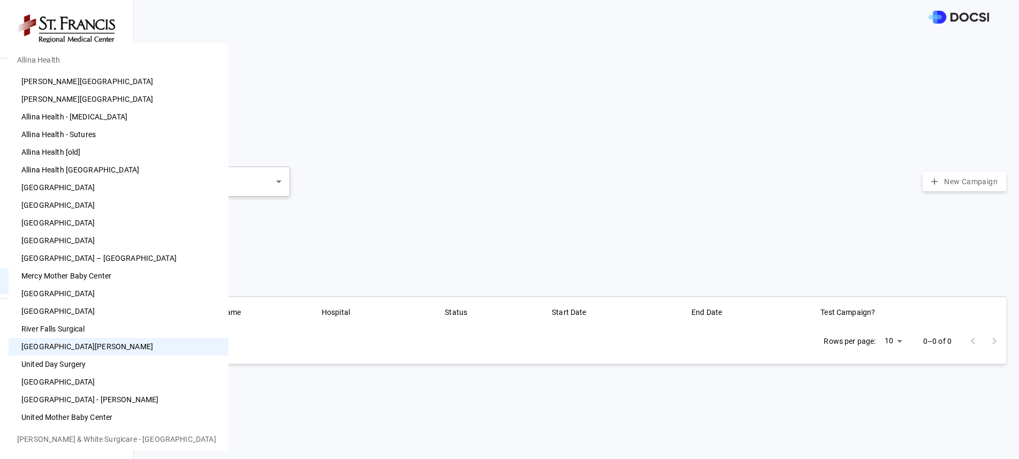
click at [94, 357] on li "United Day Surgery" at bounding box center [119, 364] width 220 height 18
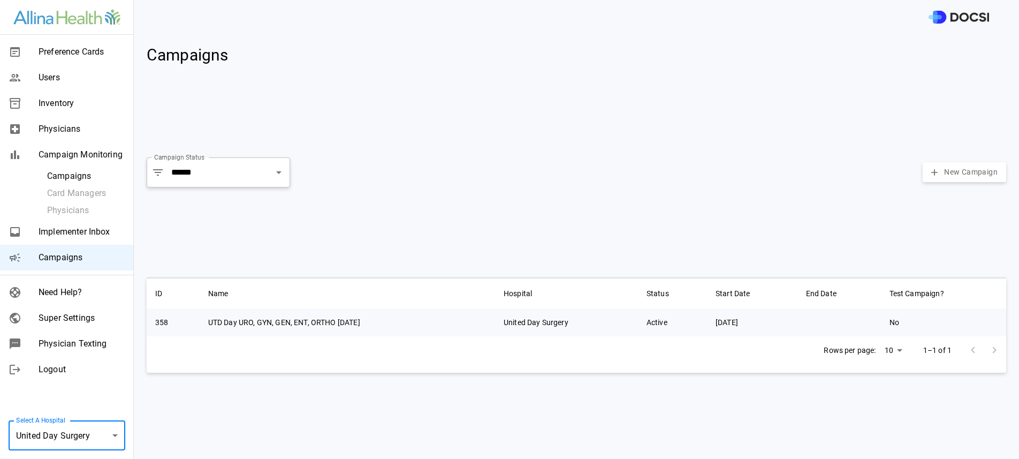
click at [109, 436] on body "Preference Cards Users Inventory Physicians Campaign Monitoring Campaigns Card …" at bounding box center [509, 229] width 1019 height 459
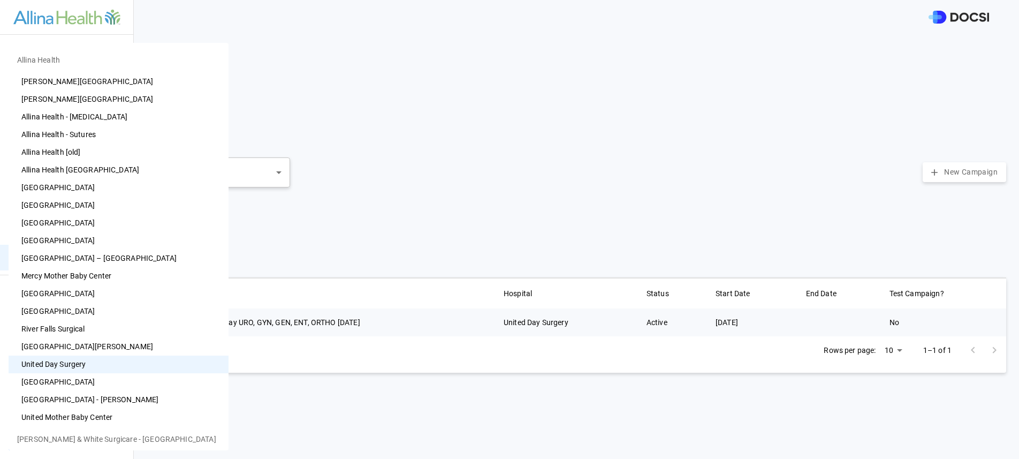
click at [127, 101] on li "[PERSON_NAME][GEOGRAPHIC_DATA]" at bounding box center [119, 99] width 220 height 18
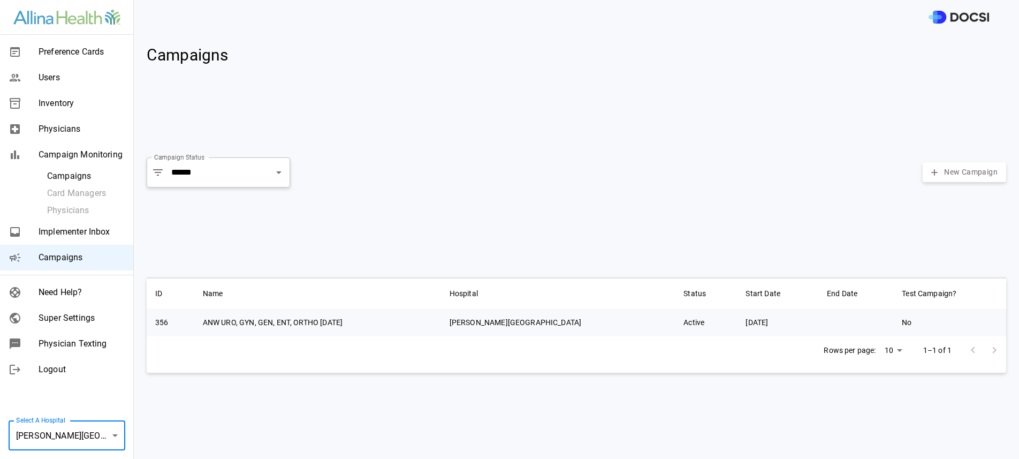
click at [82, 437] on body "Preference Cards Users Inventory Physicians Campaign Monitoring Campaigns Card …" at bounding box center [509, 229] width 1019 height 459
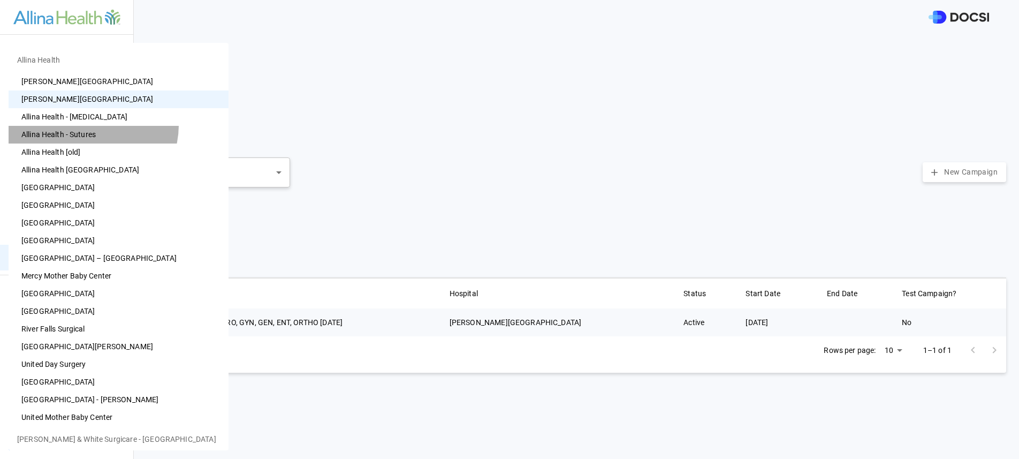
click at [92, 126] on li "Allina Health - Sutures" at bounding box center [119, 135] width 220 height 18
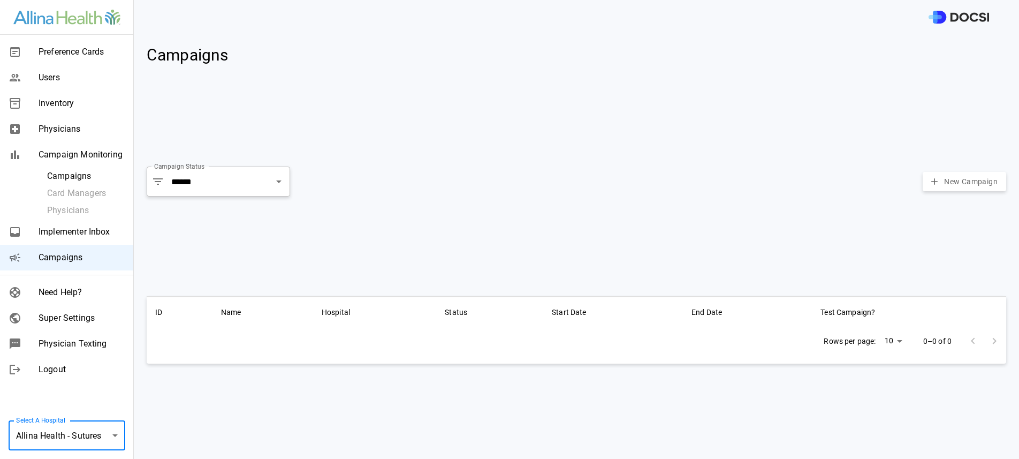
click at [64, 436] on body "Preference Cards Users Inventory Physicians Campaign Monitoring Campaigns Card …" at bounding box center [509, 229] width 1019 height 459
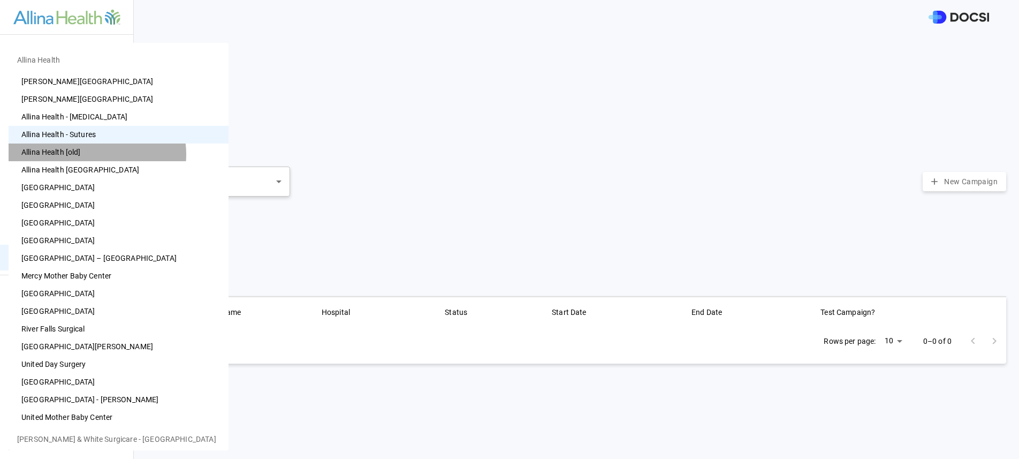
click at [97, 154] on li "Allina Health [old]" at bounding box center [119, 152] width 220 height 18
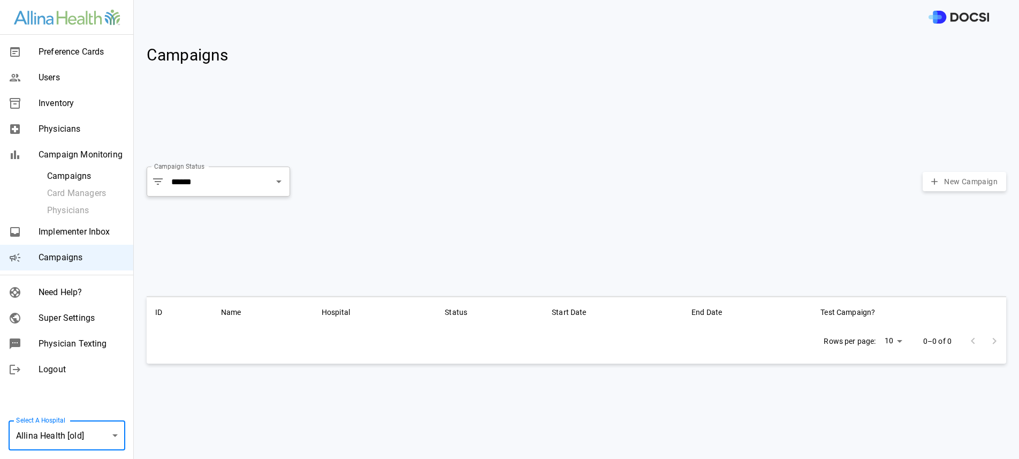
click at [98, 433] on body "Preference Cards Users Inventory Physicians Campaign Monitoring Campaigns Card …" at bounding box center [509, 229] width 1019 height 459
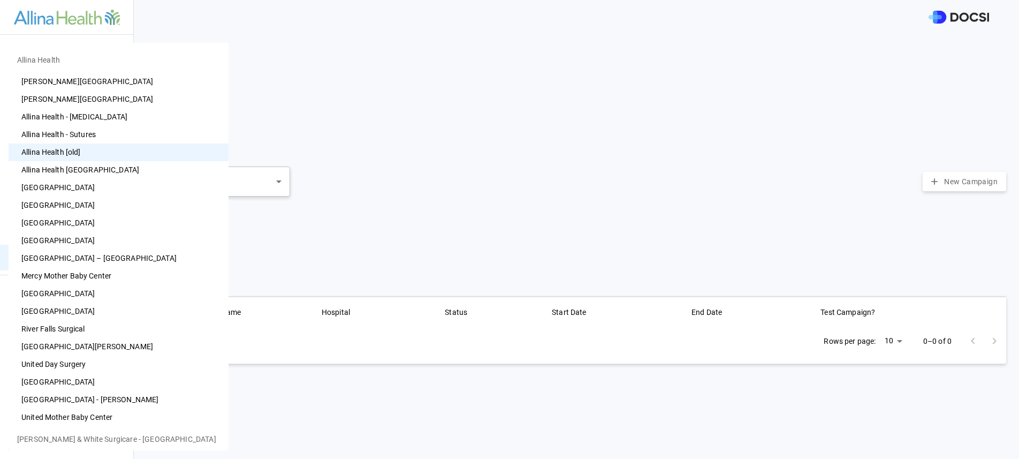
click at [115, 170] on li "Allina Health [GEOGRAPHIC_DATA]" at bounding box center [119, 170] width 220 height 18
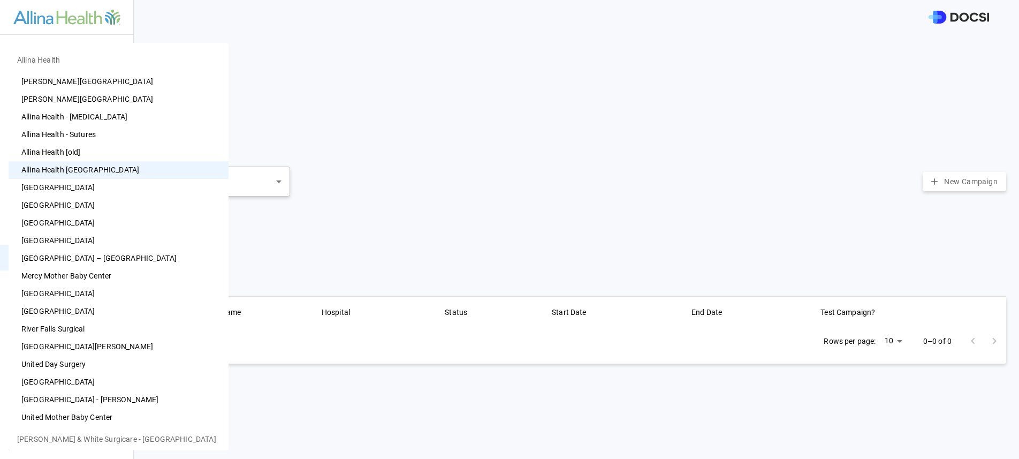
click at [107, 432] on body "Preference Cards Users Inventory Physicians Campaign Monitoring Campaigns Card …" at bounding box center [509, 229] width 1019 height 459
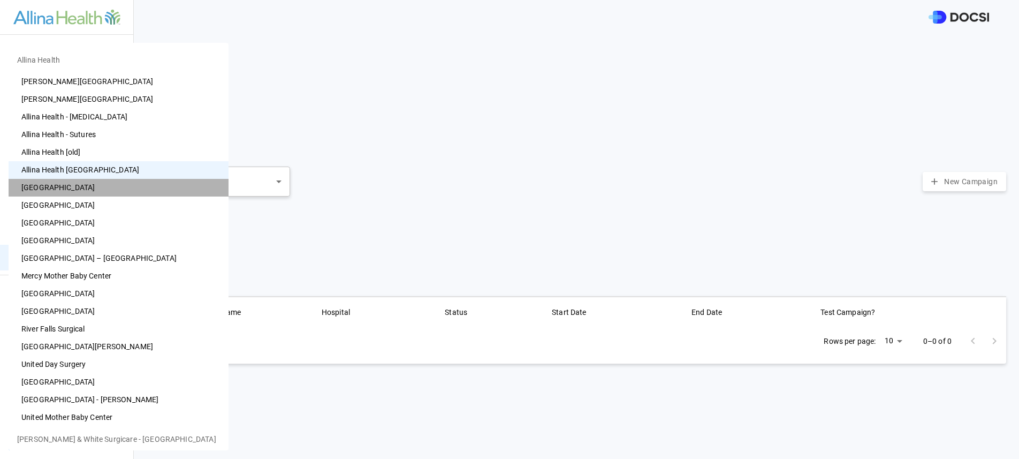
click at [126, 195] on li "[GEOGRAPHIC_DATA]" at bounding box center [119, 188] width 220 height 18
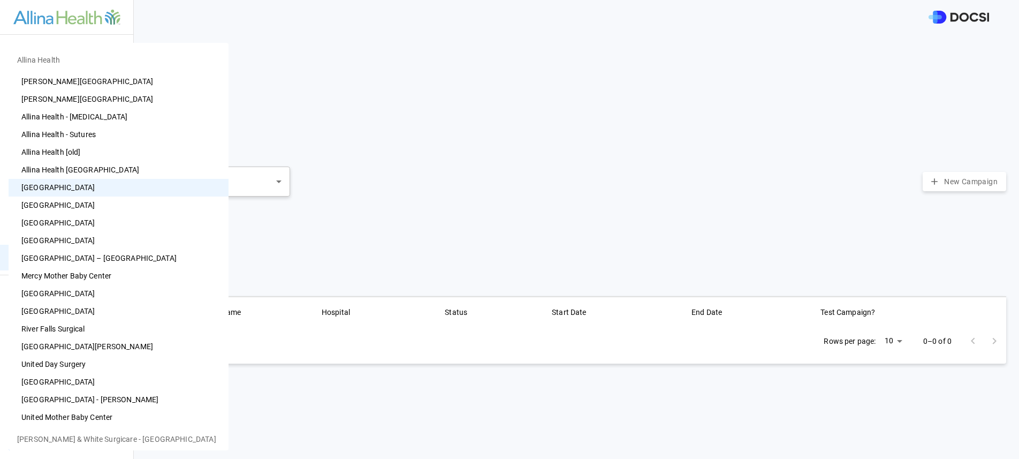
click at [112, 434] on body "Preference Cards Users Inventory Physicians Campaign Monitoring Campaigns Card …" at bounding box center [509, 229] width 1019 height 459
click at [100, 206] on li "[GEOGRAPHIC_DATA]" at bounding box center [119, 205] width 220 height 18
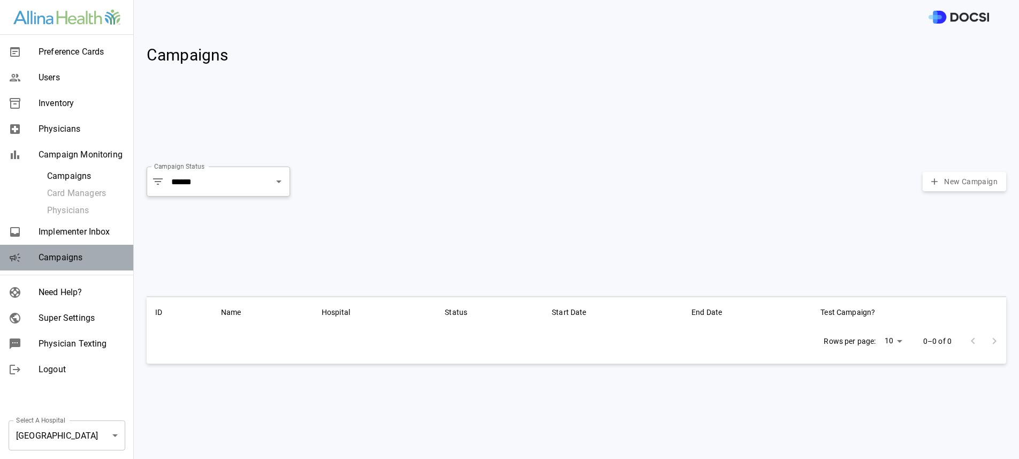
click at [48, 266] on div "Campaigns" at bounding box center [66, 258] width 133 height 26
click at [84, 421] on body "Preference Cards Users Inventory Physicians Campaign Monitoring Campaigns Card …" at bounding box center [509, 229] width 1019 height 459
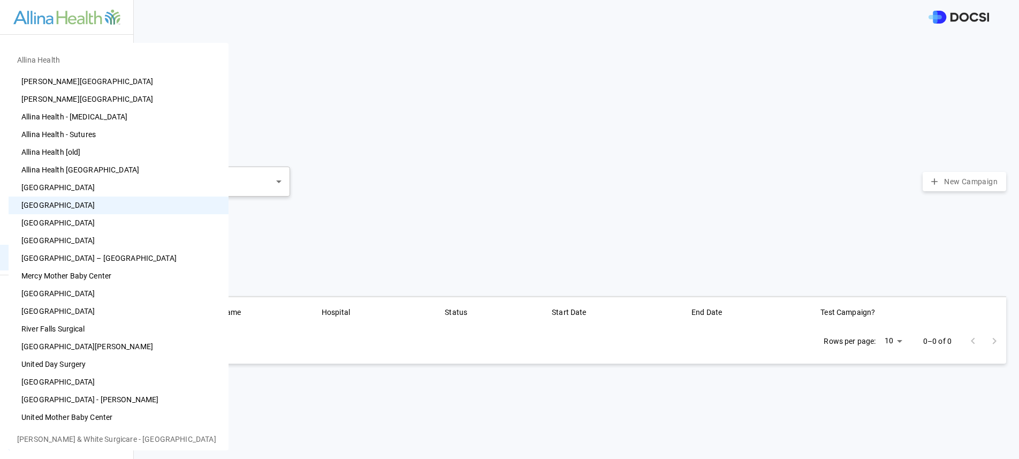
click at [112, 216] on li "[GEOGRAPHIC_DATA]" at bounding box center [119, 223] width 220 height 18
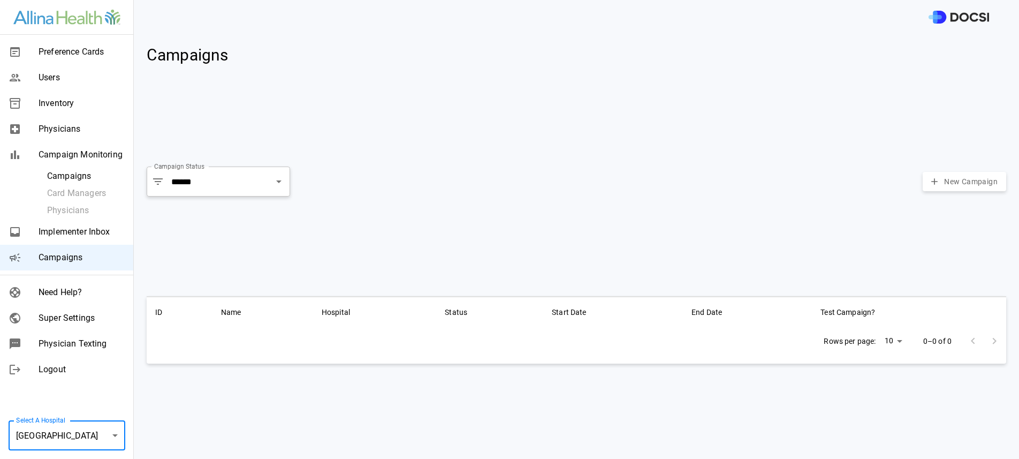
type input "**"
click at [73, 440] on body "Preference Cards Users Inventory Physicians Campaign Monitoring Campaigns Card …" at bounding box center [509, 229] width 1019 height 459
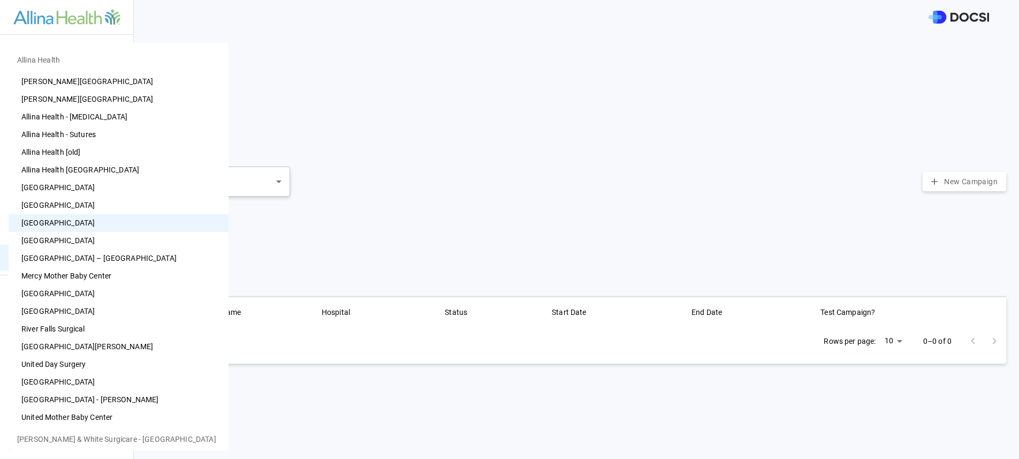
click at [349, 188] on div at bounding box center [509, 229] width 1019 height 459
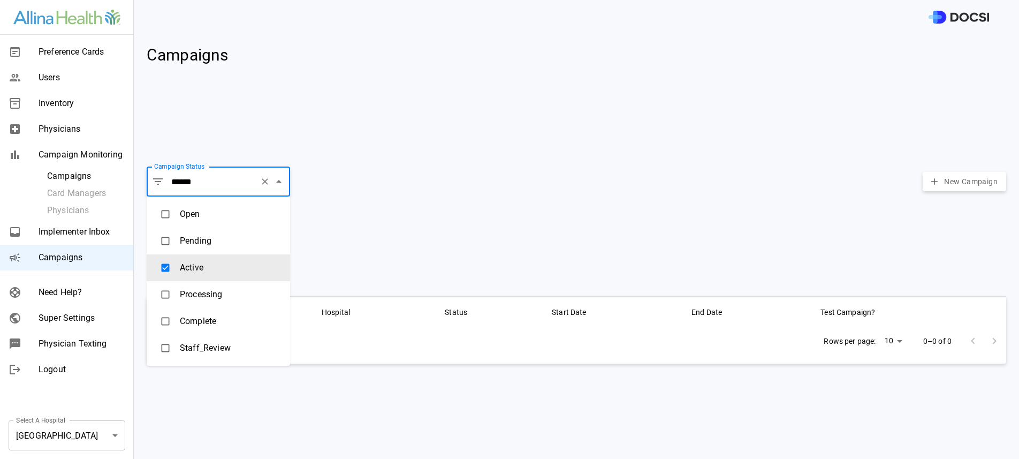
click at [252, 179] on input "******" at bounding box center [212, 181] width 87 height 20
click at [269, 179] on icon "Clear" at bounding box center [265, 181] width 11 height 11
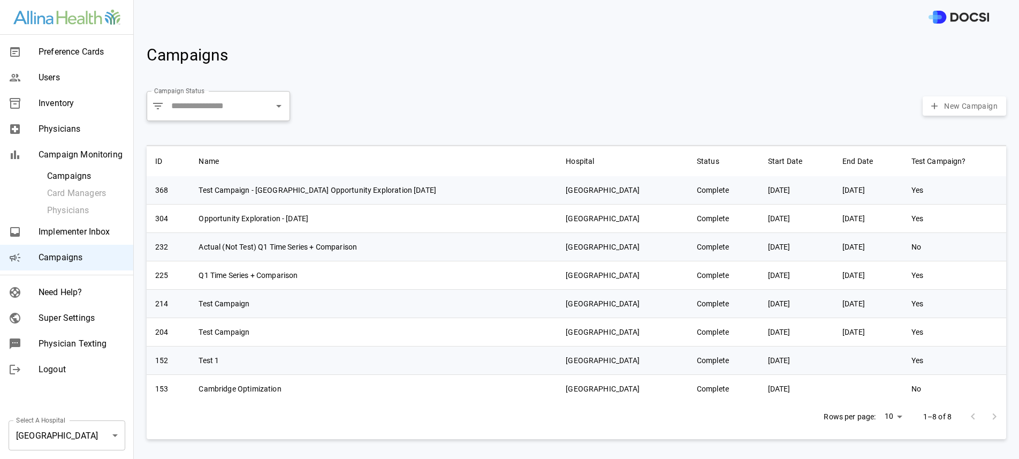
click at [345, 115] on div "Campaign Status ​ Campaign Status New Campaign" at bounding box center [577, 106] width 860 height 39
click at [80, 428] on body "Preference Cards Users Inventory Physicians Campaign Monitoring Campaigns Card …" at bounding box center [509, 229] width 1019 height 459
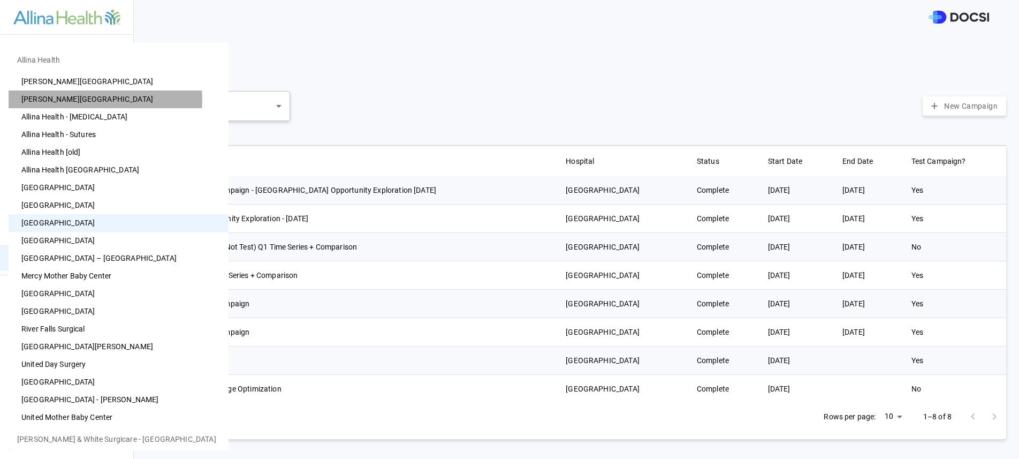
click at [105, 100] on li "[PERSON_NAME][GEOGRAPHIC_DATA]" at bounding box center [119, 99] width 220 height 18
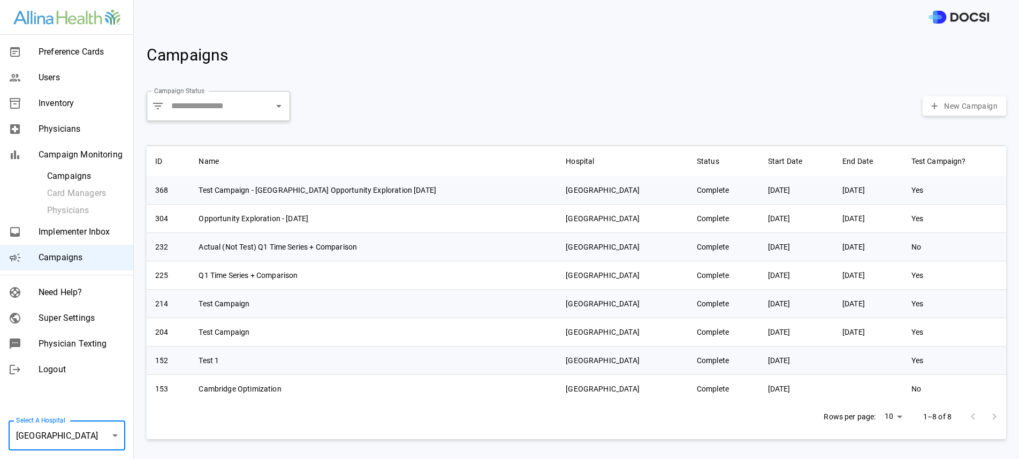
type input "**"
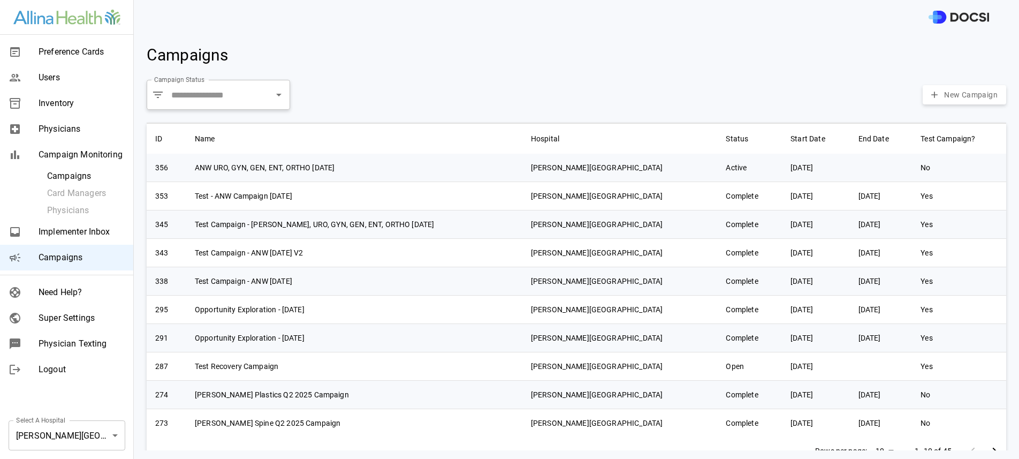
click at [212, 110] on div "Campaign Status ​ Campaign Status New Campaign" at bounding box center [577, 94] width 860 height 39
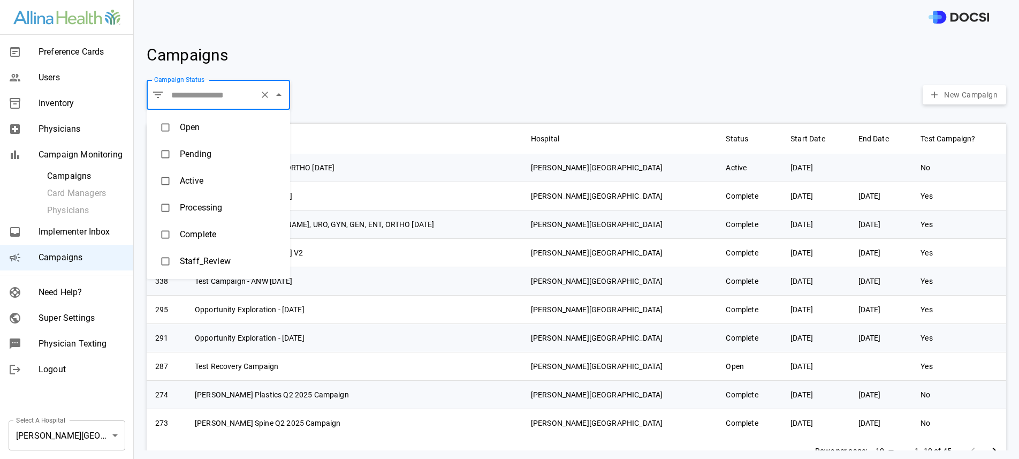
click at [227, 96] on input "Campaign Status" at bounding box center [212, 95] width 87 height 20
click at [201, 171] on li "Active" at bounding box center [218, 181] width 143 height 27
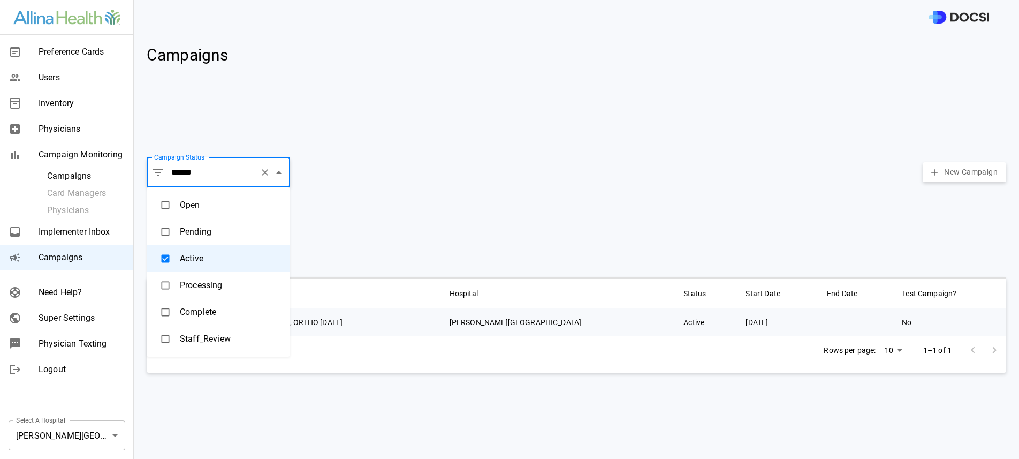
click at [212, 212] on li "Open" at bounding box center [218, 205] width 143 height 27
type input "****"
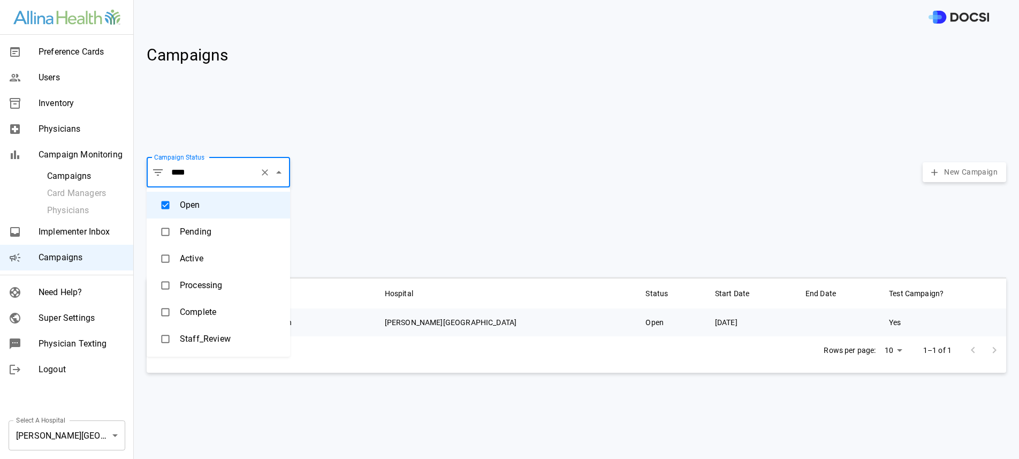
click at [424, 195] on div "Campaign Status ​ **** Campaign Status New Campaign" at bounding box center [572, 207] width 868 height 125
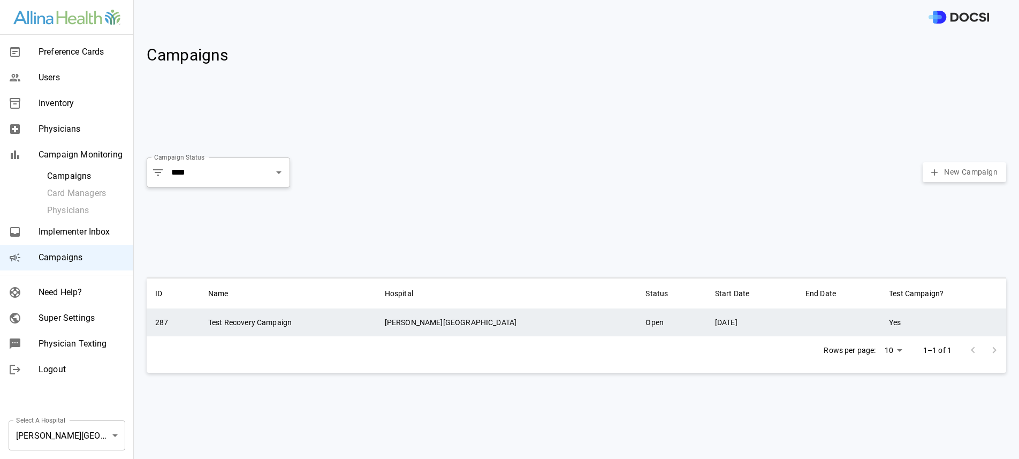
click at [323, 328] on td "Test Recovery Campaign" at bounding box center [288, 322] width 177 height 28
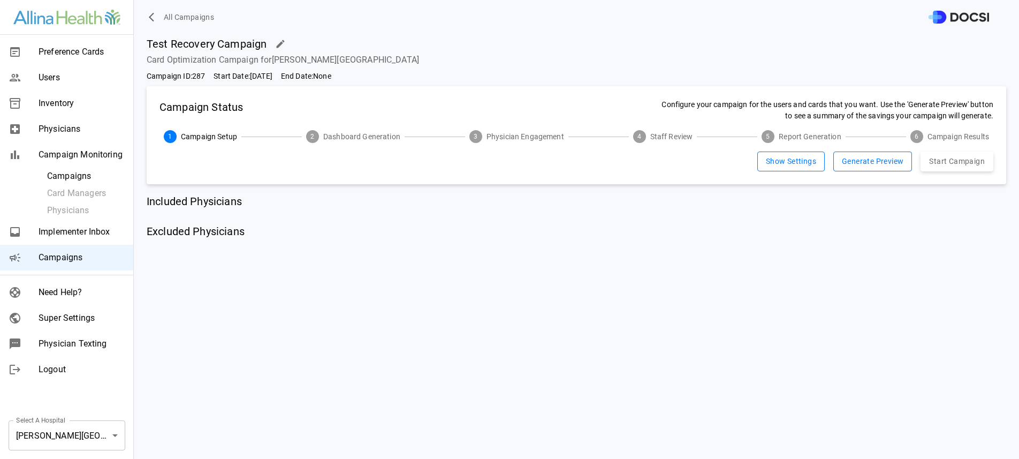
click at [190, 73] on span "Campaign ID: 287" at bounding box center [176, 76] width 58 height 11
click at [197, 77] on span "Campaign ID: 287" at bounding box center [176, 76] width 58 height 11
copy span "287"
